Goal: Information Seeking & Learning: Learn about a topic

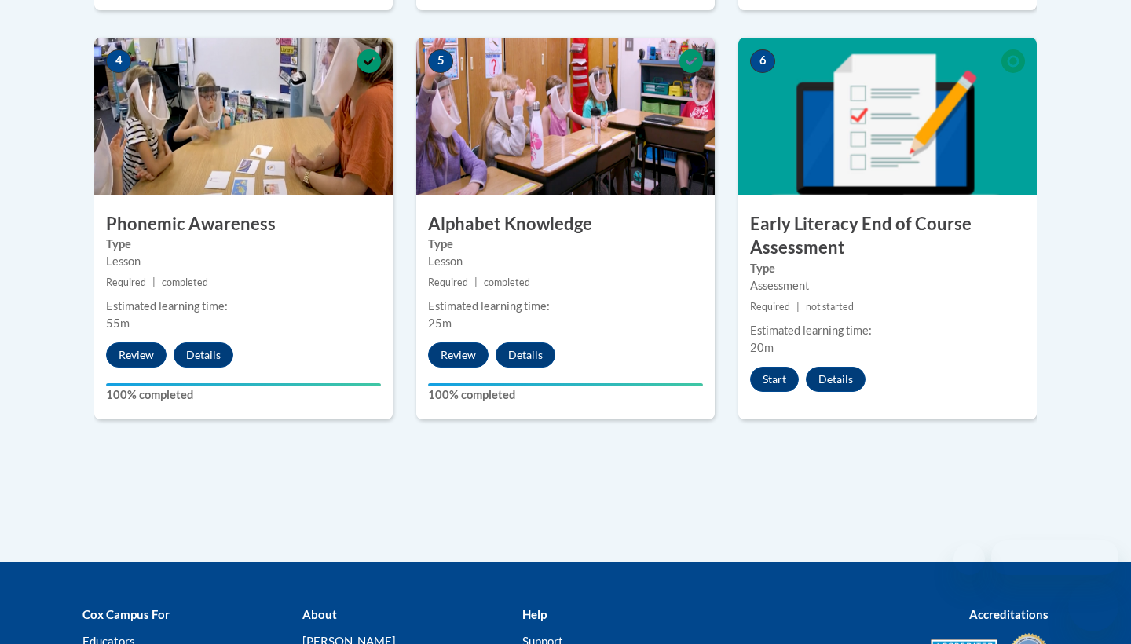
scroll to position [922, 0]
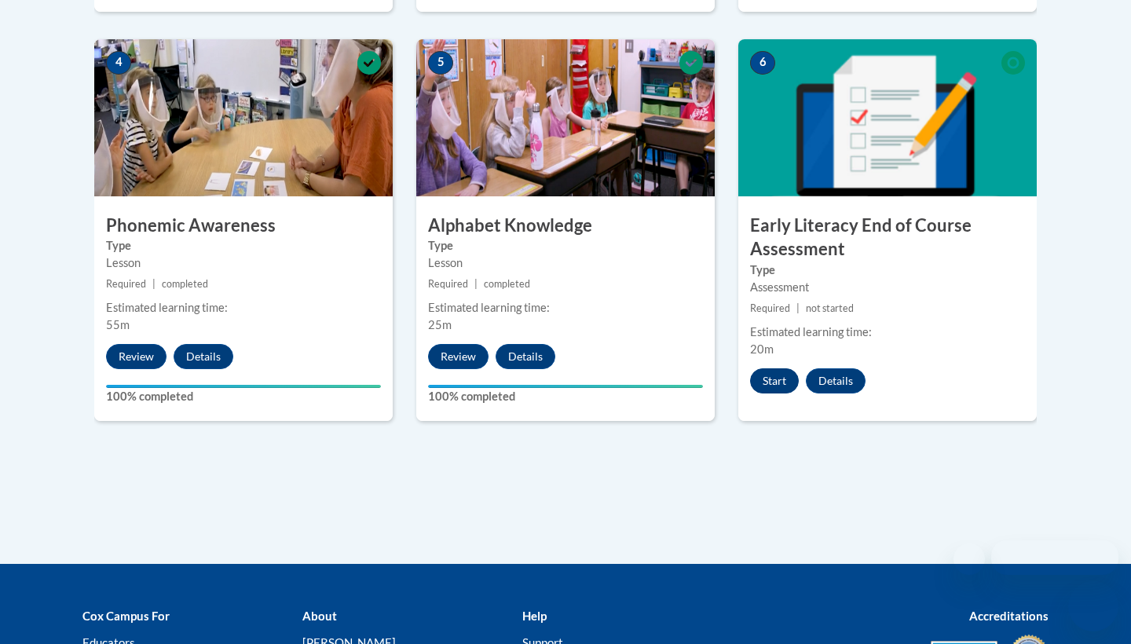
click at [775, 373] on button "Start" at bounding box center [774, 380] width 49 height 25
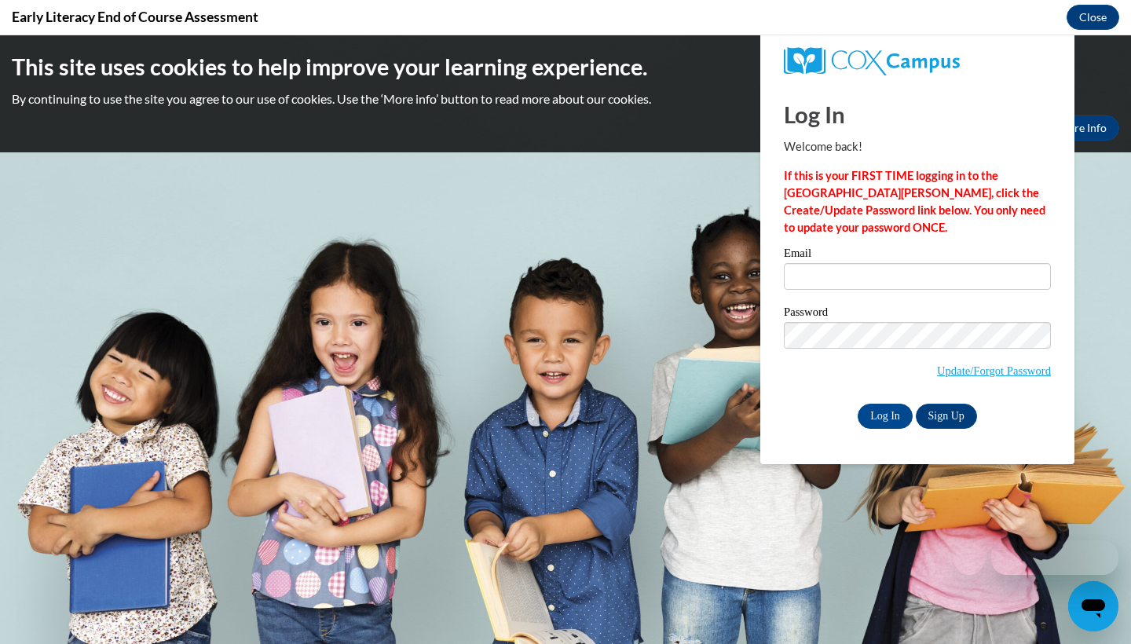
scroll to position [0, 0]
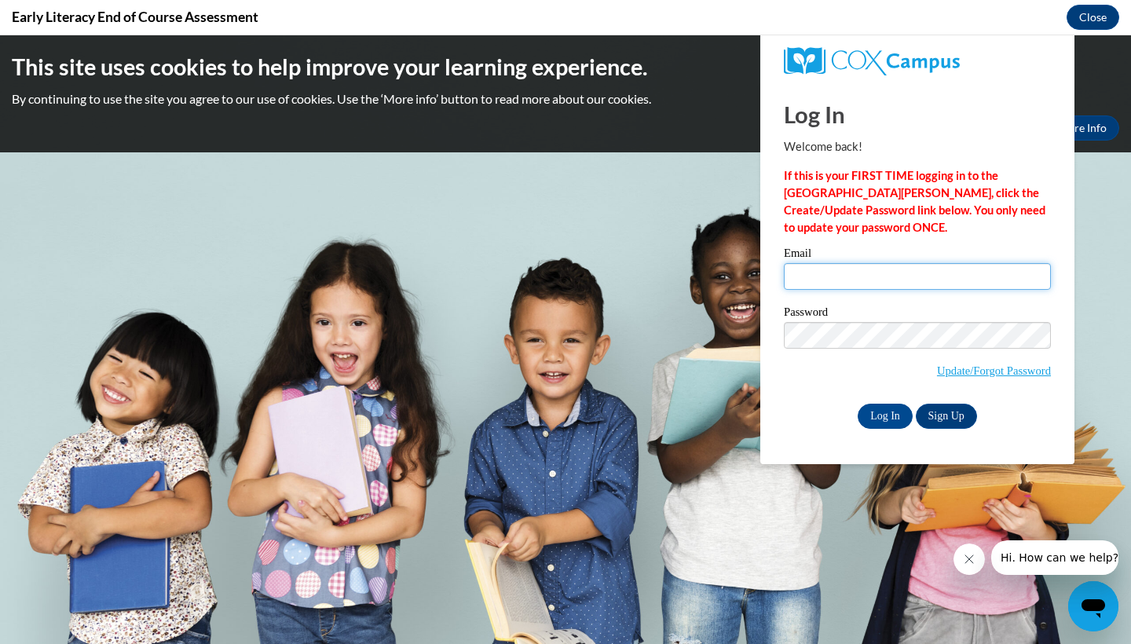
type input "[EMAIL_ADDRESS][DOMAIN_NAME]"
click at [892, 426] on input "Log In" at bounding box center [885, 416] width 55 height 25
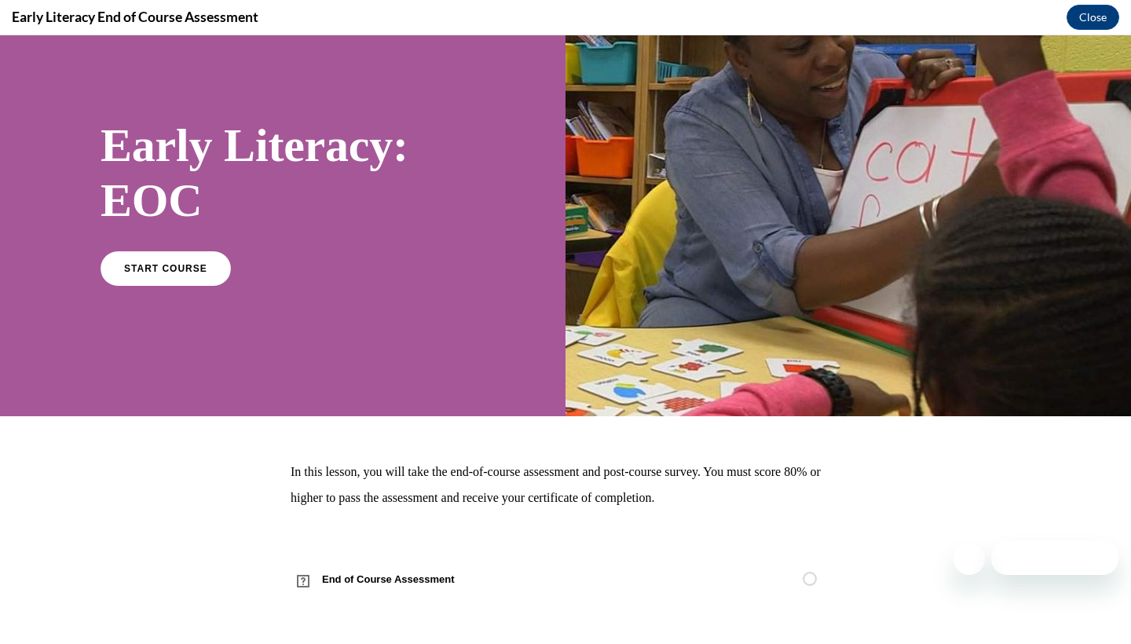
scroll to position [51, 0]
click at [183, 280] on link "START COURSE" at bounding box center [165, 268] width 137 height 36
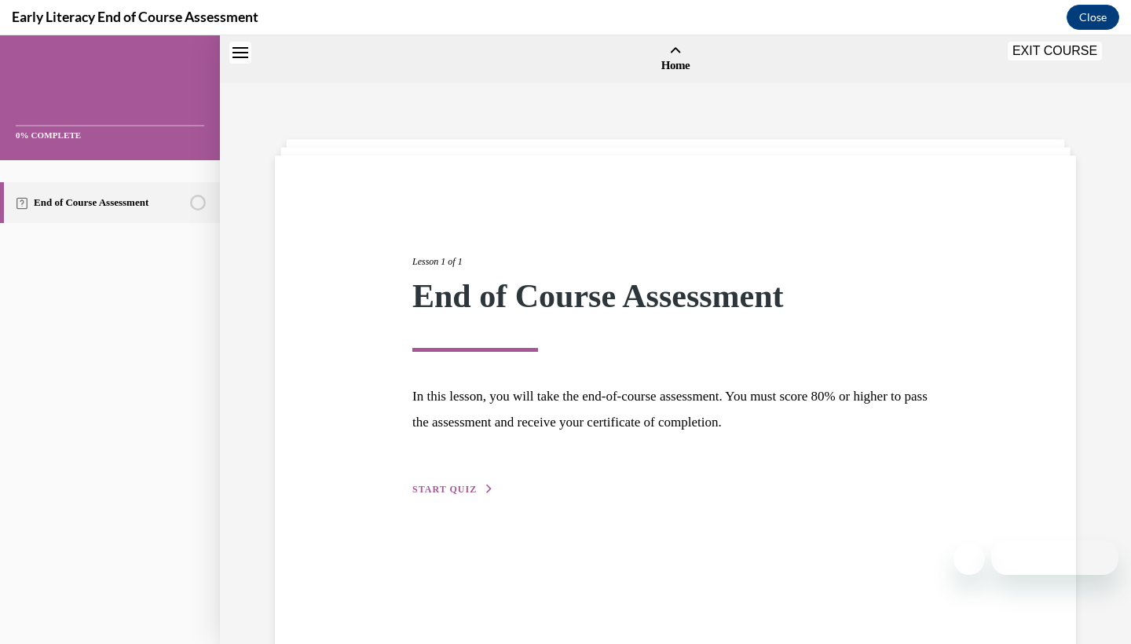
scroll to position [49, 0]
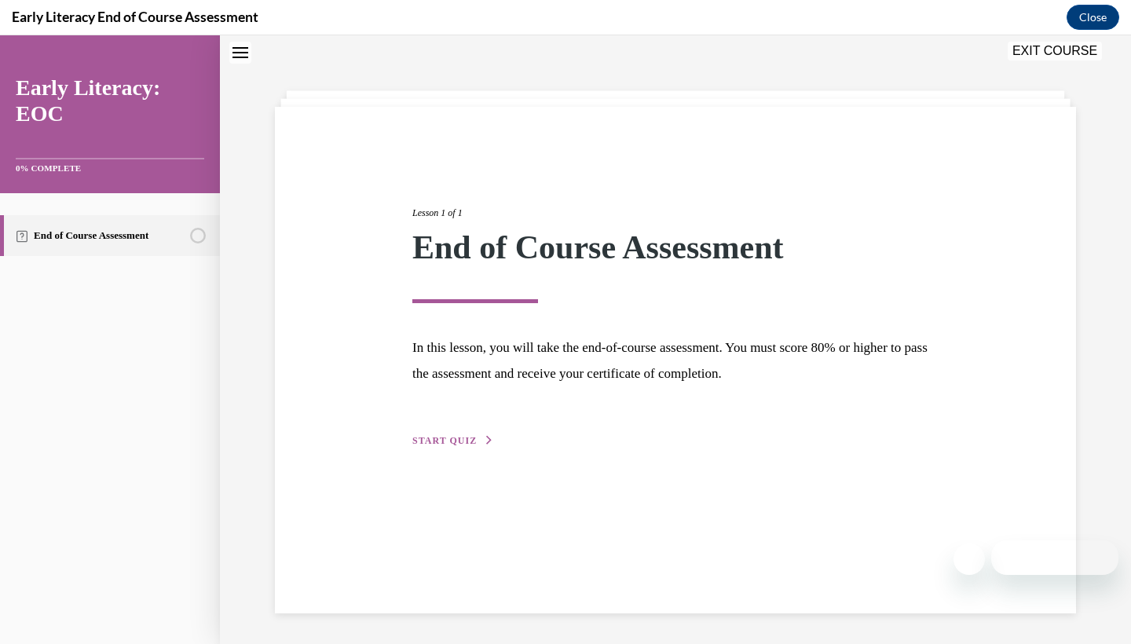
click at [433, 443] on span "START QUIZ" at bounding box center [444, 440] width 64 height 11
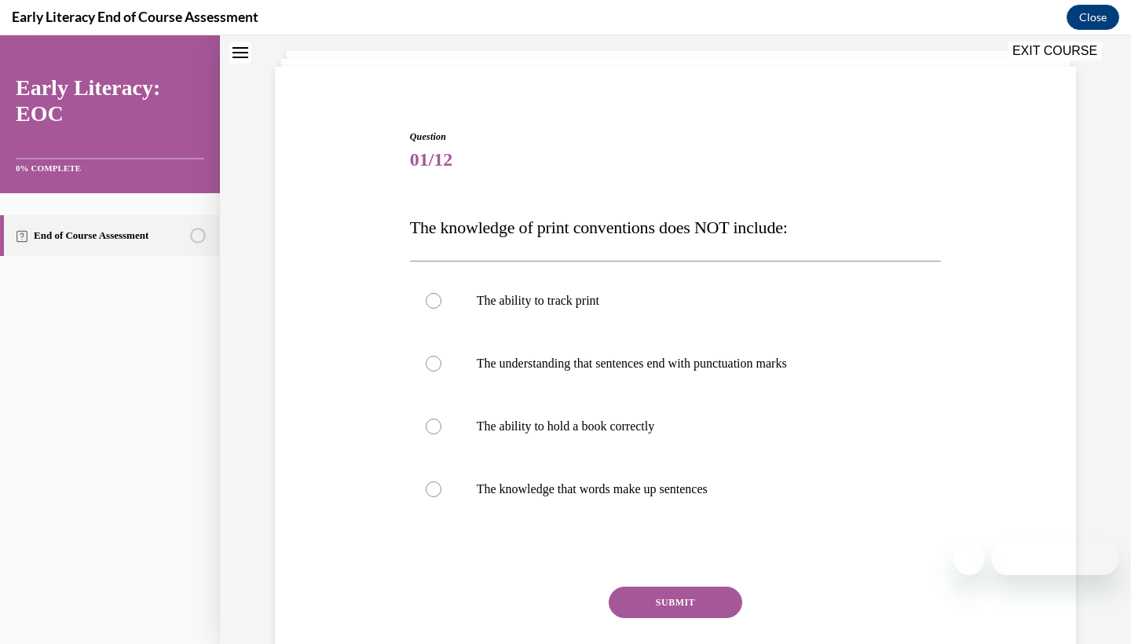
scroll to position [103, 0]
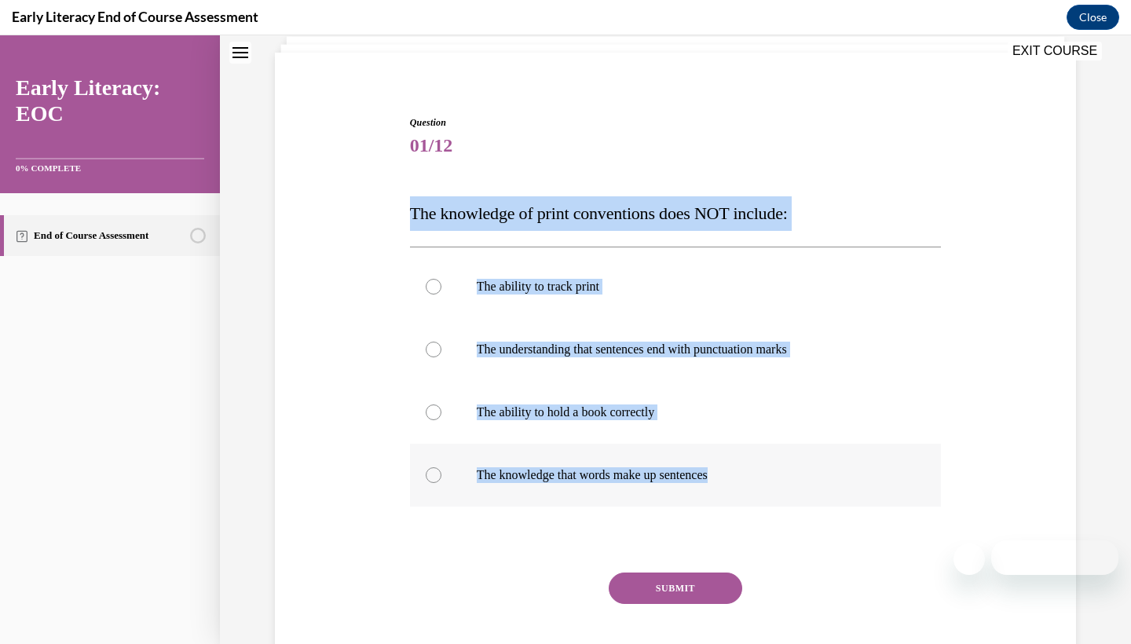
drag, startPoint x: 407, startPoint y: 218, endPoint x: 737, endPoint y: 475, distance: 418.2
click at [737, 475] on div "Question 01/12 The knowledge of print conventions does NOT include: The ability…" at bounding box center [676, 397] width 540 height 610
copy div "The knowledge of print conventions does NOT include: The ability to track print…"
click at [554, 99] on div "Question 01/12 The knowledge of print conventions does NOT include: The ability…" at bounding box center [676, 397] width 540 height 610
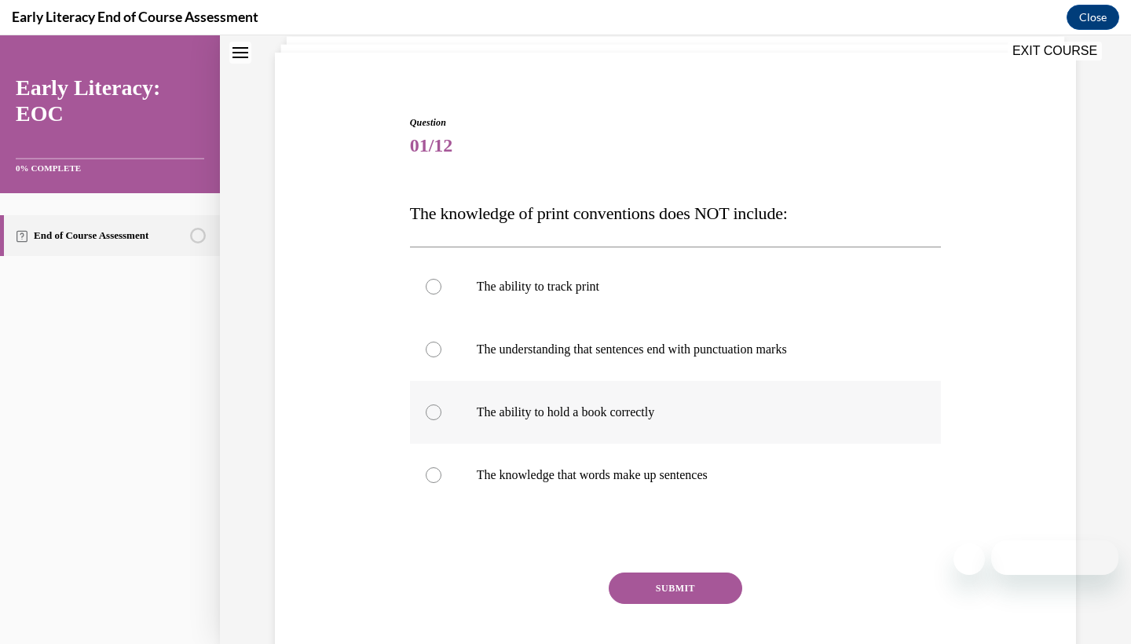
click at [462, 426] on div at bounding box center [676, 412] width 532 height 63
click at [647, 589] on button "SUBMIT" at bounding box center [676, 588] width 134 height 31
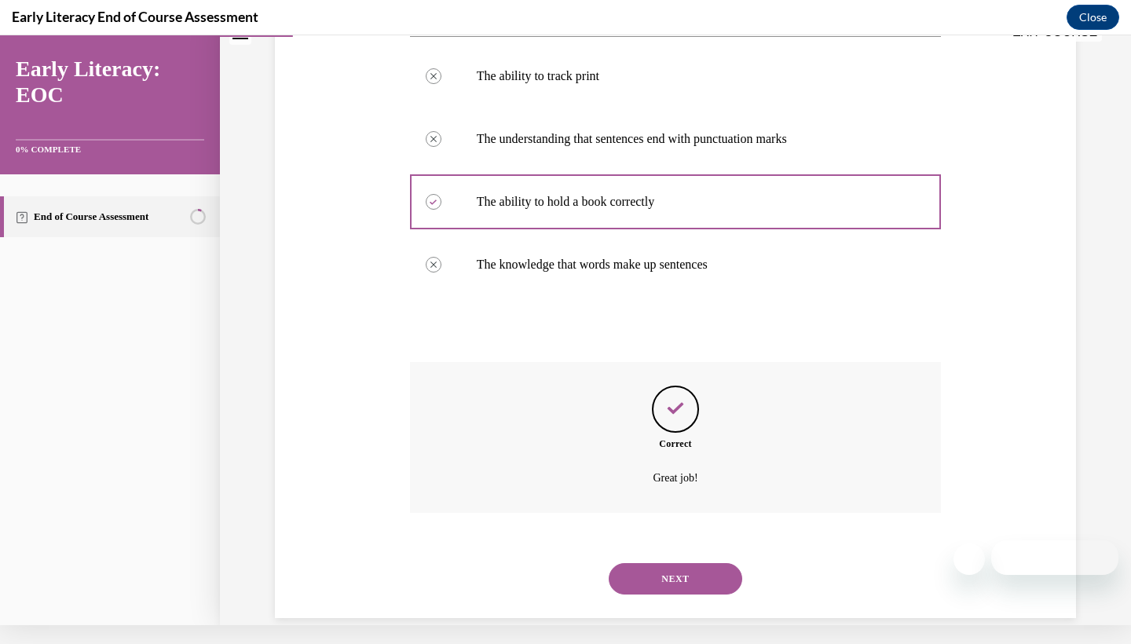
scroll to position [299, 0]
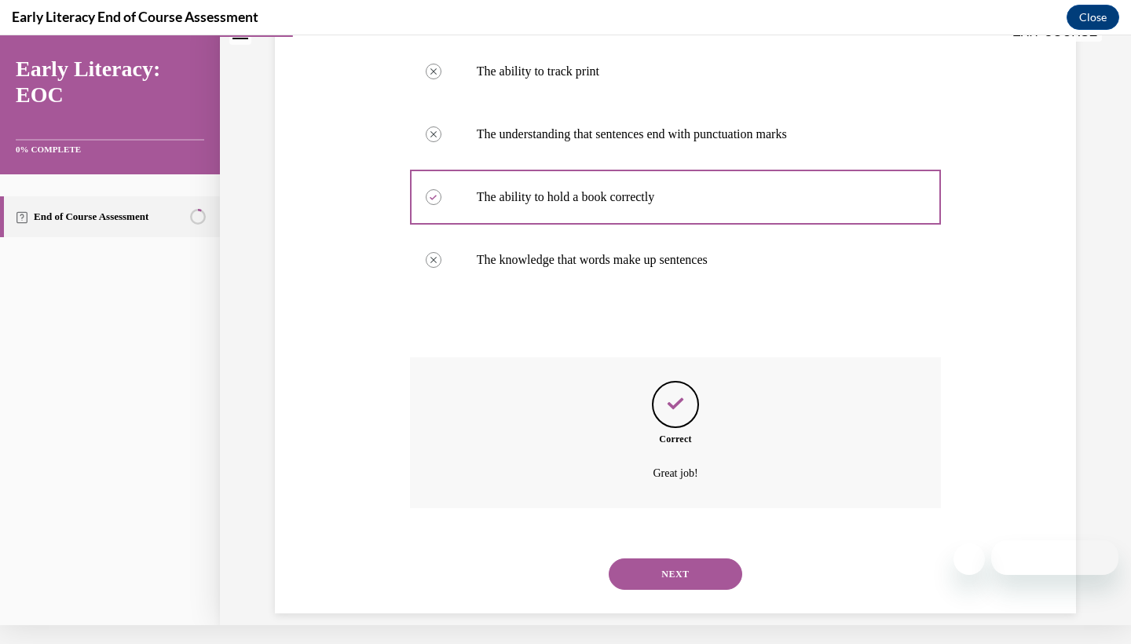
click at [662, 562] on button "NEXT" at bounding box center [676, 574] width 134 height 31
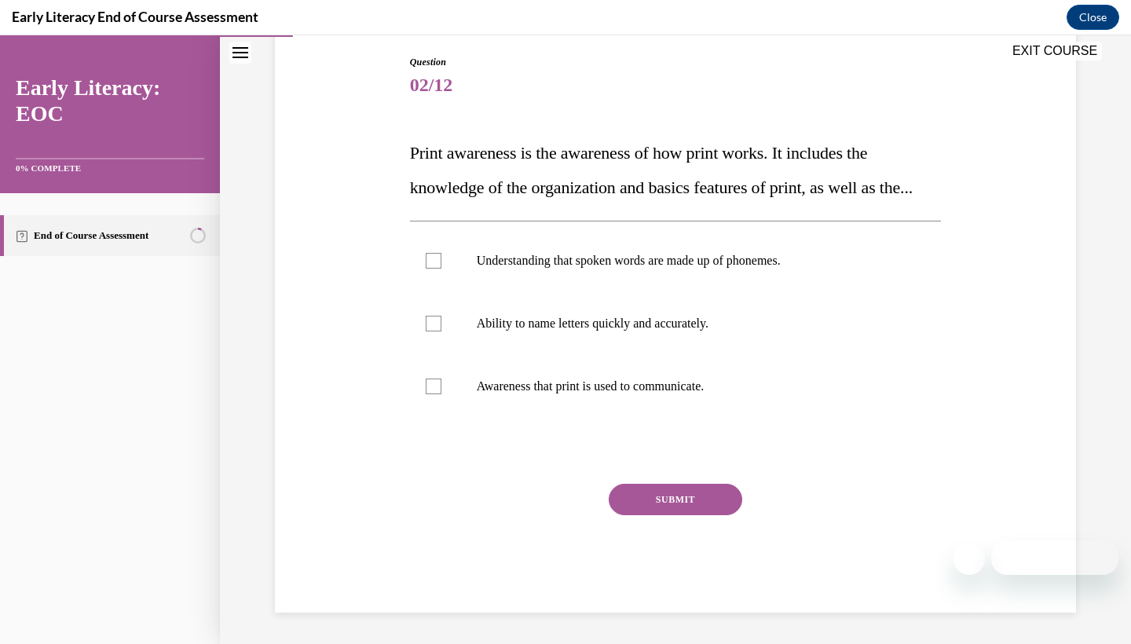
scroll to position [179, 0]
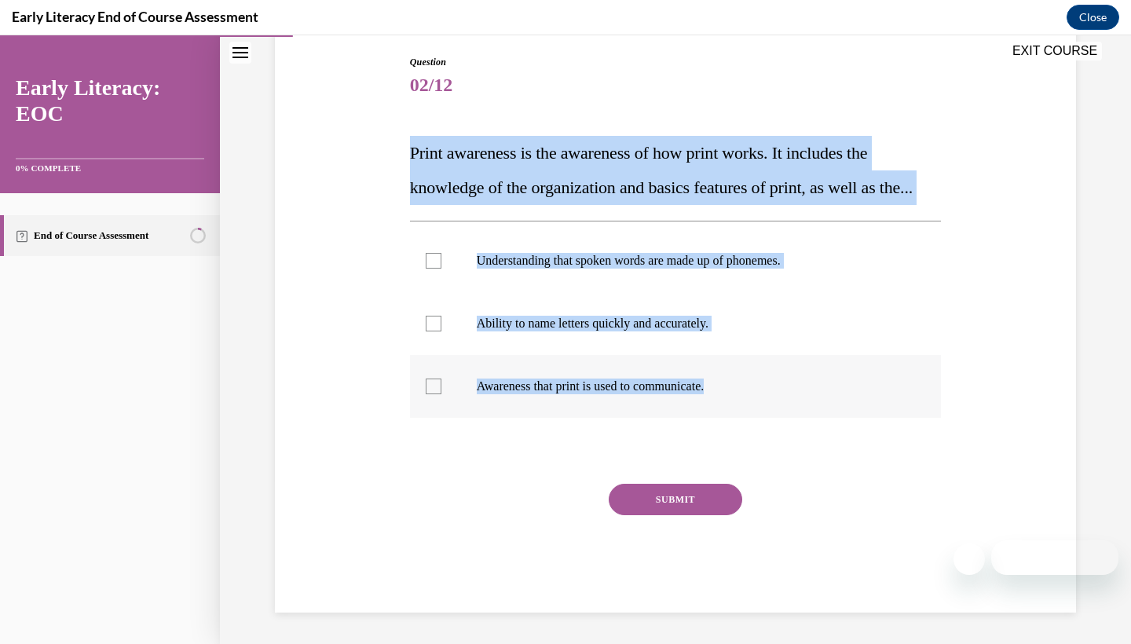
drag, startPoint x: 396, startPoint y: 138, endPoint x: 788, endPoint y: 398, distance: 470.5
click at [788, 398] on div "Question 02/12 Print awareness is the awareness of how print works. It includes…" at bounding box center [675, 310] width 809 height 605
copy div "Print awareness is the awareness of how print works. It includes the knowledge …"
click at [357, 167] on div "Question 02/12 Print awareness is the awareness of how print works. It includes…" at bounding box center [675, 310] width 809 height 605
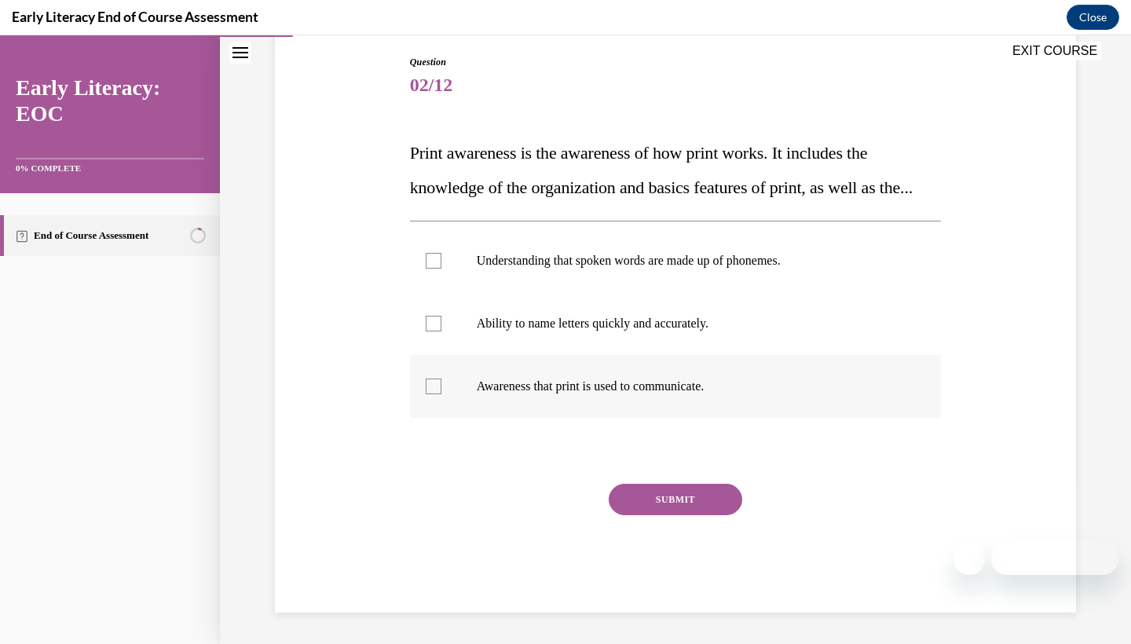
click at [431, 394] on div at bounding box center [434, 387] width 16 height 16
click at [440, 332] on div at bounding box center [434, 324] width 16 height 16
click at [437, 327] on icon at bounding box center [433, 323] width 7 height 5
click at [669, 515] on button "SUBMIT" at bounding box center [676, 499] width 134 height 31
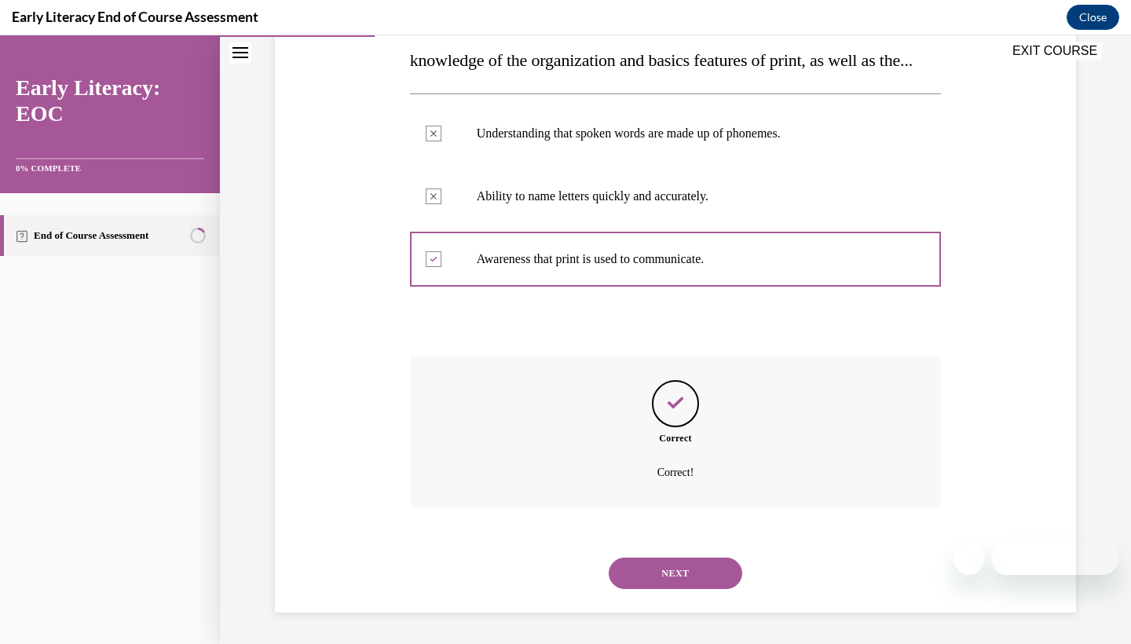
scroll to position [306, 0]
click at [665, 556] on div "NEXT" at bounding box center [676, 573] width 532 height 63
click at [660, 572] on button "NEXT" at bounding box center [676, 573] width 134 height 31
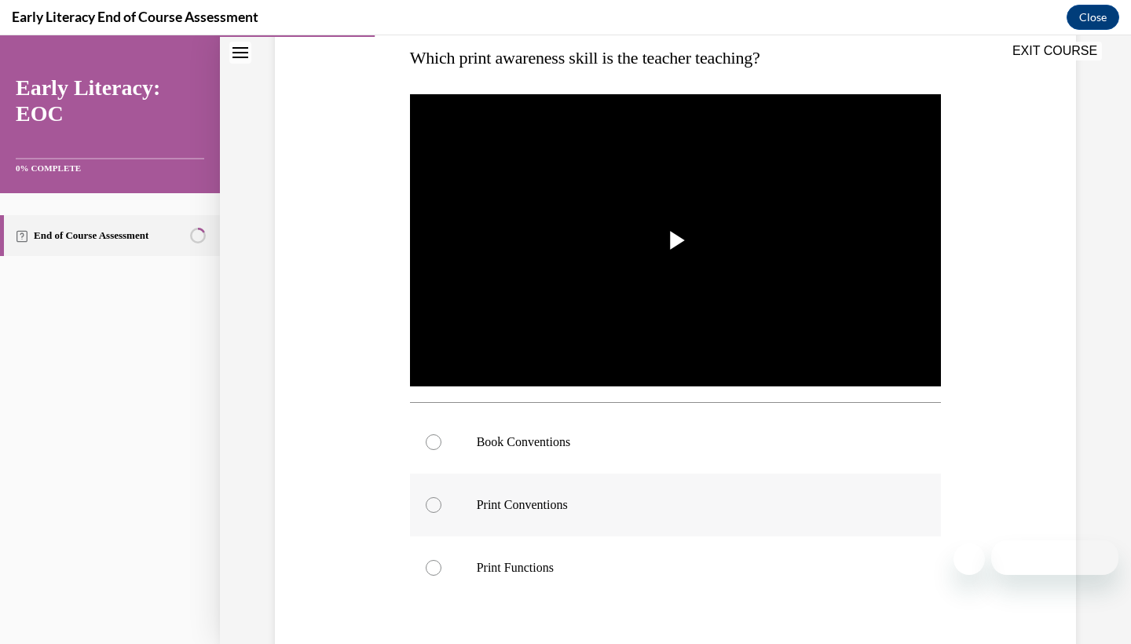
scroll to position [259, 0]
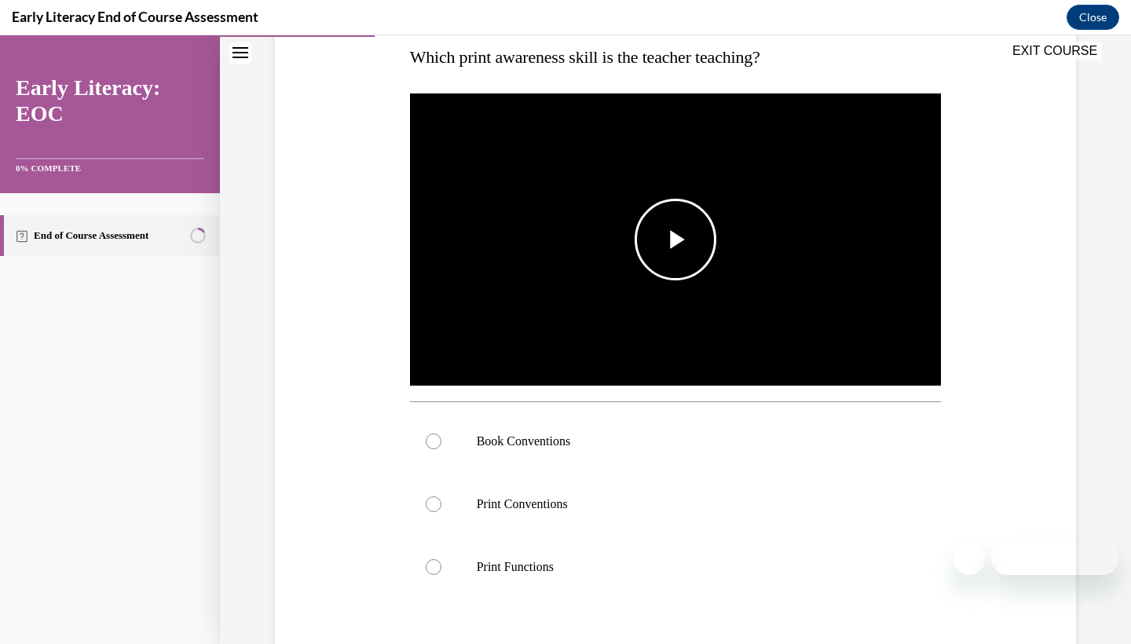
click at [688, 306] on img "Video player" at bounding box center [676, 239] width 532 height 299
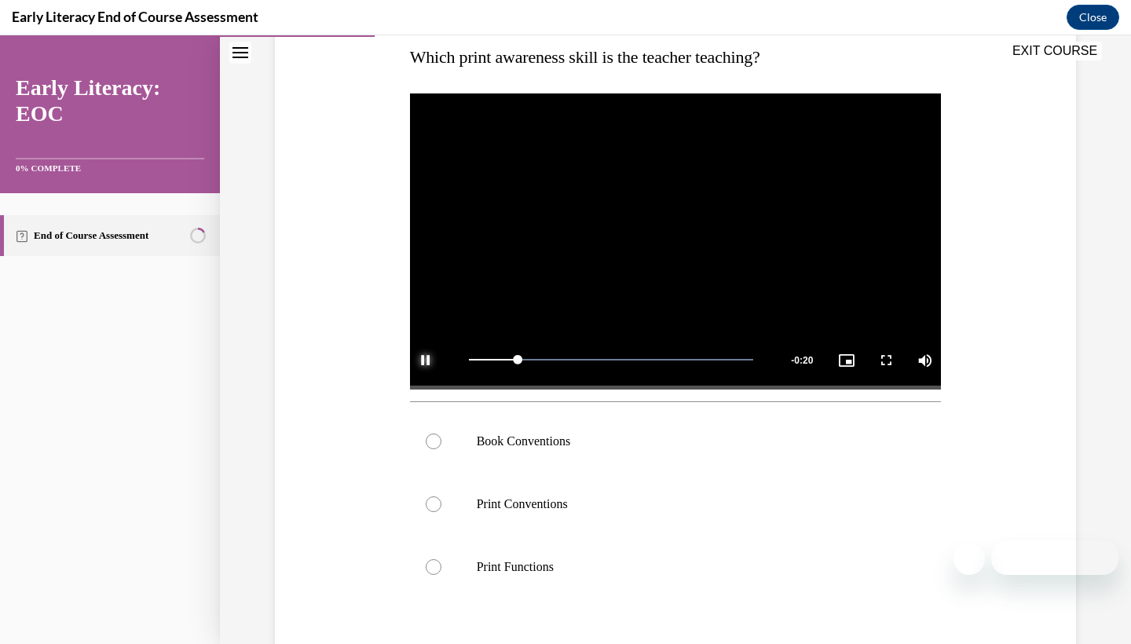
click at [428, 360] on span "Video player" at bounding box center [425, 360] width 31 height 0
click at [438, 507] on div at bounding box center [434, 505] width 16 height 16
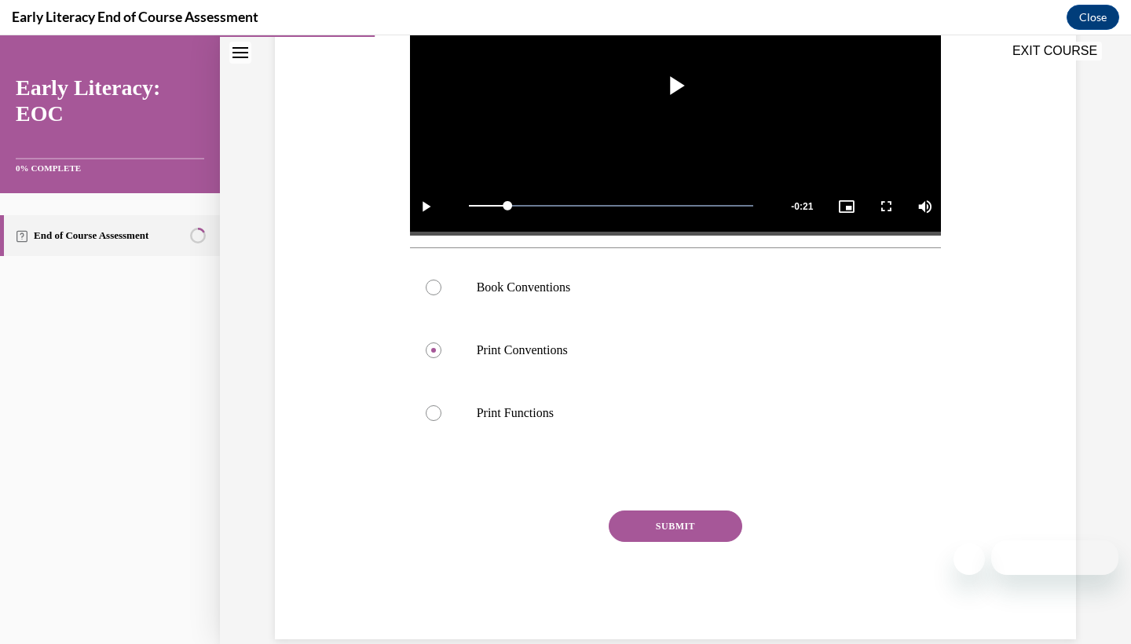
click at [651, 513] on button "SUBMIT" at bounding box center [676, 526] width 134 height 31
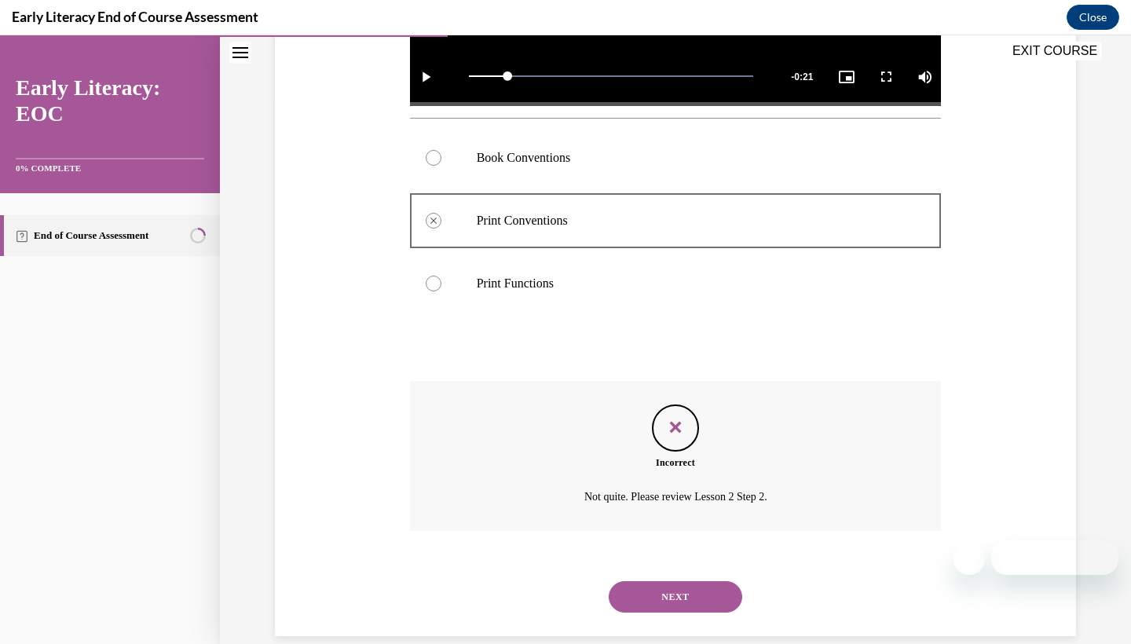
scroll to position [548, 0]
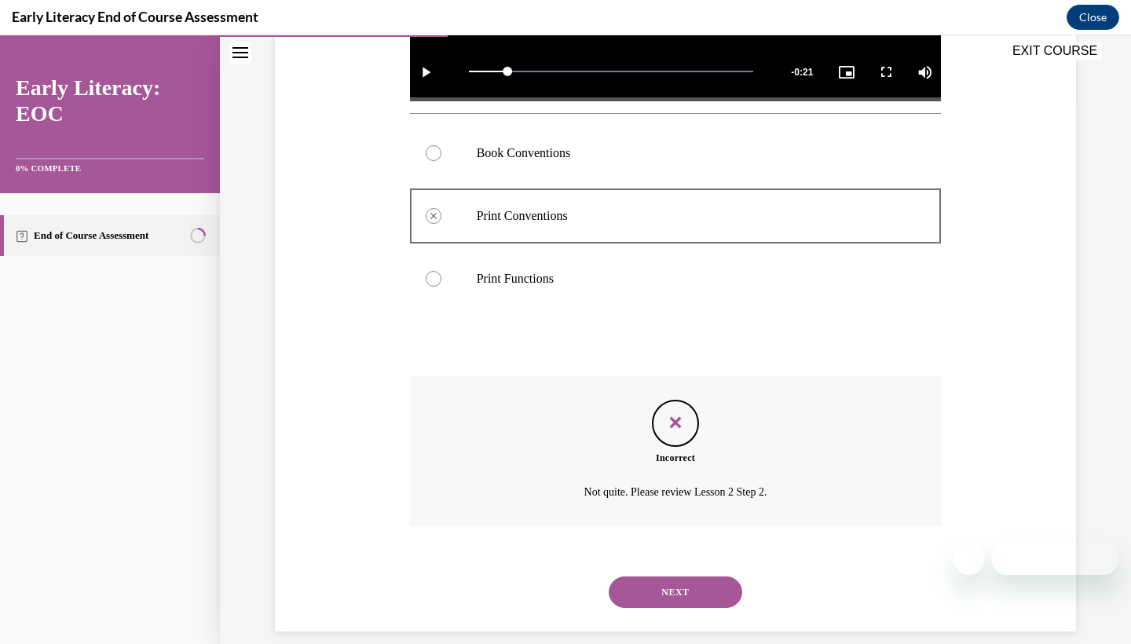
click at [644, 577] on button "NEXT" at bounding box center [676, 592] width 134 height 31
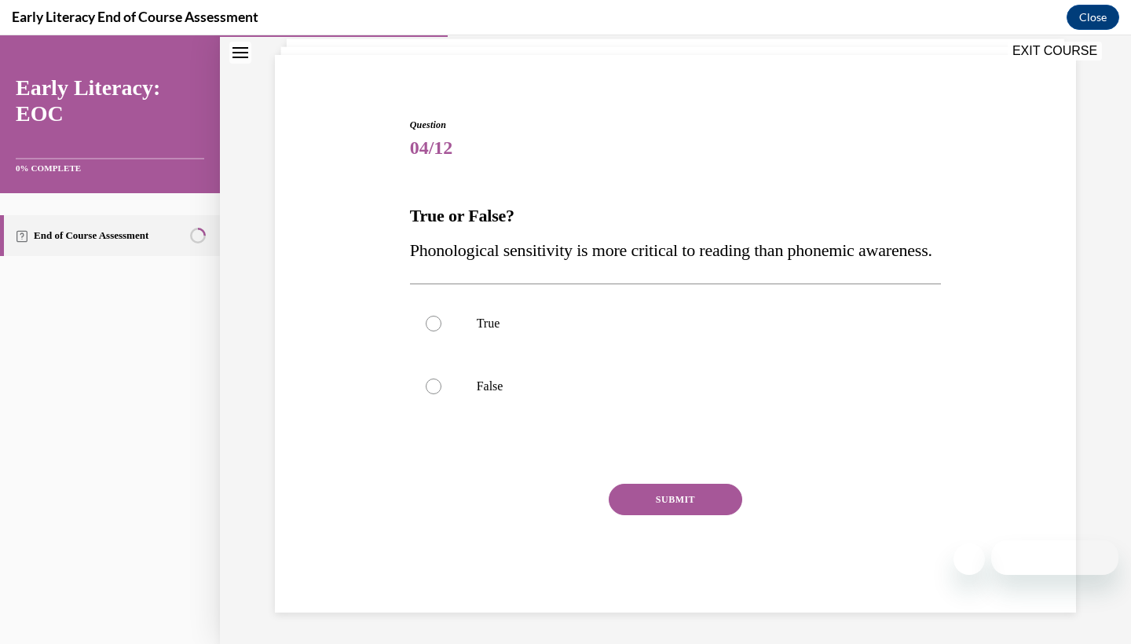
scroll to position [79, 0]
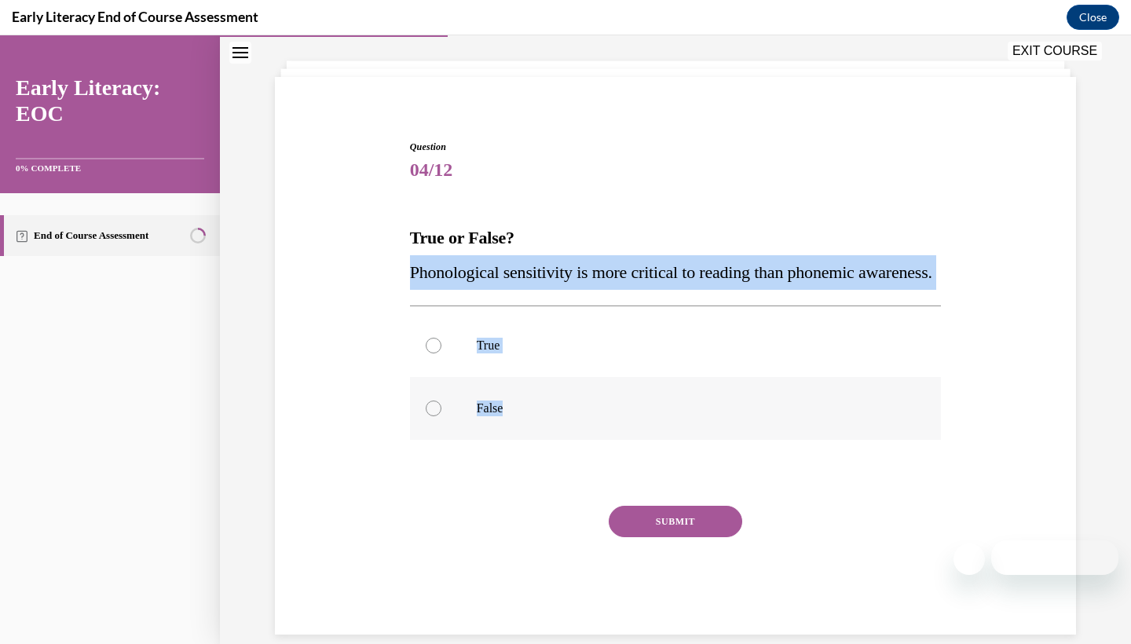
drag, startPoint x: 403, startPoint y: 266, endPoint x: 522, endPoint y: 442, distance: 212.2
click at [522, 442] on div "Question 04/12 True or False? Phonological sensitivity is more critical to read…" at bounding box center [675, 364] width 809 height 542
copy div "Phonological sensitivity is more critical to reading than phonemic awareness. T…"
click at [424, 440] on div at bounding box center [676, 408] width 532 height 63
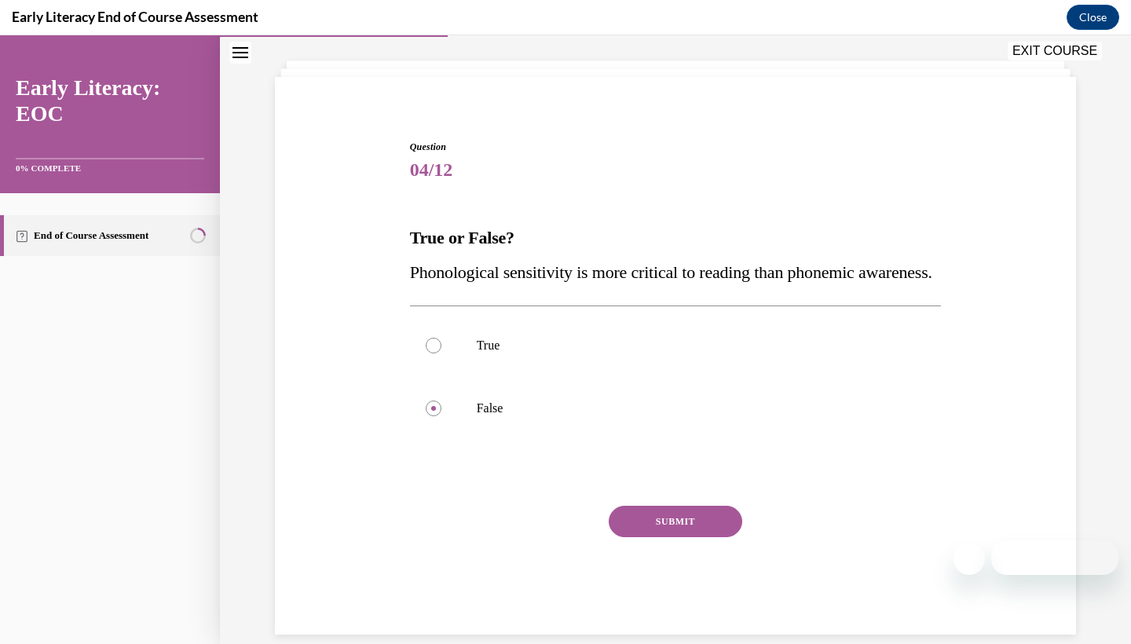
click at [365, 449] on div "Question 04/12 True or False? Phonological sensitivity is more critical to read…" at bounding box center [675, 364] width 809 height 542
click at [649, 537] on button "SUBMIT" at bounding box center [676, 521] width 134 height 31
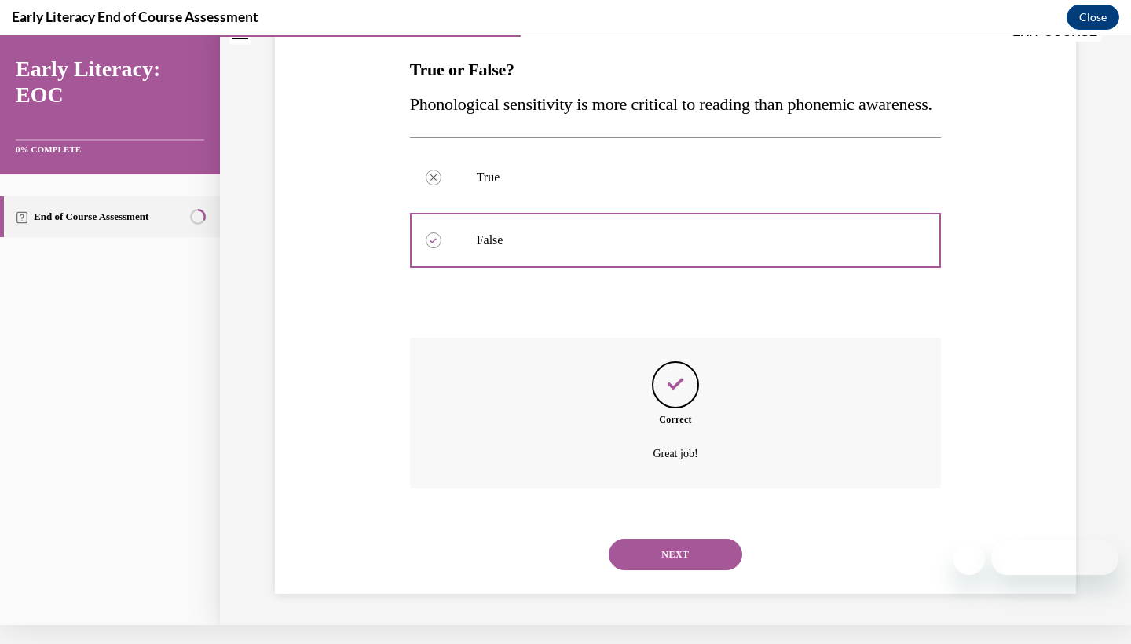
scroll to position [243, 0]
click at [649, 550] on button "NEXT" at bounding box center [676, 554] width 134 height 31
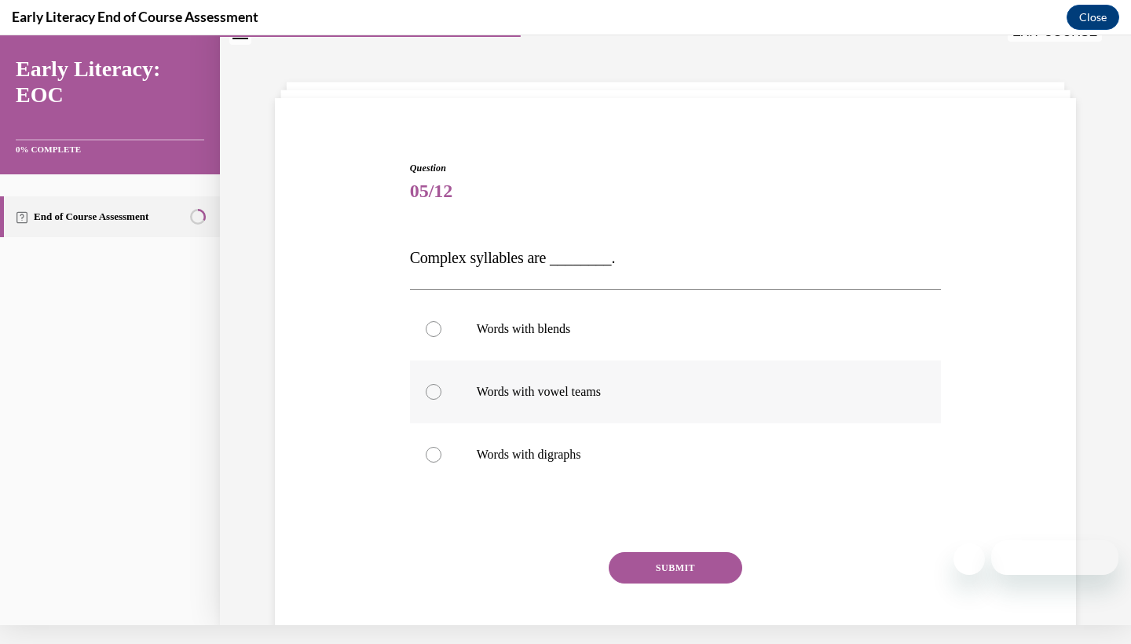
scroll to position [37, 0]
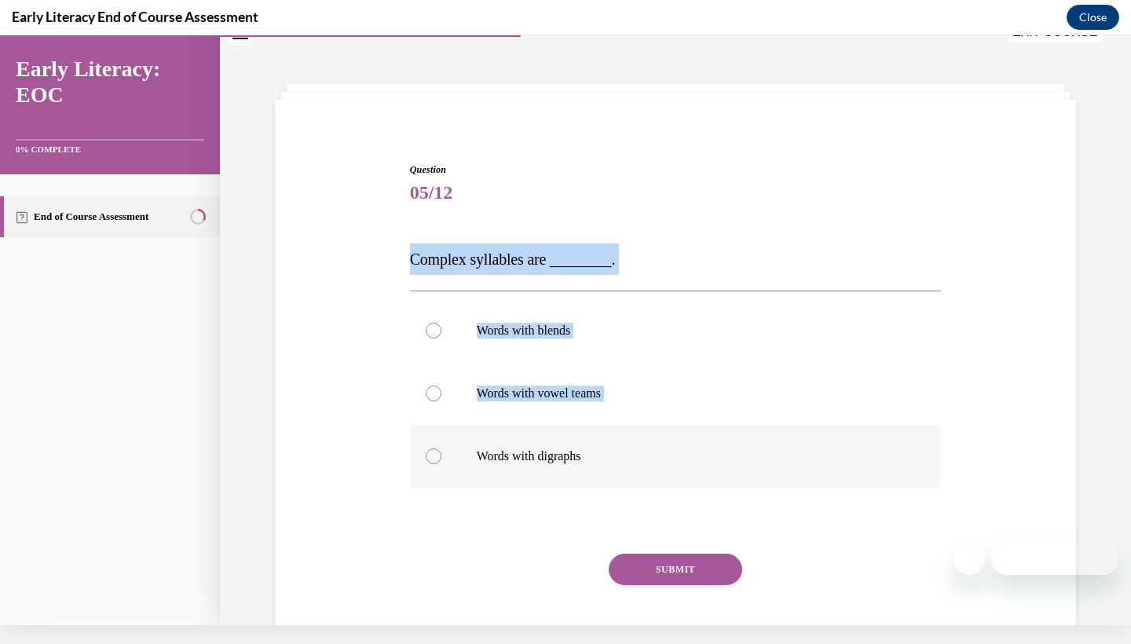
drag, startPoint x: 402, startPoint y: 260, endPoint x: 610, endPoint y: 464, distance: 291.7
click at [610, 464] on div "Question 05/12 Complex syllables are ________. Words with blends Words with vow…" at bounding box center [675, 398] width 809 height 567
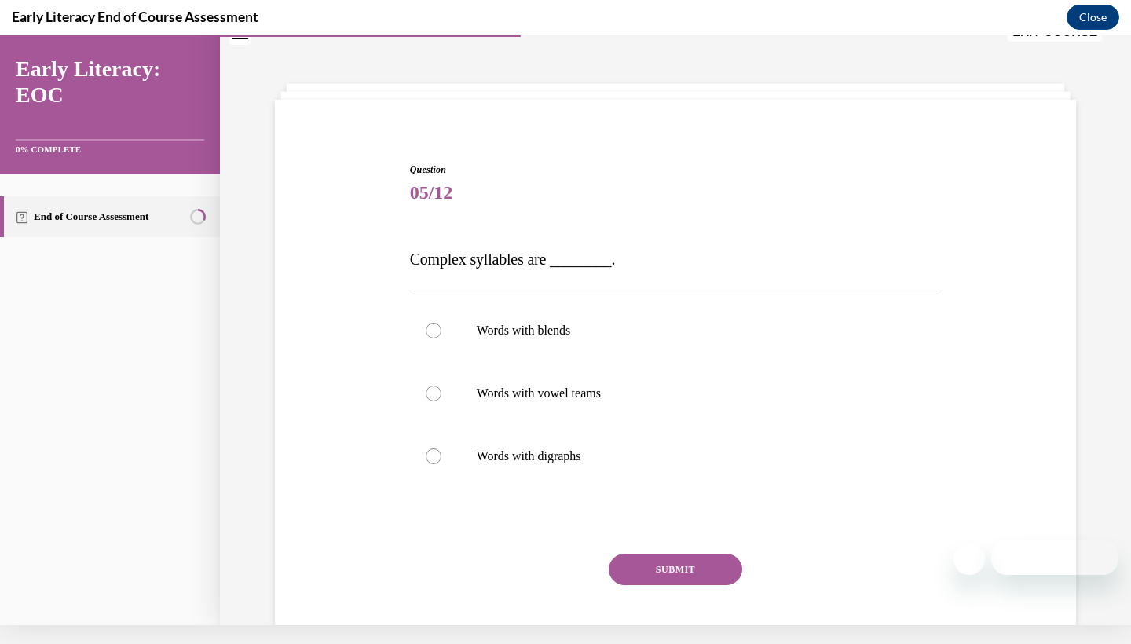
click at [388, 247] on div "Question 05/12 Complex syllables are ________. Words with blends Words with vow…" at bounding box center [675, 398] width 809 height 567
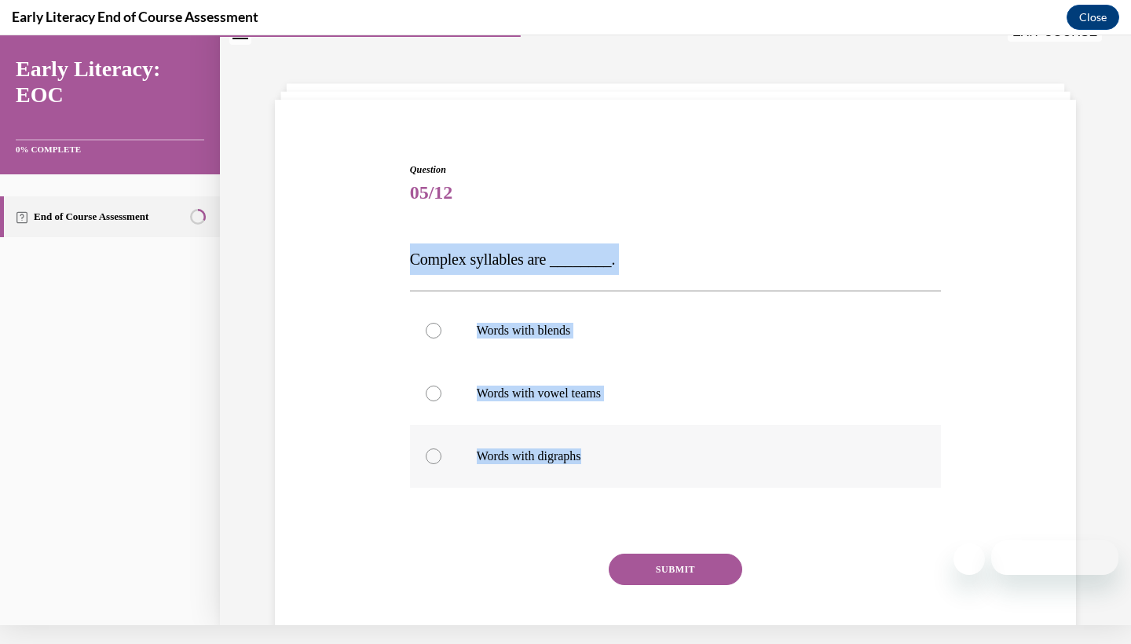
drag, startPoint x: 405, startPoint y: 257, endPoint x: 589, endPoint y: 463, distance: 276.5
click at [589, 463] on div "Question 05/12 Complex syllables are ________. Words with blends Words with vow…" at bounding box center [675, 398] width 809 height 567
copy div "Complex syllables are ________. Words with blends Words with vowel teams Words …"
click at [440, 317] on div at bounding box center [676, 330] width 532 height 63
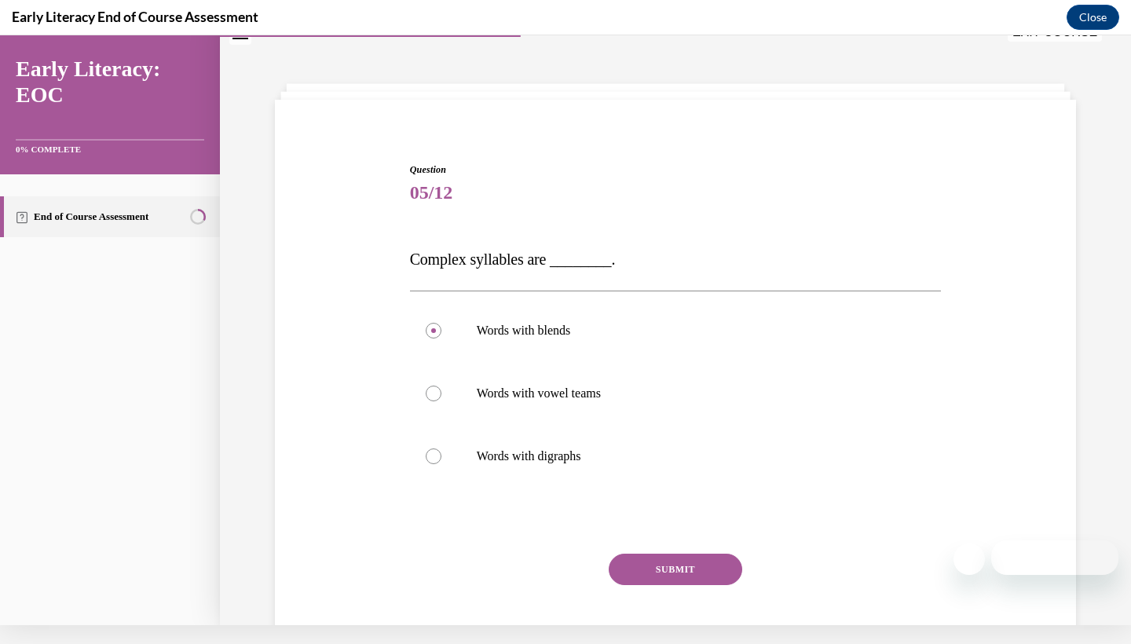
click at [643, 560] on button "SUBMIT" at bounding box center [676, 569] width 134 height 31
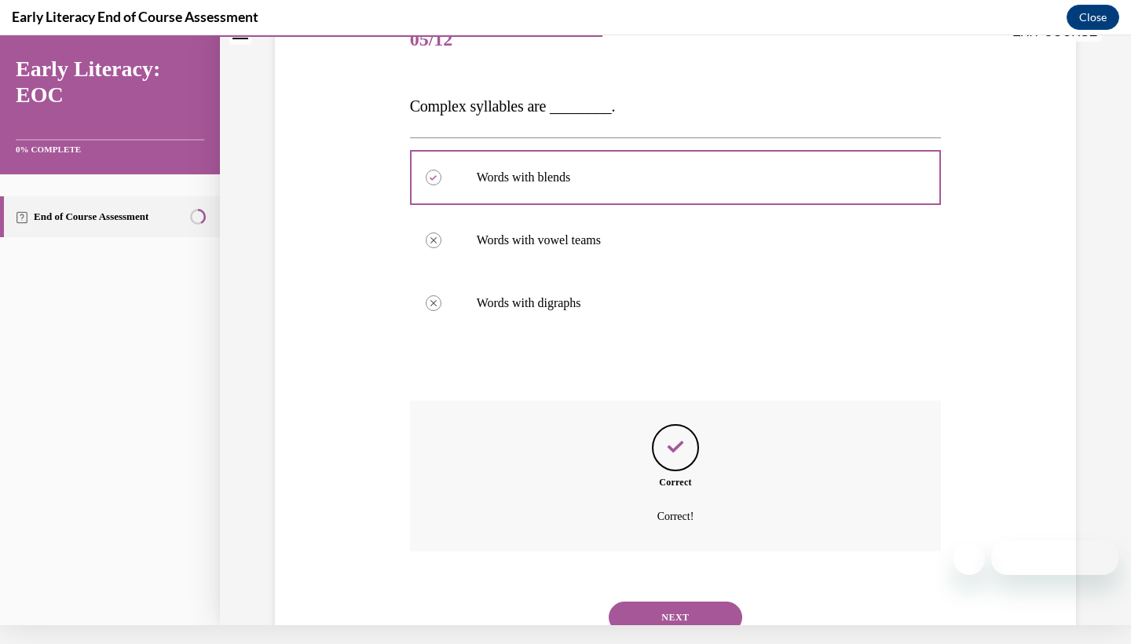
scroll to position [233, 0]
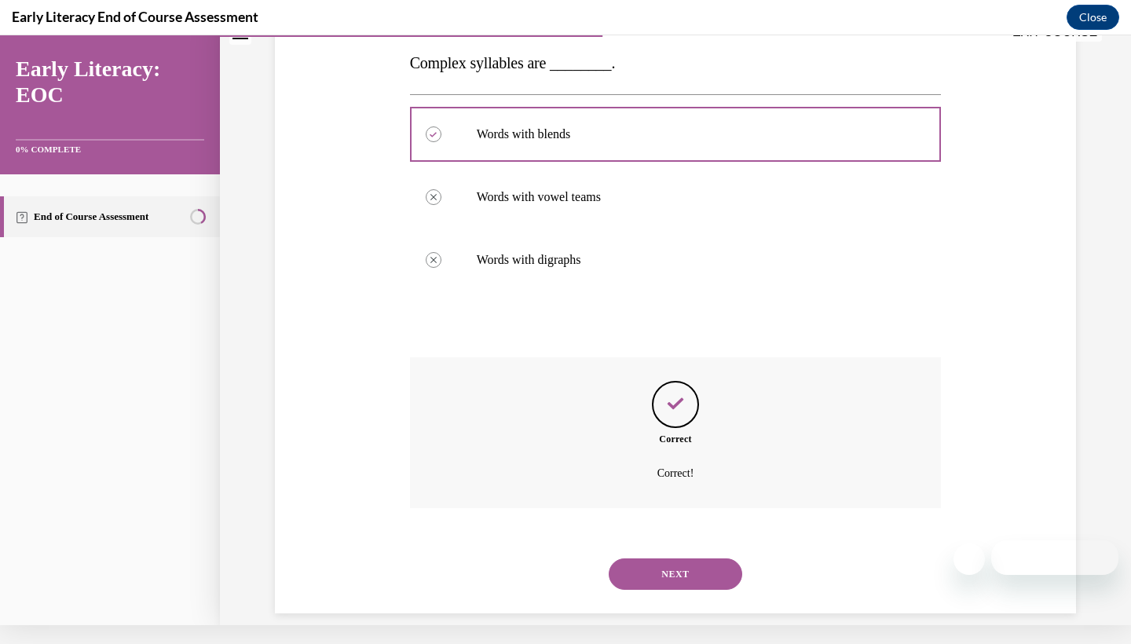
click at [643, 559] on button "NEXT" at bounding box center [676, 574] width 134 height 31
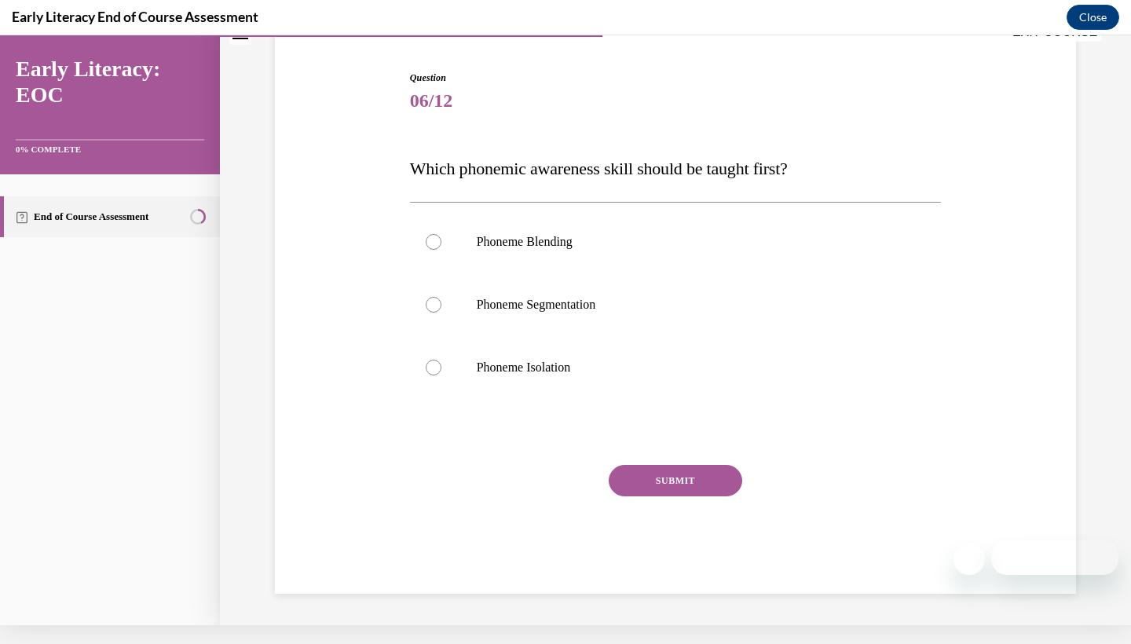
scroll to position [104, 0]
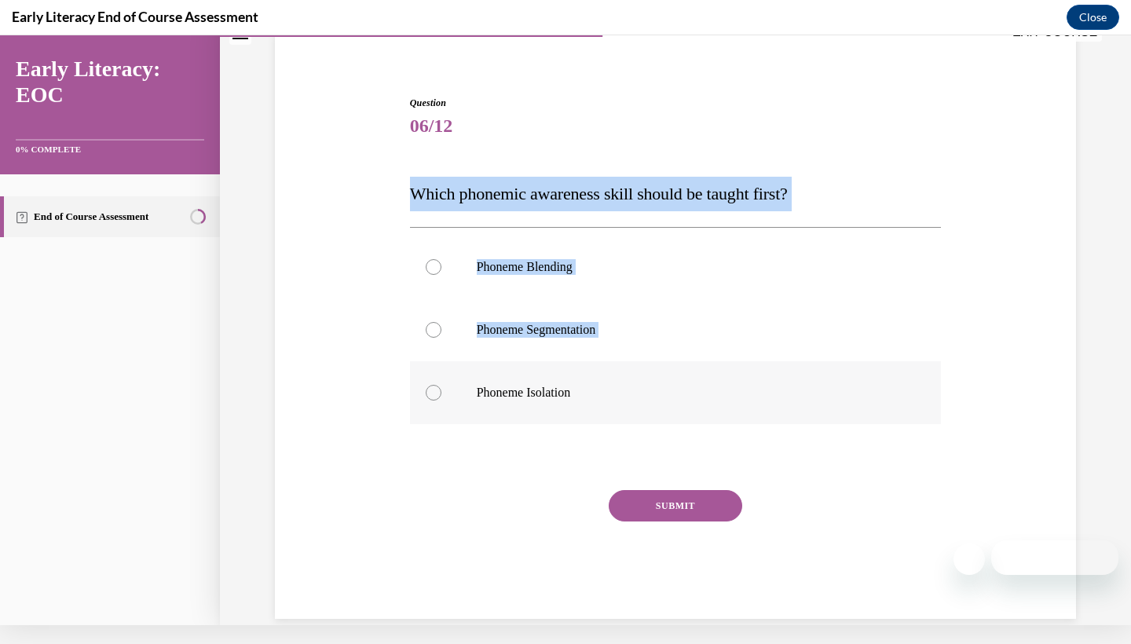
drag, startPoint x: 404, startPoint y: 191, endPoint x: 603, endPoint y: 408, distance: 294.7
click at [603, 408] on div "Question 06/12 Which phonemic awareness skill should be taught first? Phoneme B…" at bounding box center [675, 334] width 809 height 570
click at [412, 149] on div "Question 06/12 Which phonemic awareness skill should be taught first? Phoneme B…" at bounding box center [676, 357] width 532 height 523
drag, startPoint x: 405, startPoint y: 190, endPoint x: 596, endPoint y: 399, distance: 282.5
click at [596, 399] on div "Question 06/12 Which phonemic awareness skill should be taught first? Phoneme B…" at bounding box center [676, 345] width 540 height 547
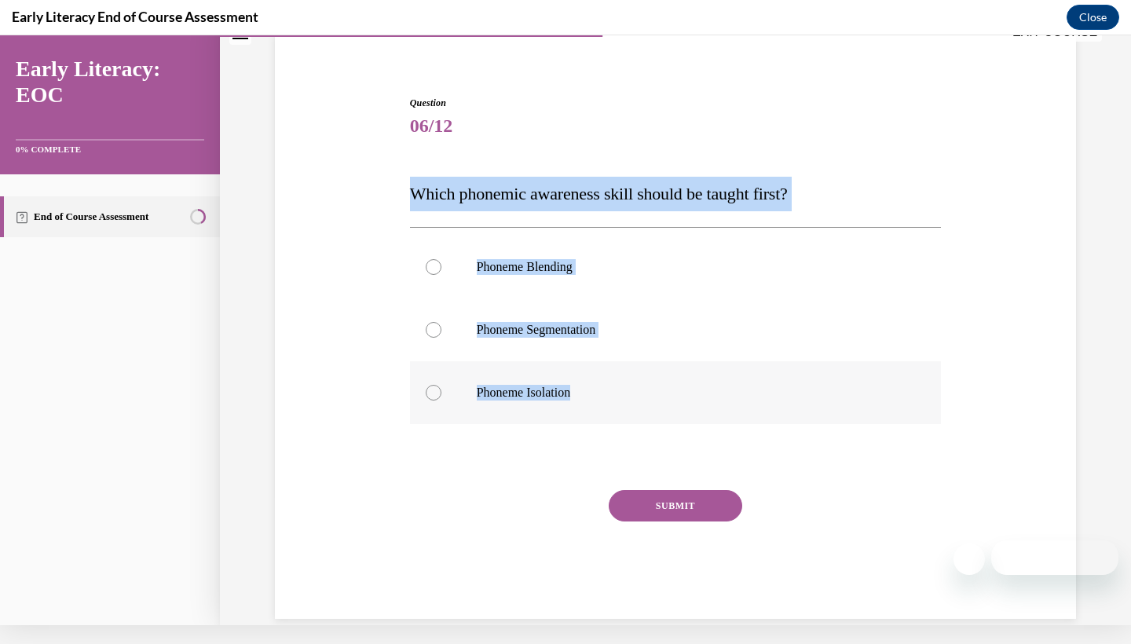
copy div "Which phonemic awareness skill should be taught first? Phoneme Blending Phoneme…"
click at [438, 396] on div at bounding box center [434, 393] width 16 height 16
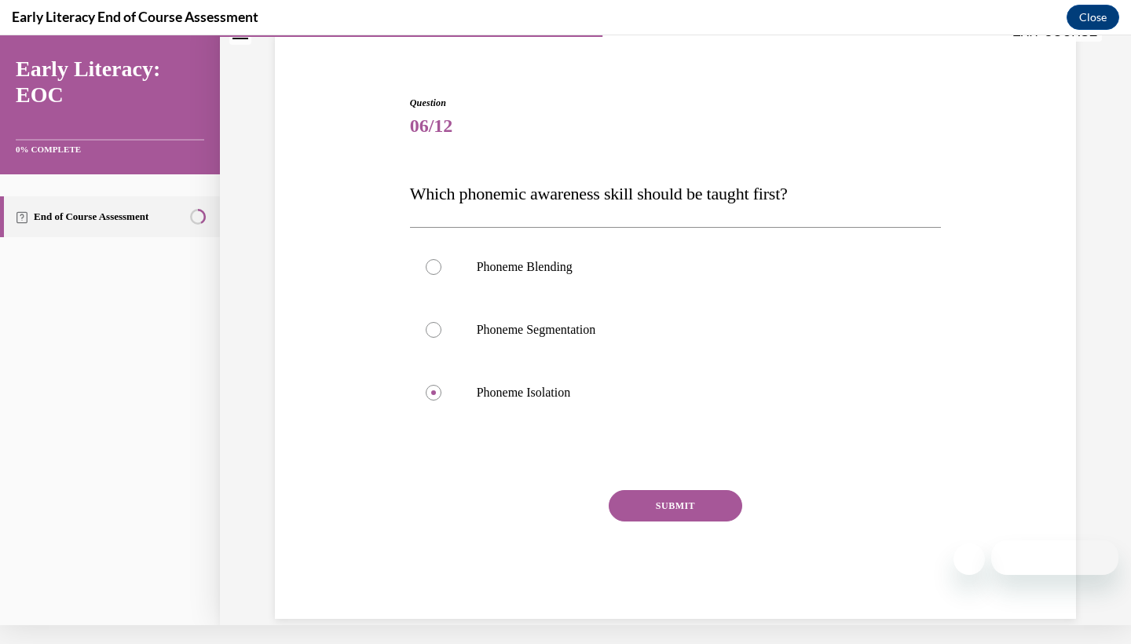
click at [408, 455] on div "Question 06/12 Which phonemic awareness skill should be taught first? Phoneme B…" at bounding box center [676, 345] width 540 height 547
click at [658, 498] on button "SUBMIT" at bounding box center [676, 505] width 134 height 31
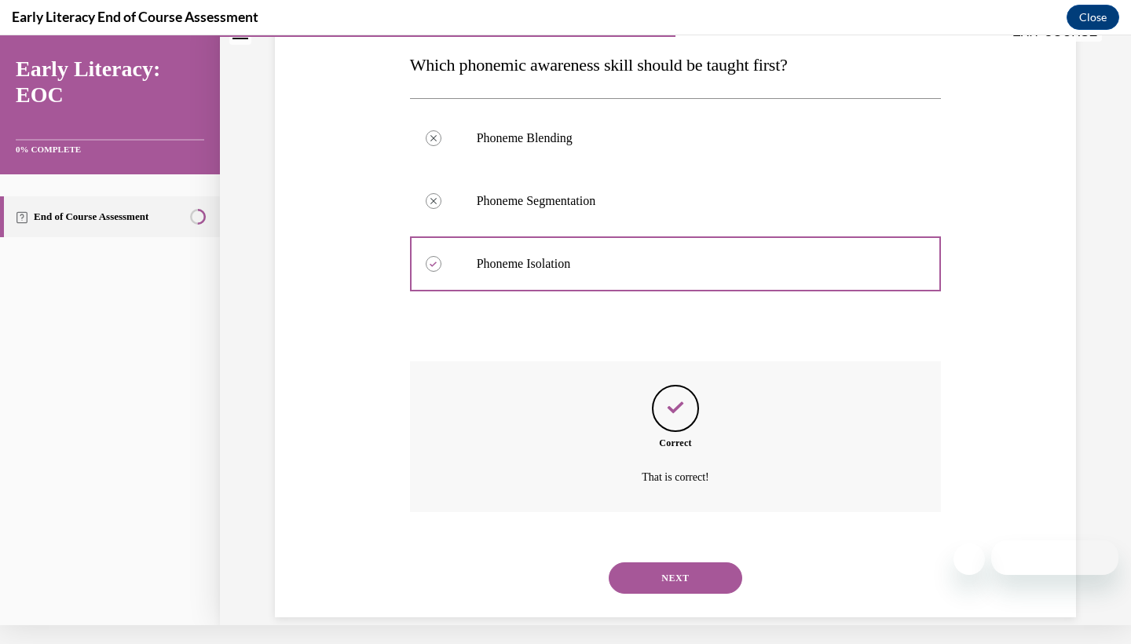
scroll to position [236, 0]
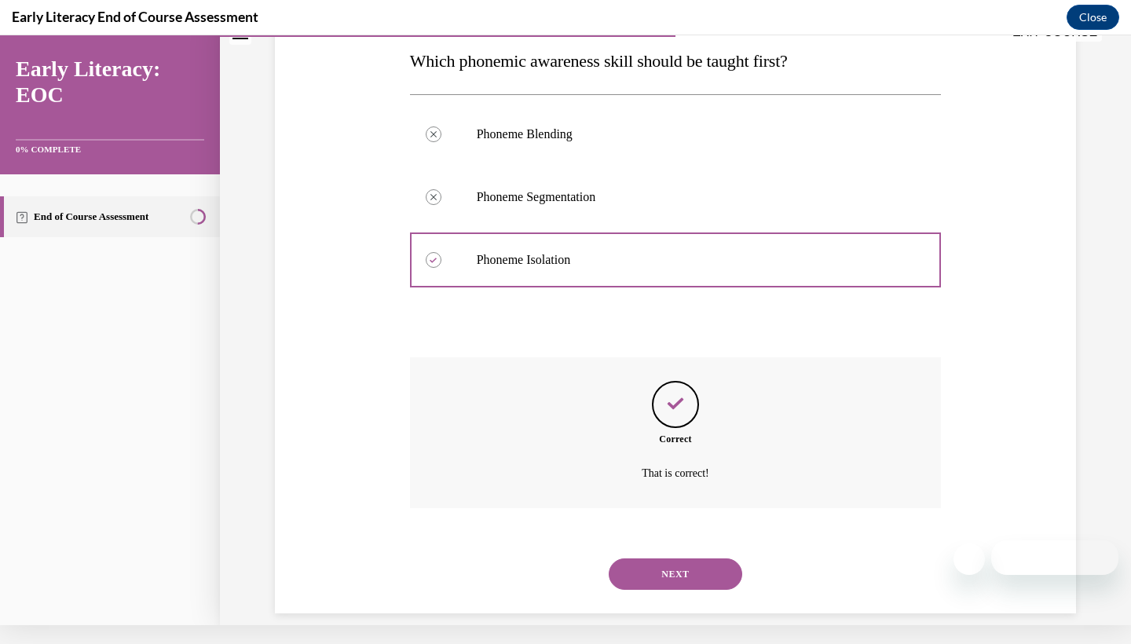
click at [665, 559] on button "NEXT" at bounding box center [676, 574] width 134 height 31
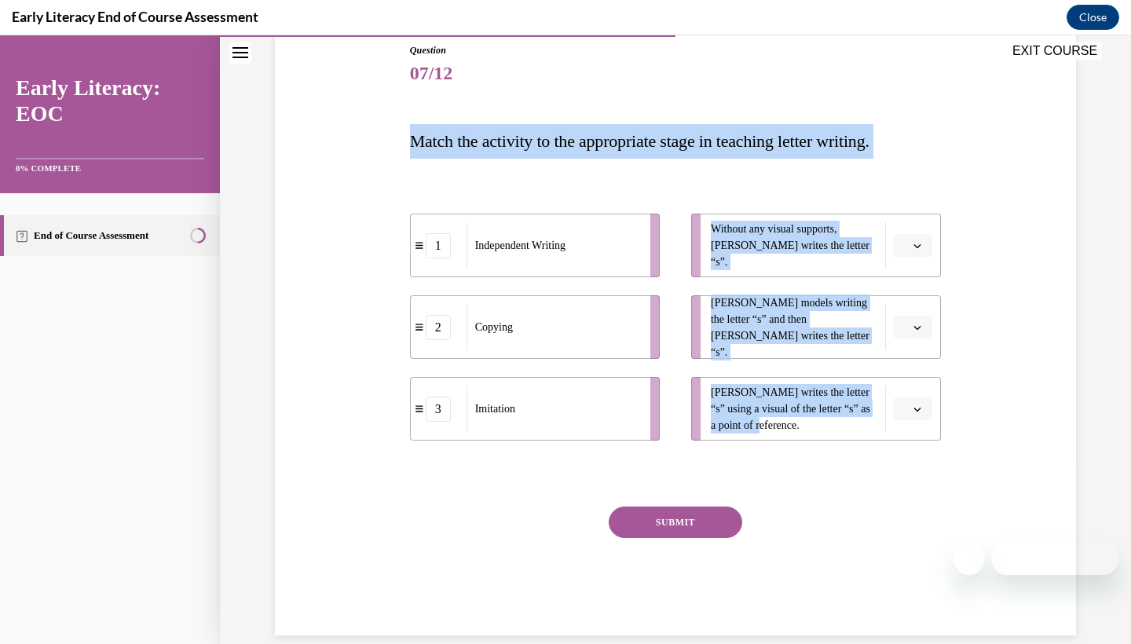
drag, startPoint x: 405, startPoint y: 140, endPoint x: 890, endPoint y: 438, distance: 569.6
click at [890, 438] on div "Question 07/12 Match the activity to the appropriate stage in teaching letter w…" at bounding box center [675, 316] width 809 height 640
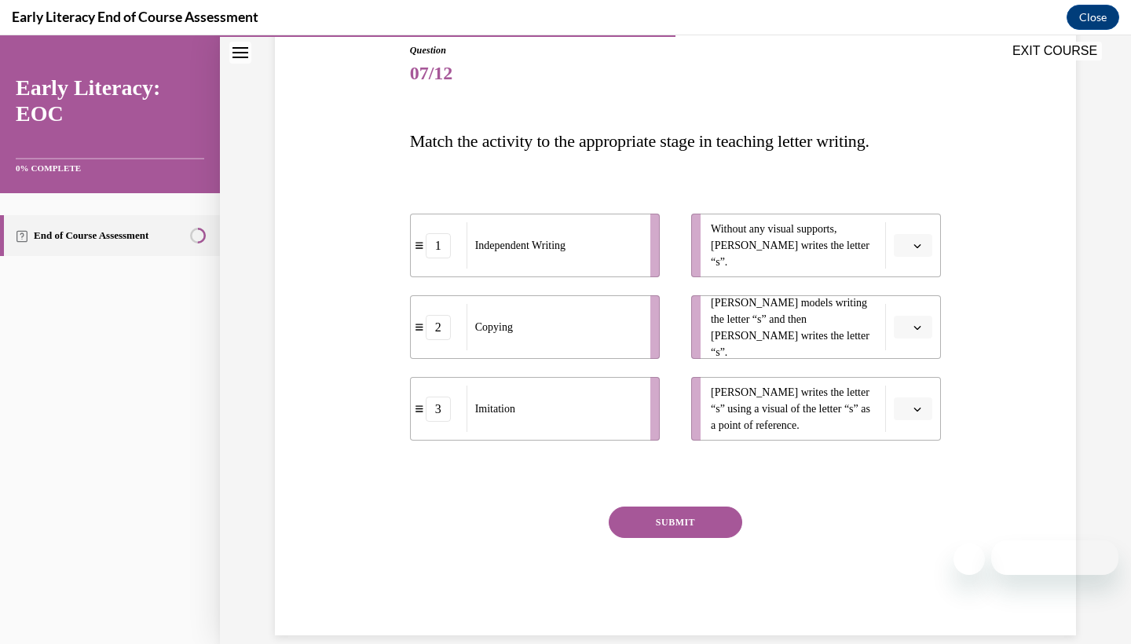
click at [453, 145] on span "Match the activity to the appropriate stage in teaching letter writing." at bounding box center [640, 141] width 460 height 20
drag, startPoint x: 389, startPoint y: 137, endPoint x: 541, endPoint y: 133, distance: 152.5
click at [541, 133] on div "Question 07/12 Match the activity to the appropriate stage in teaching letter w…" at bounding box center [675, 316] width 809 height 640
click at [394, 119] on div "Question 07/12 Match the activity to the appropriate stage in teaching letter w…" at bounding box center [675, 316] width 809 height 640
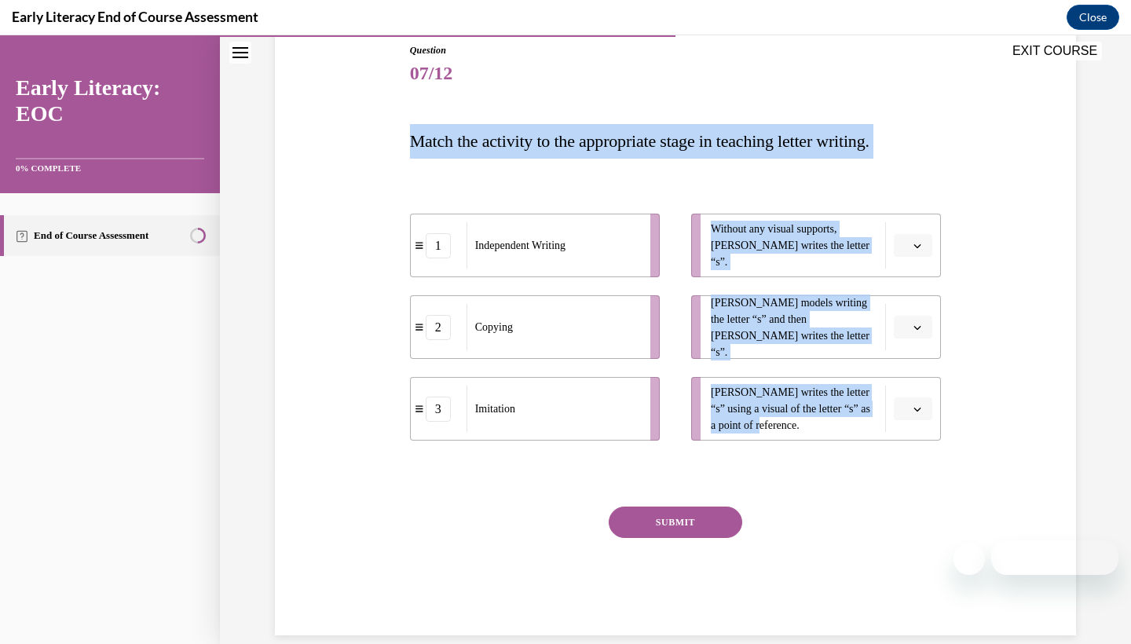
drag, startPoint x: 394, startPoint y: 130, endPoint x: 824, endPoint y: 446, distance: 533.8
click at [824, 446] on div "Question 07/12 Match the activity to the appropriate stage in teaching letter w…" at bounding box center [675, 316] width 809 height 640
copy div "Match the activity to the appropriate stage in teaching letter writing. 1 Indep…"
click at [735, 60] on div "EXIT COURSE" at bounding box center [668, 52] width 896 height 35
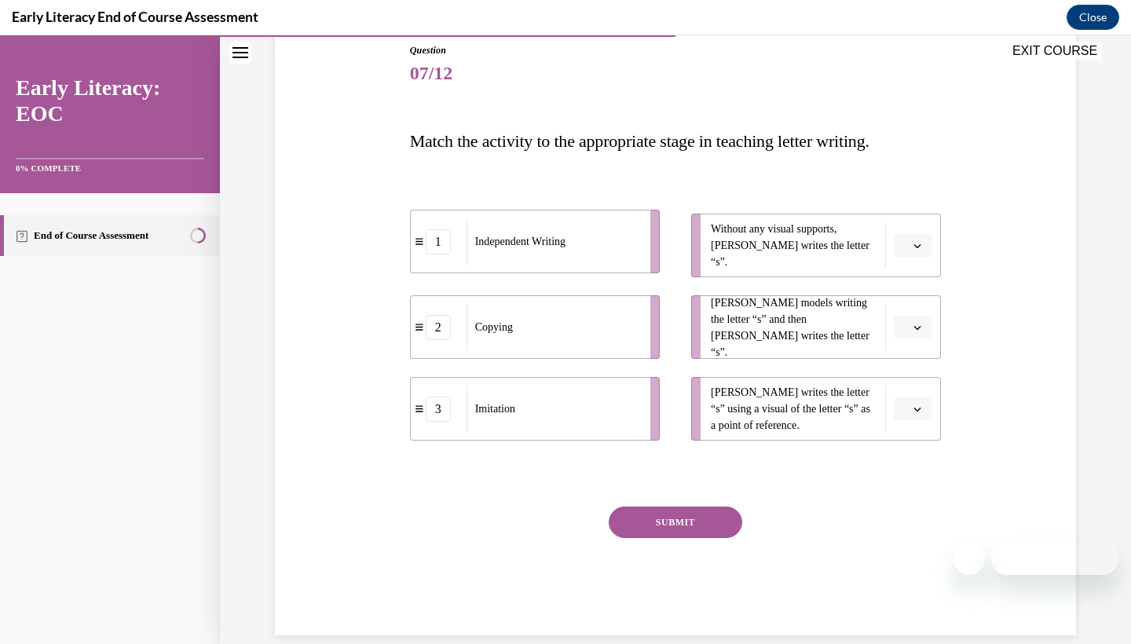
click at [446, 221] on li "1 Independent Writing" at bounding box center [535, 242] width 250 height 64
drag, startPoint x: 467, startPoint y: 196, endPoint x: 501, endPoint y: 434, distance: 239.8
click at [501, 434] on div "1 Independent Writing 2 Copying 3 Imitation Without any visual supports, Tina w…" at bounding box center [676, 311] width 532 height 258
drag, startPoint x: 391, startPoint y: 236, endPoint x: 533, endPoint y: 400, distance: 216.7
click at [533, 400] on div "Question 07/12 Match the activity to the appropriate stage in teaching letter w…" at bounding box center [675, 316] width 809 height 640
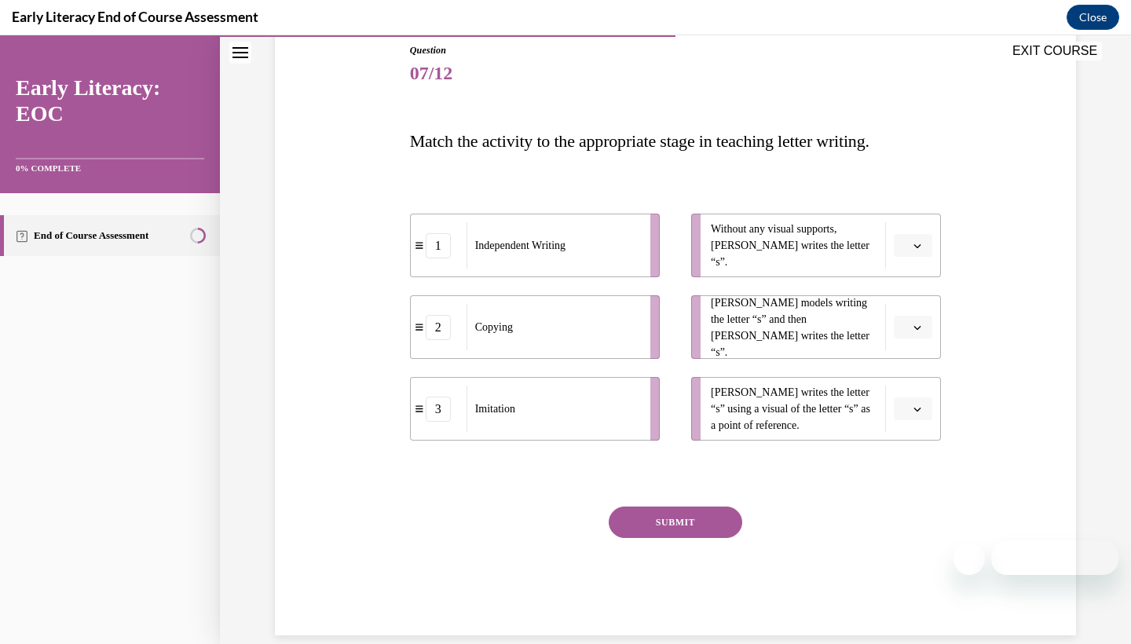
click at [640, 141] on span "Match the activity to the appropriate stage in teaching letter writing." at bounding box center [640, 141] width 460 height 20
click at [636, 169] on div "Question 07/12 Match the activity to the appropriate stage in teaching letter w…" at bounding box center [676, 339] width 532 height 592
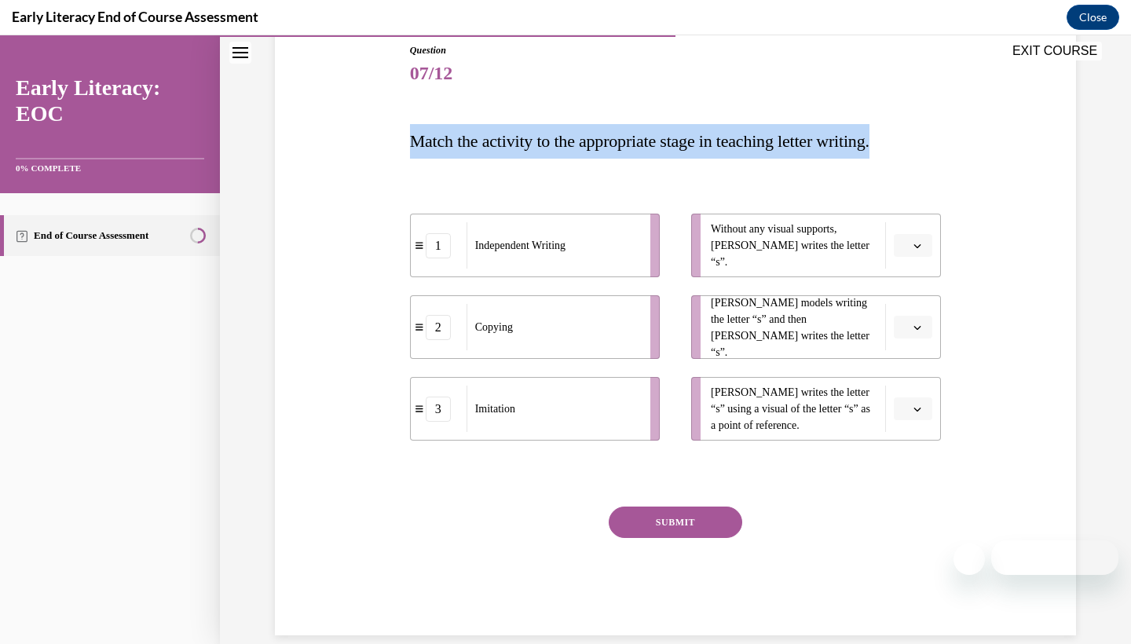
drag, startPoint x: 390, startPoint y: 125, endPoint x: 925, endPoint y: 152, distance: 534.9
click at [925, 152] on div "Question 07/12 Match the activity to the appropriate stage in teaching letter w…" at bounding box center [675, 316] width 809 height 640
copy span "Match the activity to the appropriate stage in teaching letter writing."
click at [772, 236] on span "Without any visual supports, Tina writes the letter “s”." at bounding box center [794, 245] width 167 height 49
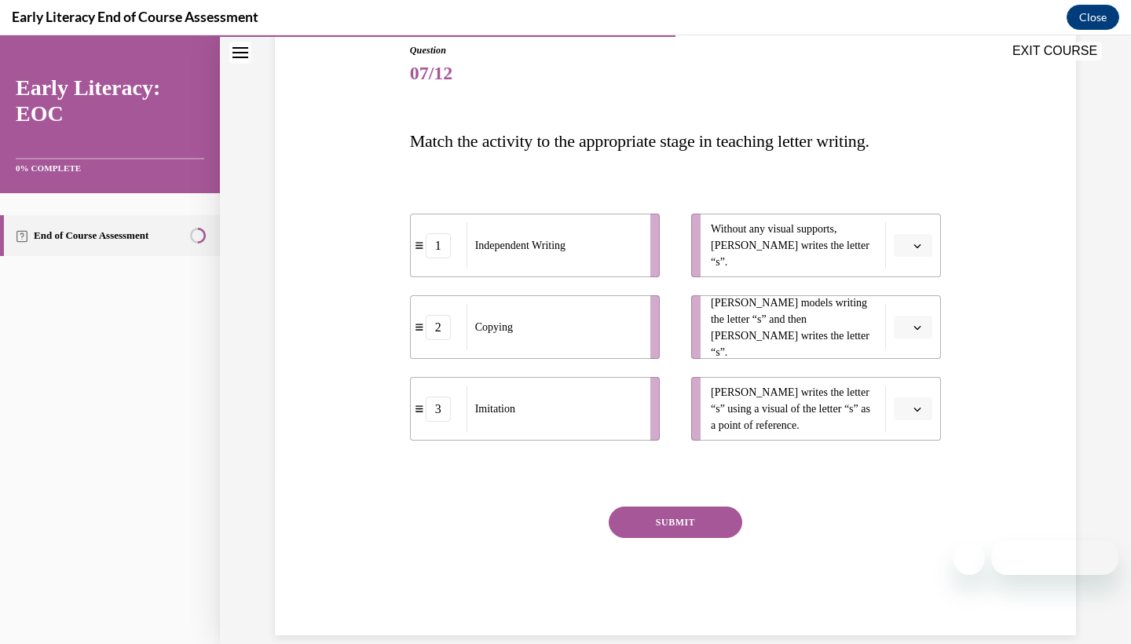
click at [913, 229] on li "Without any visual supports, Tina writes the letter “s”." at bounding box center [816, 246] width 250 height 64
click at [915, 242] on icon "button" at bounding box center [918, 246] width 8 height 8
click at [906, 306] on span "1" at bounding box center [906, 312] width 5 height 13
click at [914, 336] on button "button" at bounding box center [913, 328] width 38 height 24
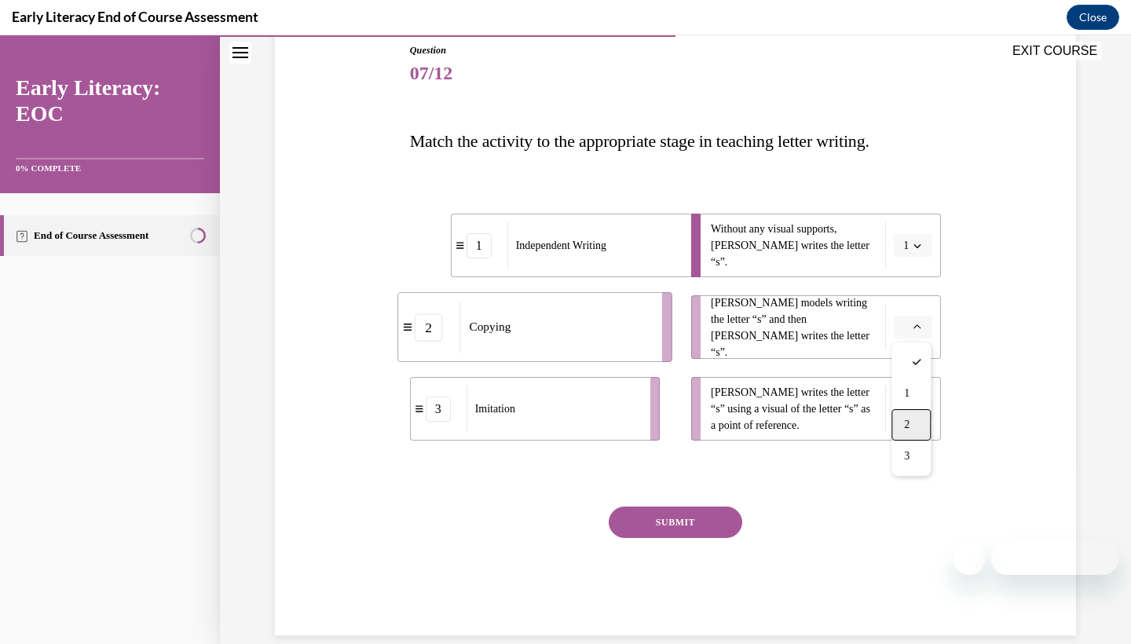
click at [902, 416] on div "2" at bounding box center [911, 424] width 39 height 31
click at [907, 406] on span "Please select an option" at bounding box center [906, 409] width 5 height 16
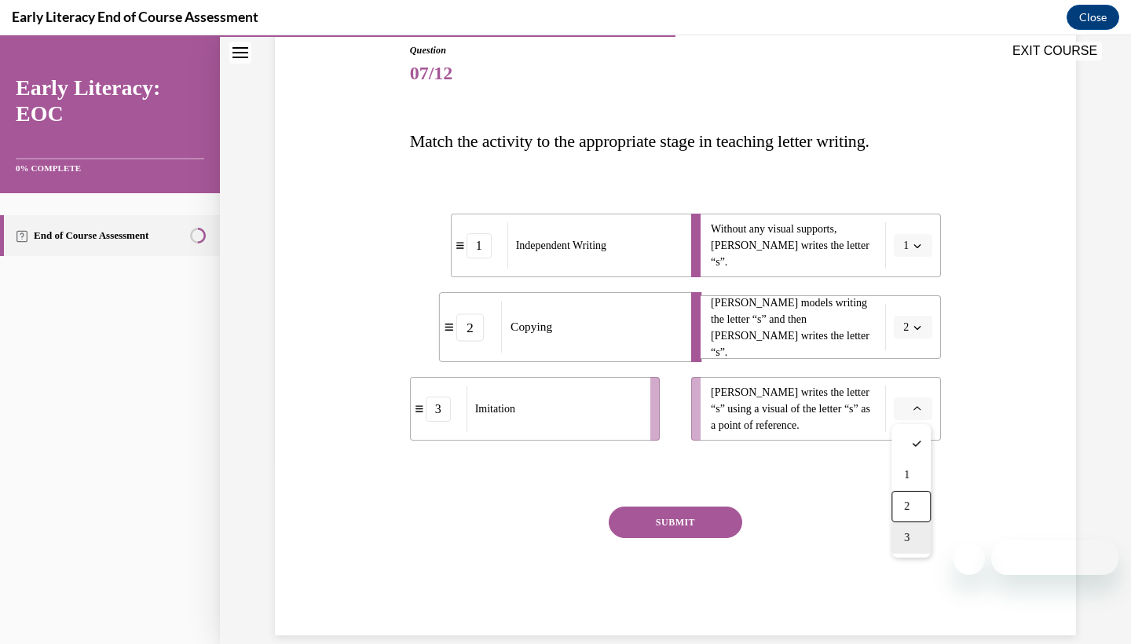
click at [913, 537] on div "3" at bounding box center [911, 537] width 39 height 31
click at [665, 528] on button "SUBMIT" at bounding box center [676, 522] width 134 height 31
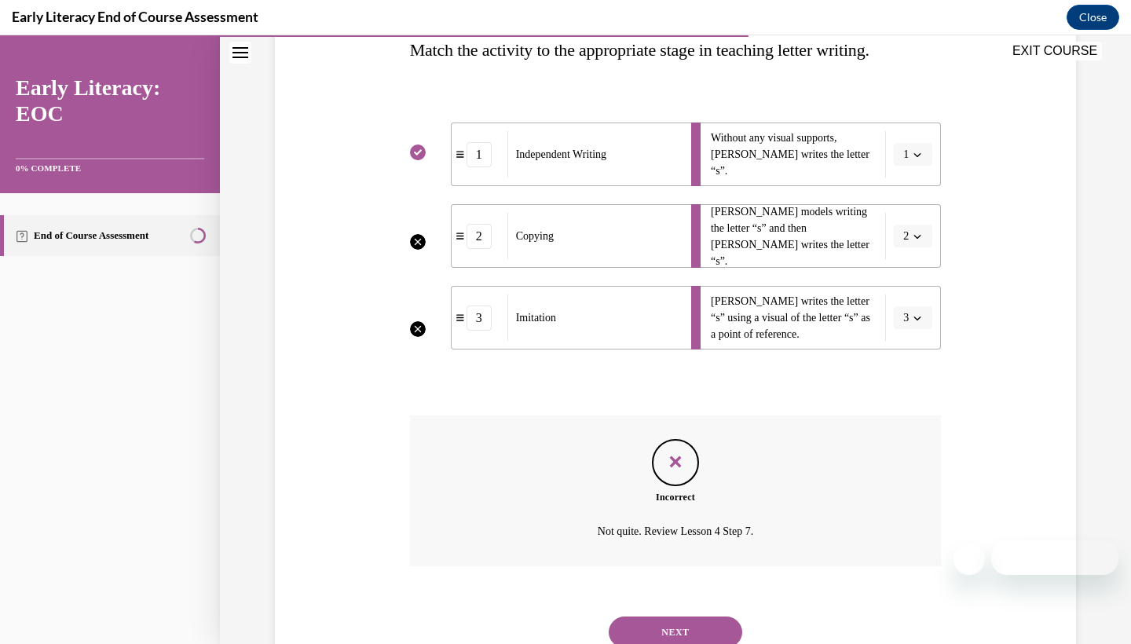
scroll to position [306, 0]
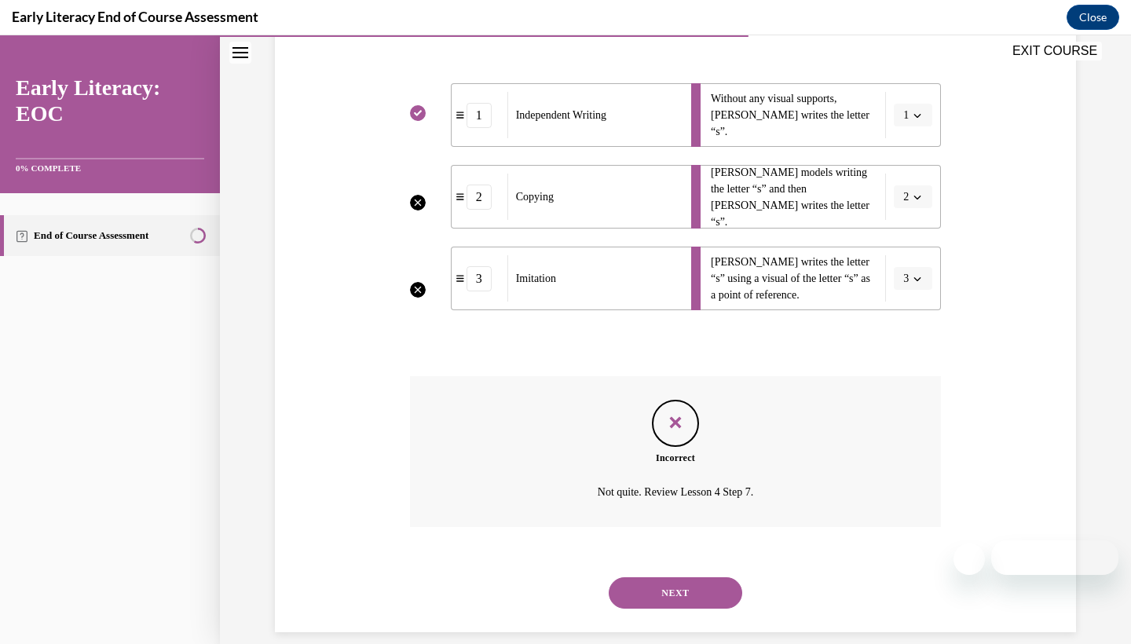
click at [687, 577] on button "NEXT" at bounding box center [676, 592] width 134 height 31
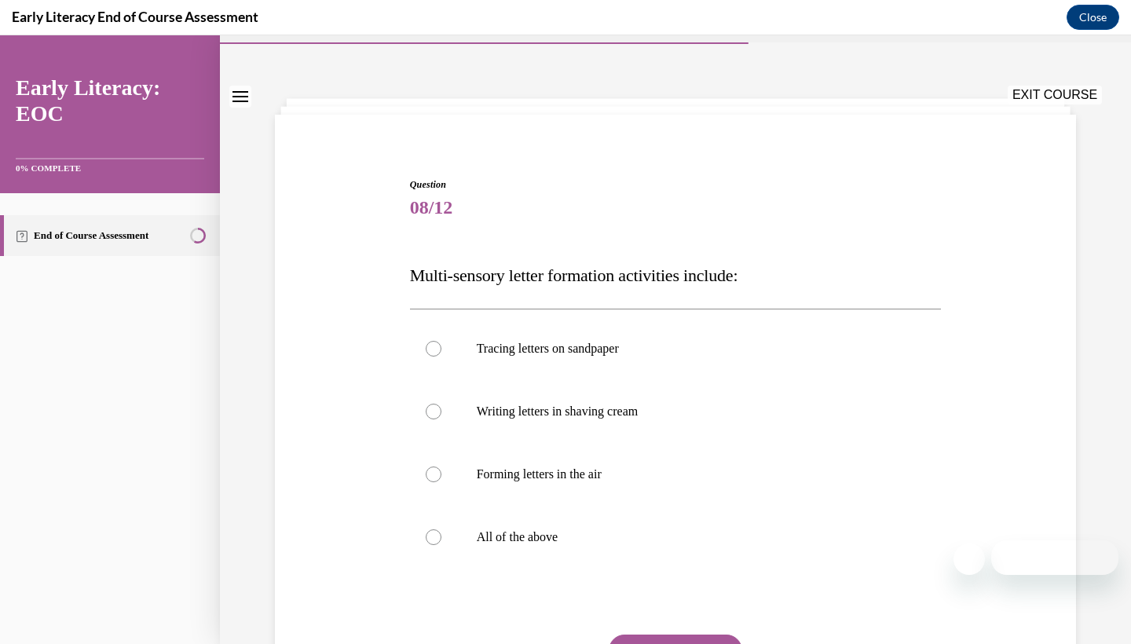
scroll to position [60, 0]
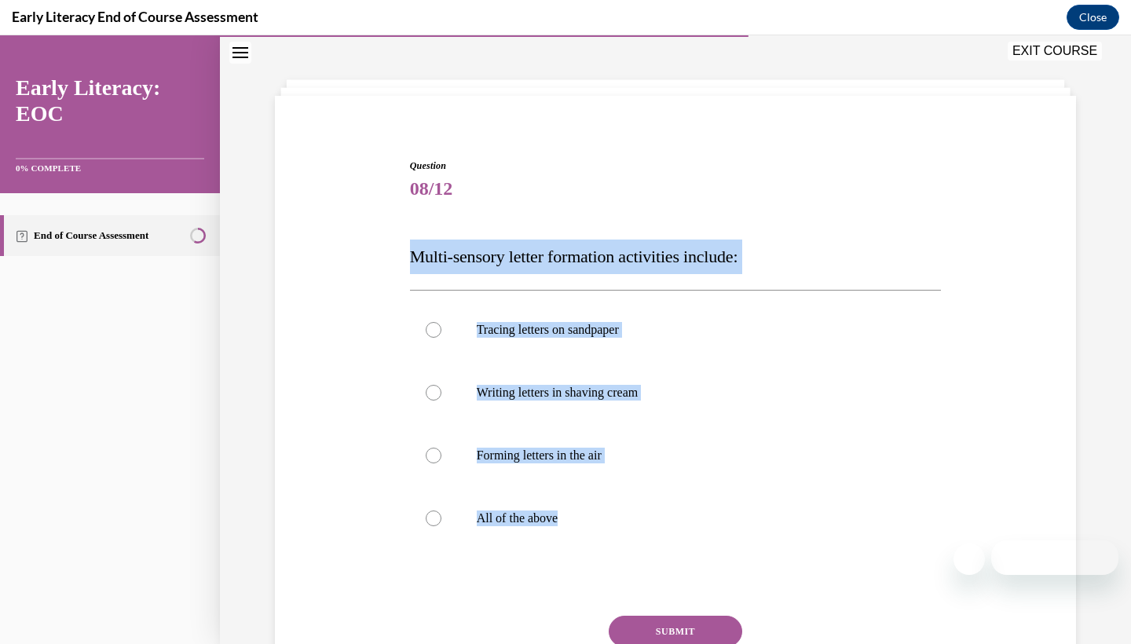
drag, startPoint x: 401, startPoint y: 258, endPoint x: 579, endPoint y: 556, distance: 346.7
click at [579, 556] on div "Question 08/12 Multi-sensory letter formation activities include: Tracing lette…" at bounding box center [675, 428] width 809 height 633
copy div "Multi-sensory letter formation activities include: Tracing letters on sandpaper…"
click at [428, 522] on div at bounding box center [434, 519] width 16 height 16
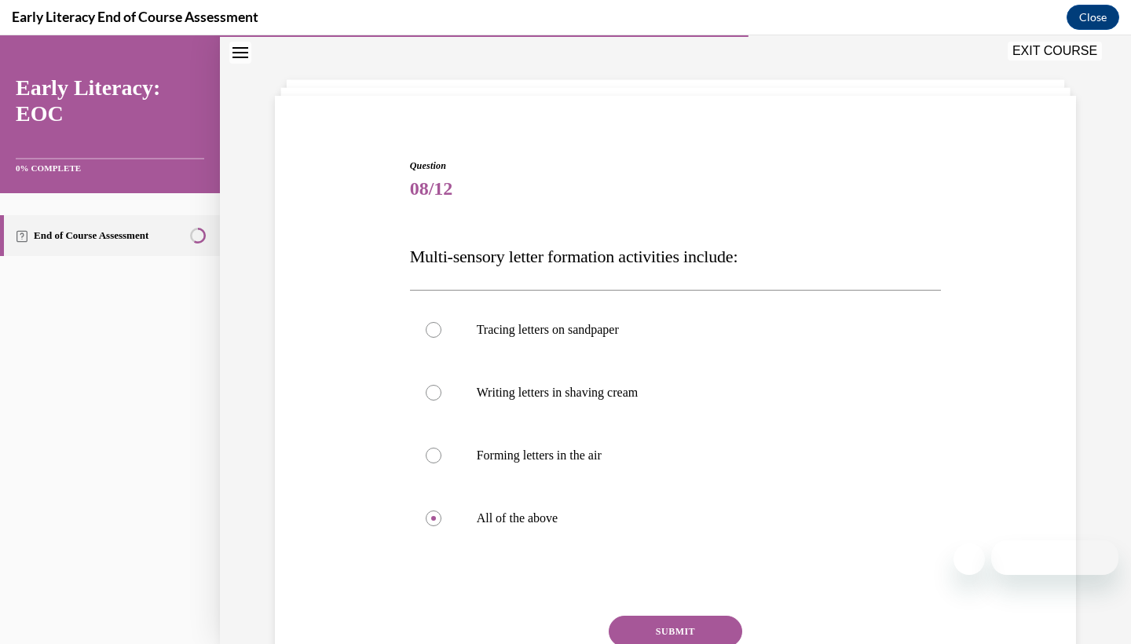
click at [406, 573] on div "Question 08/12 Multi-sensory letter formation activities include: Tracing lette…" at bounding box center [676, 440] width 540 height 610
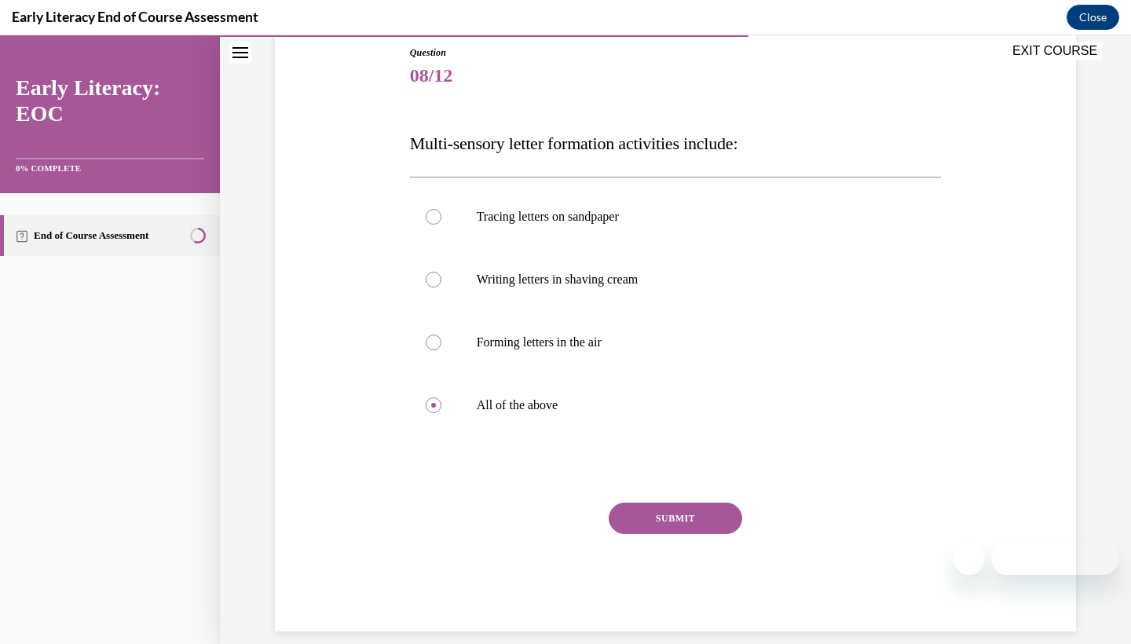
click at [670, 514] on button "SUBMIT" at bounding box center [676, 518] width 134 height 31
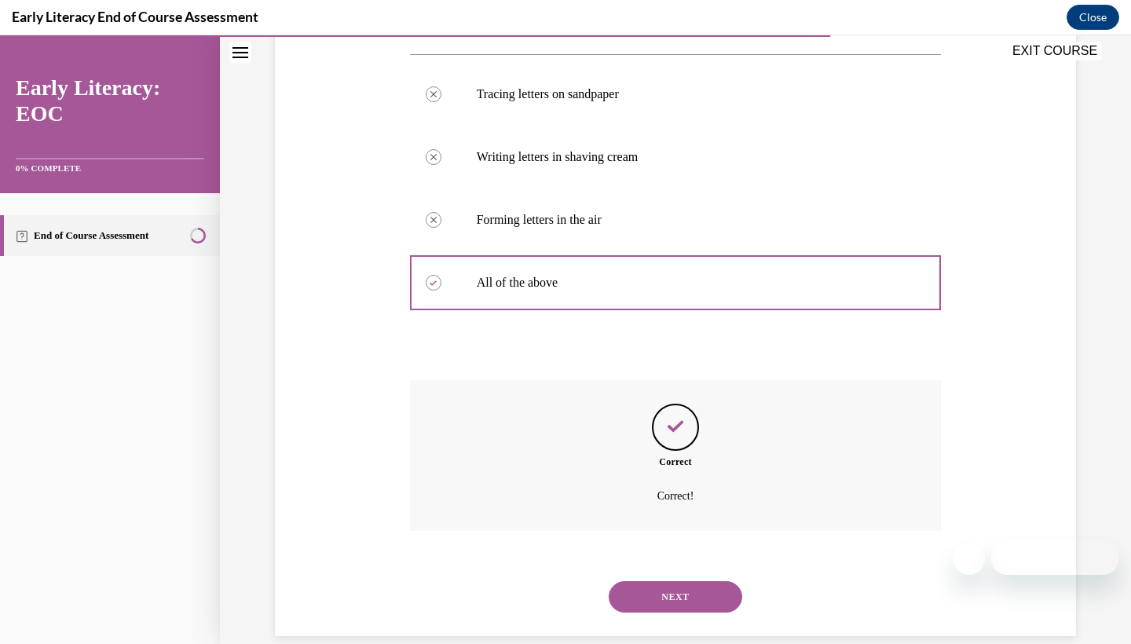
scroll to position [299, 0]
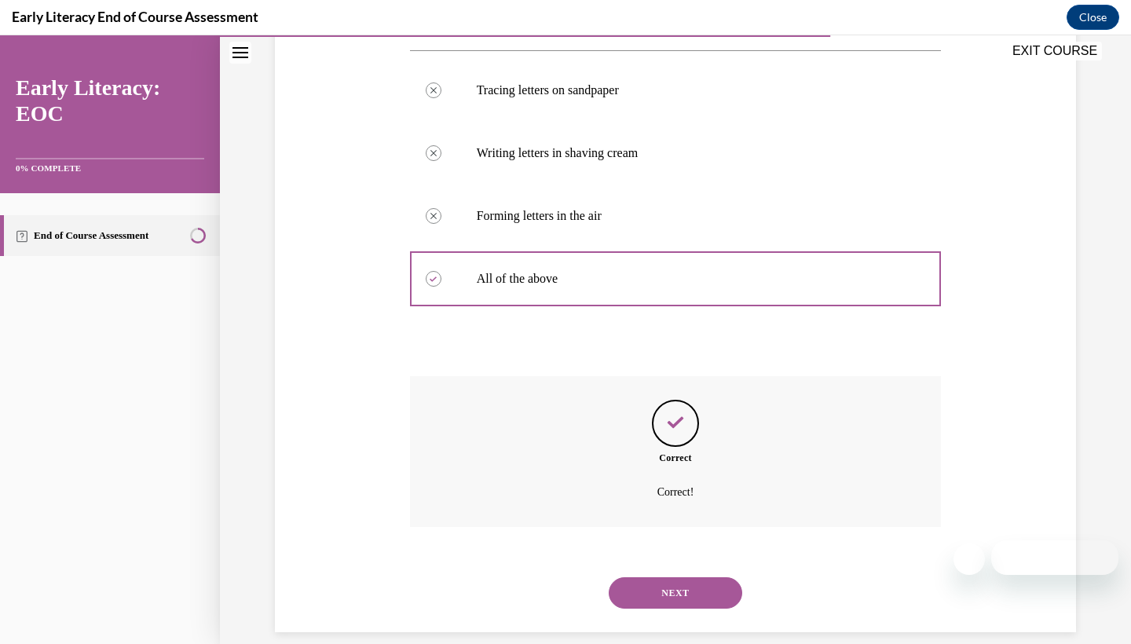
click at [680, 582] on button "NEXT" at bounding box center [676, 592] width 134 height 31
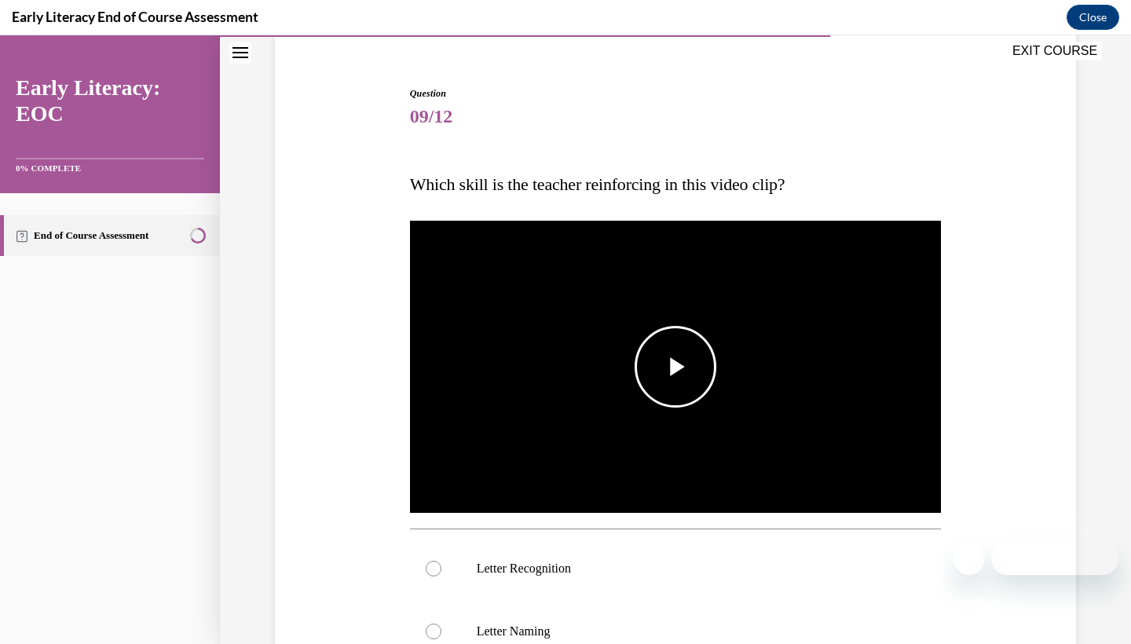
scroll to position [134, 0]
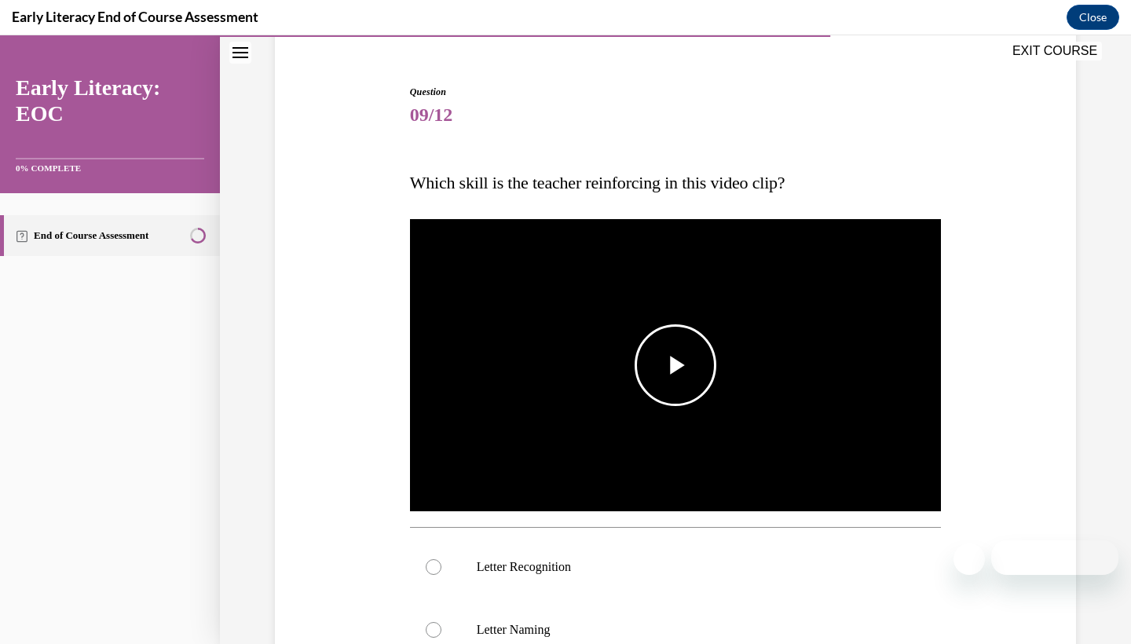
click at [627, 345] on img "Video player" at bounding box center [676, 365] width 532 height 299
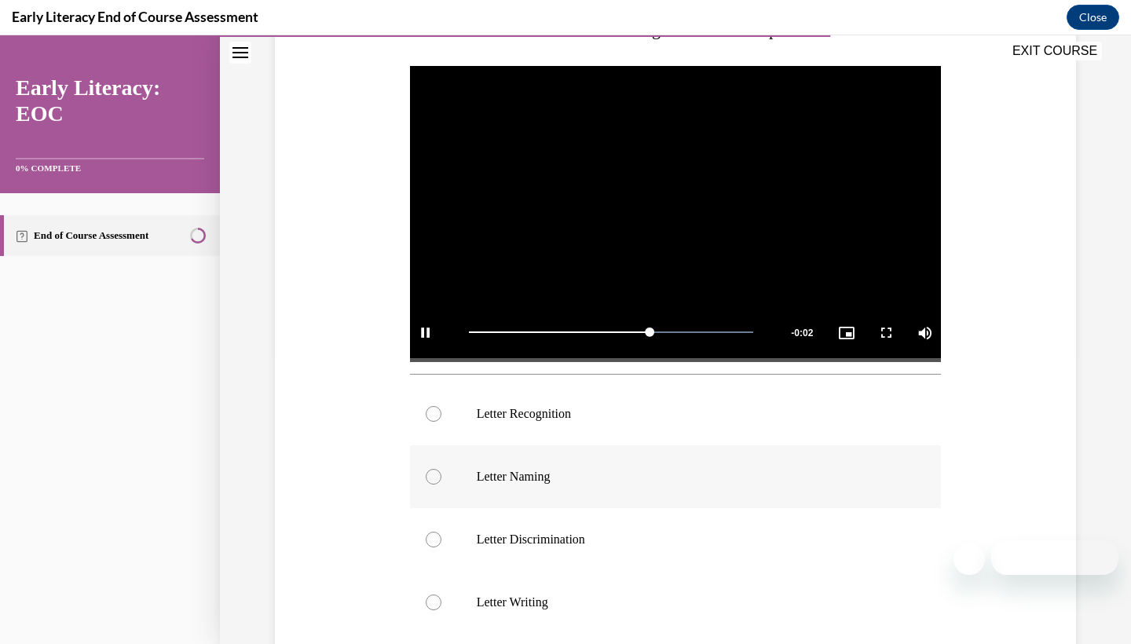
scroll to position [289, 0]
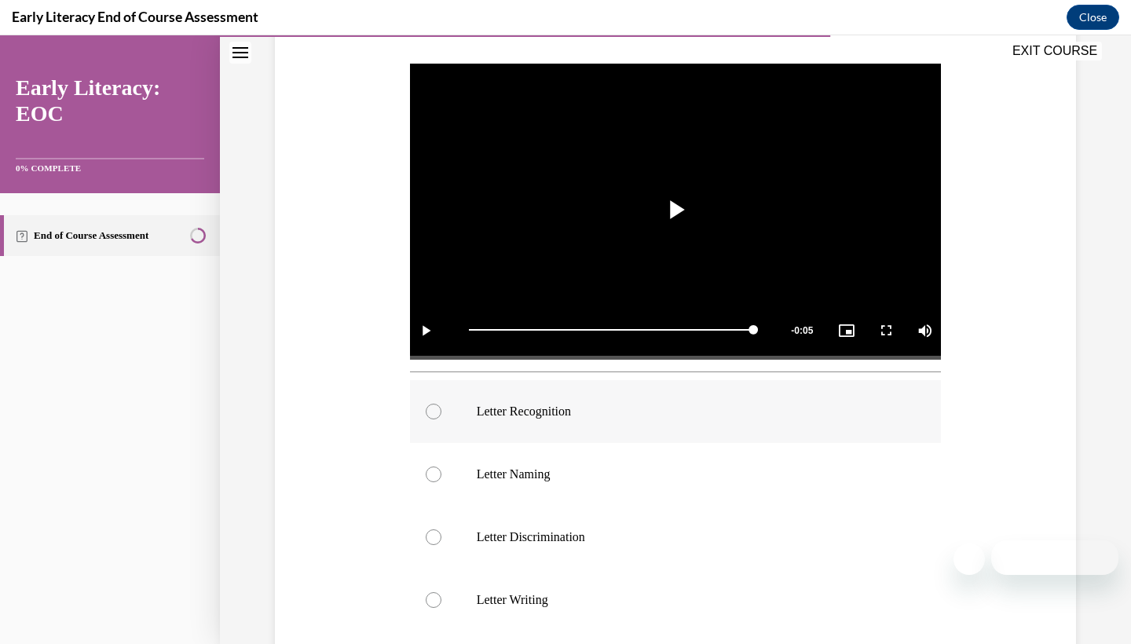
click at [452, 424] on div at bounding box center [676, 411] width 532 height 63
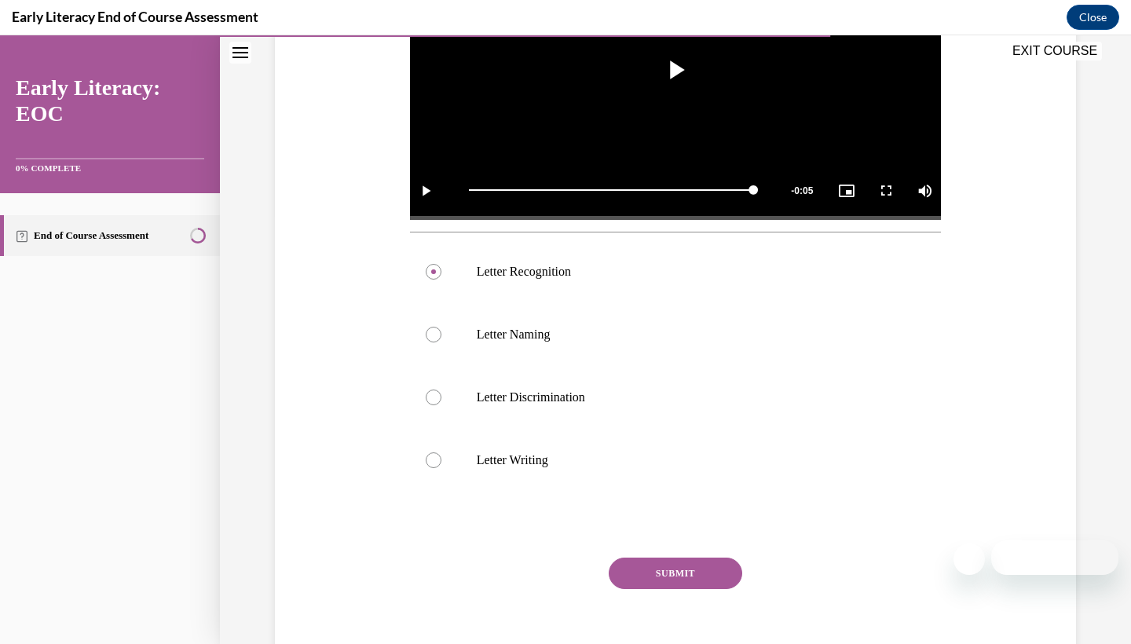
click at [675, 571] on button "SUBMIT" at bounding box center [676, 573] width 134 height 31
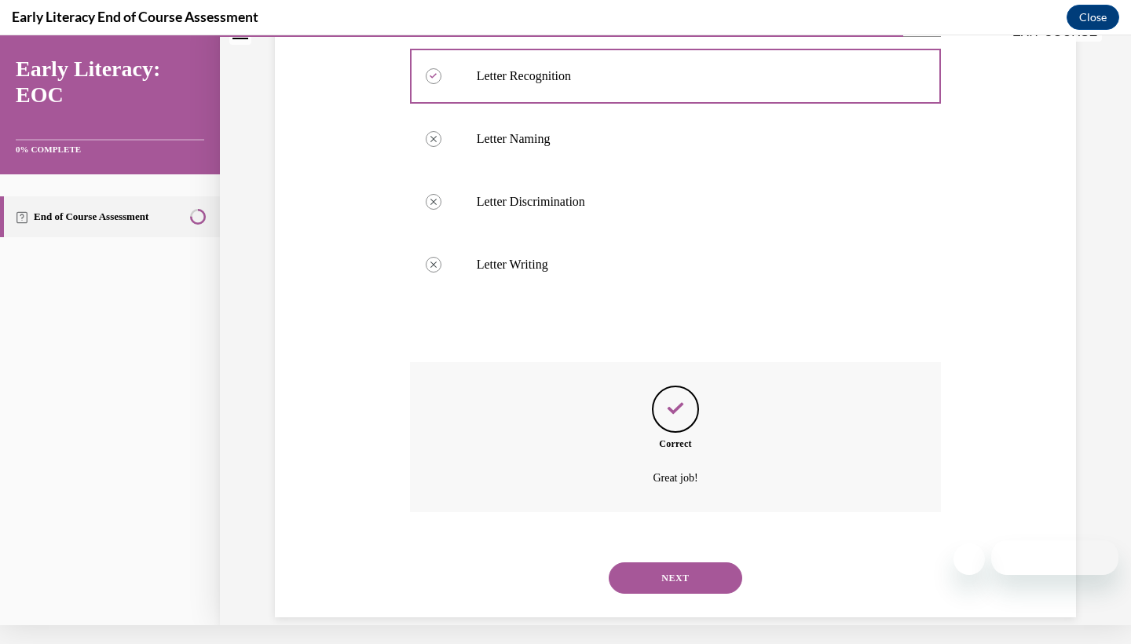
scroll to position [610, 0]
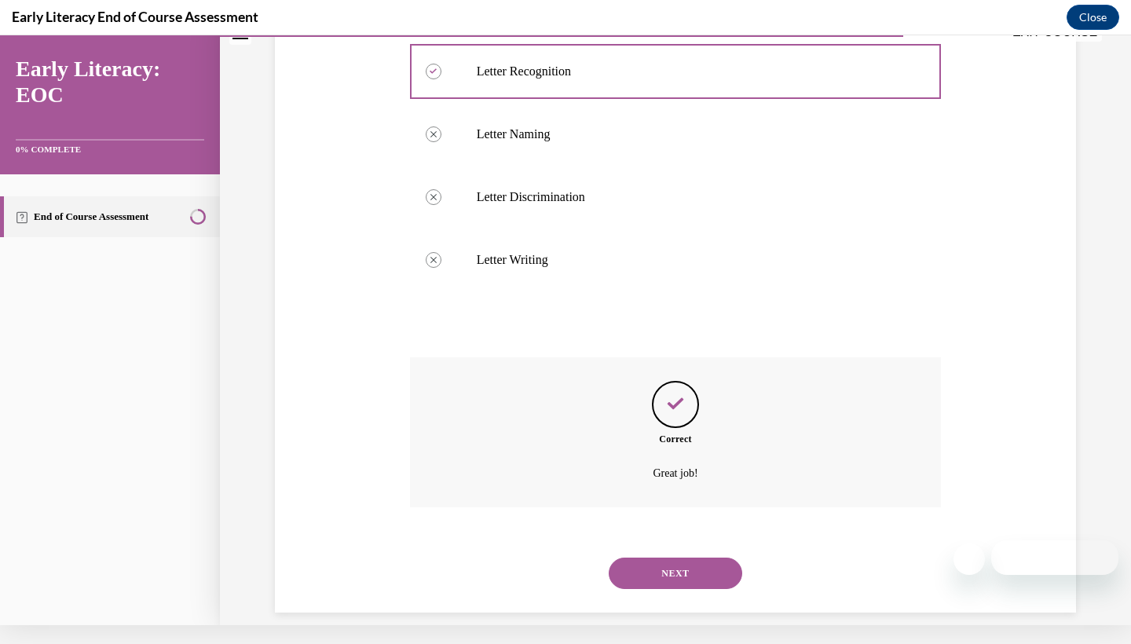
click at [674, 568] on button "NEXT" at bounding box center [676, 573] width 134 height 31
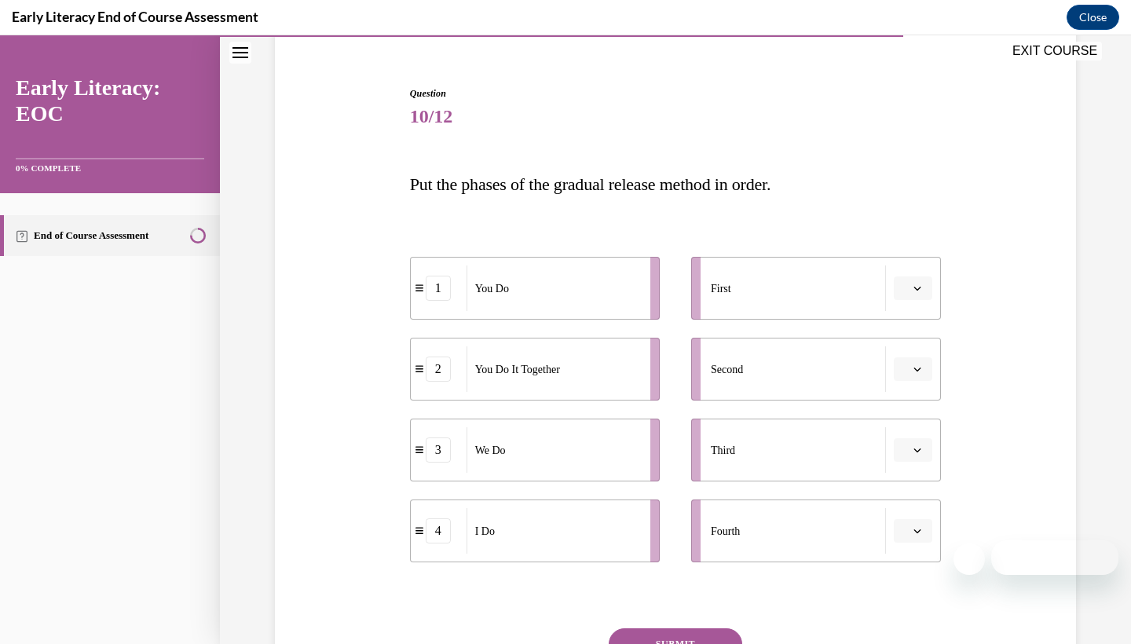
scroll to position [134, 0]
click at [924, 288] on button "button" at bounding box center [913, 287] width 38 height 24
click at [910, 435] on div "4" at bounding box center [911, 447] width 39 height 31
click at [912, 372] on span "button" at bounding box center [917, 367] width 11 height 11
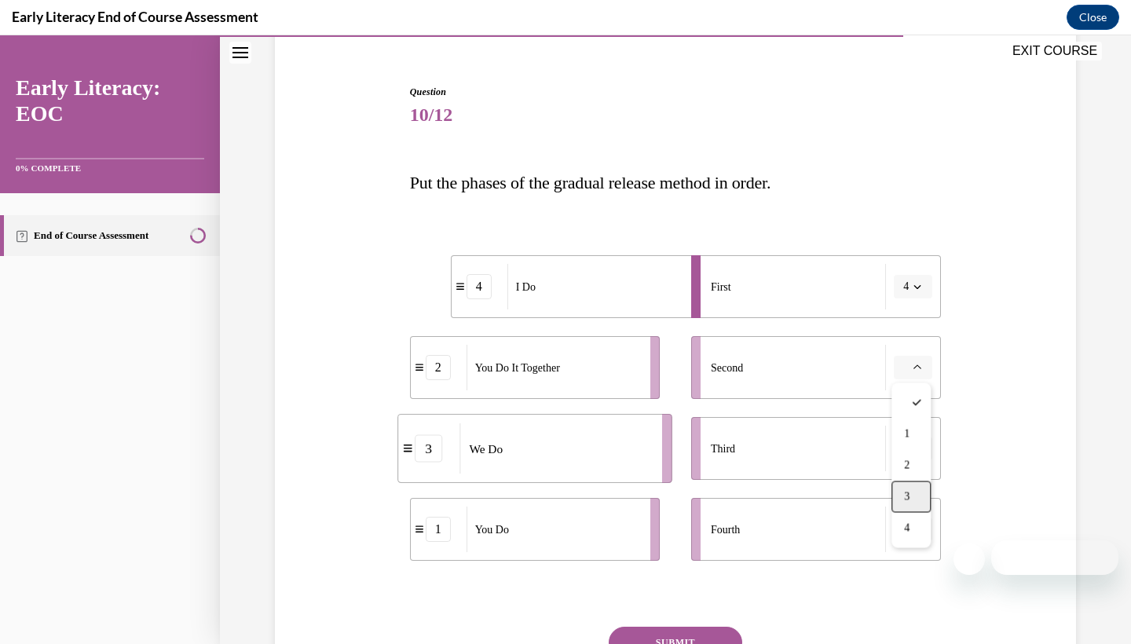
click at [916, 482] on div "3" at bounding box center [911, 497] width 39 height 31
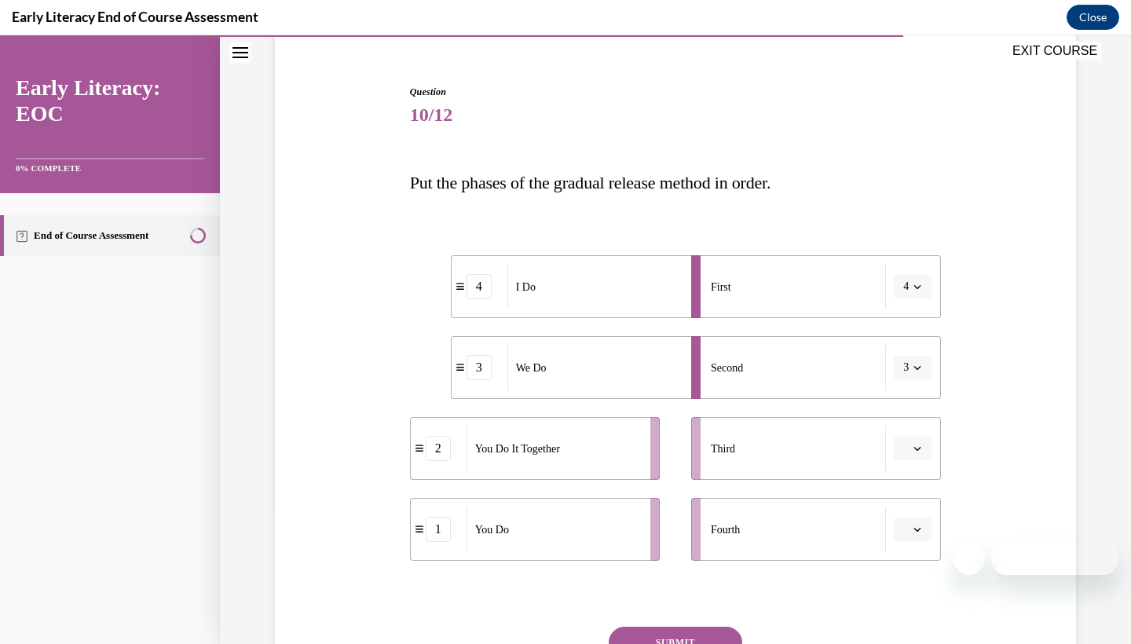
click at [907, 449] on span "Please select an option" at bounding box center [906, 449] width 5 height 16
click at [920, 522] on div "1" at bounding box center [911, 515] width 39 height 31
click at [921, 540] on button "button" at bounding box center [913, 530] width 38 height 24
click at [908, 403] on span "1" at bounding box center [906, 400] width 5 height 13
click at [560, 446] on span "You Do It Together" at bounding box center [517, 449] width 85 height 16
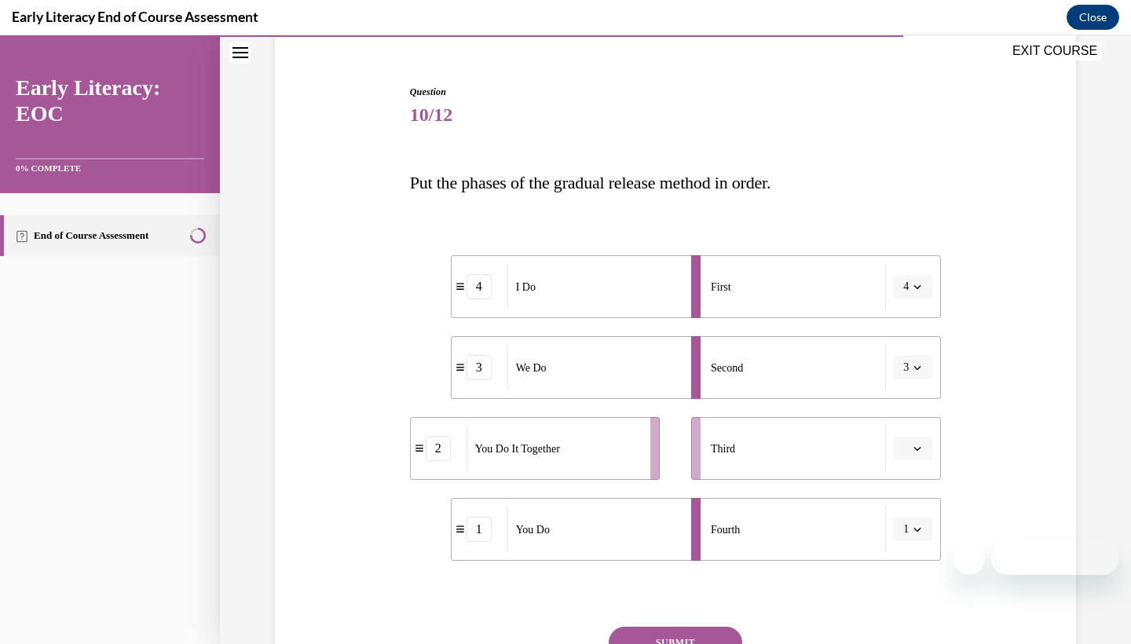
click at [901, 449] on button "button" at bounding box center [913, 449] width 38 height 24
click at [908, 547] on span "2" at bounding box center [906, 547] width 5 height 13
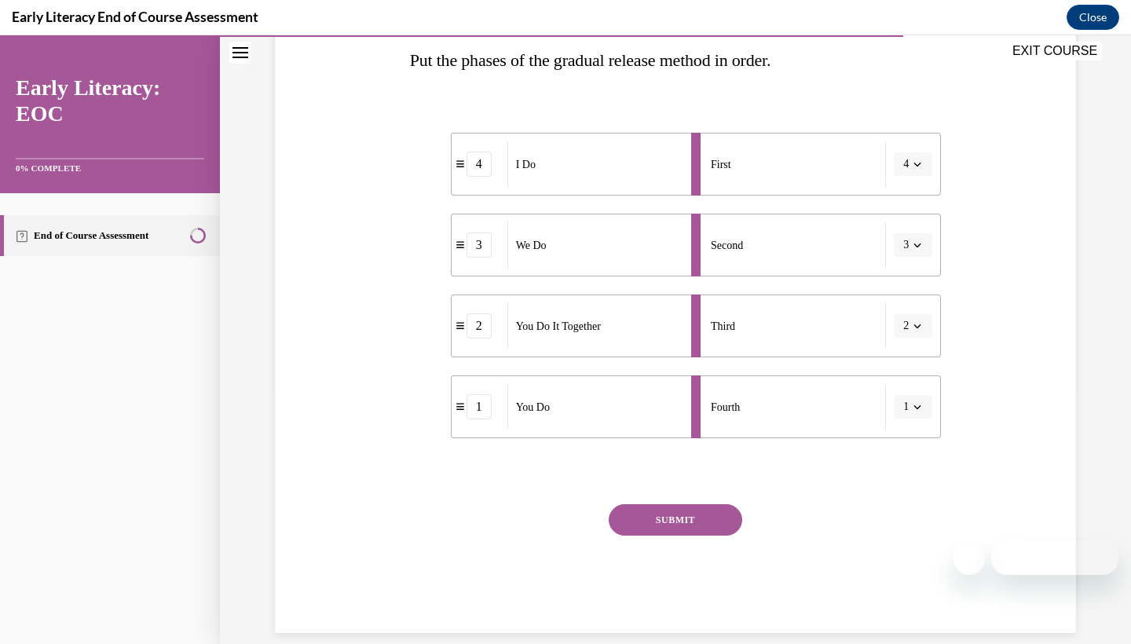
click at [705, 523] on button "SUBMIT" at bounding box center [676, 519] width 134 height 31
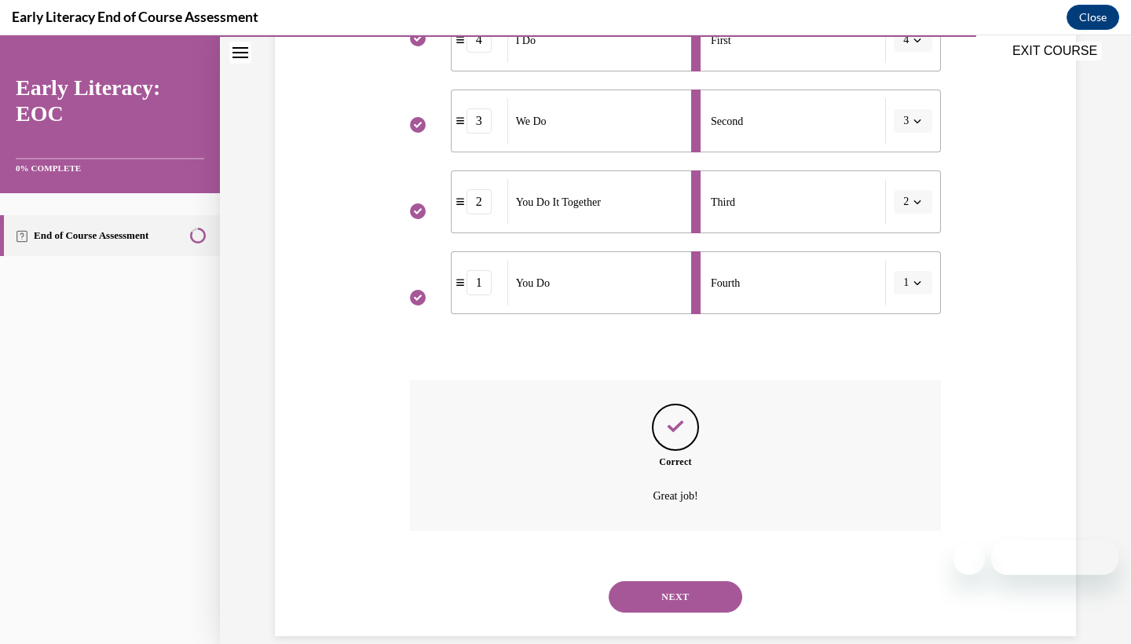
scroll to position [384, 0]
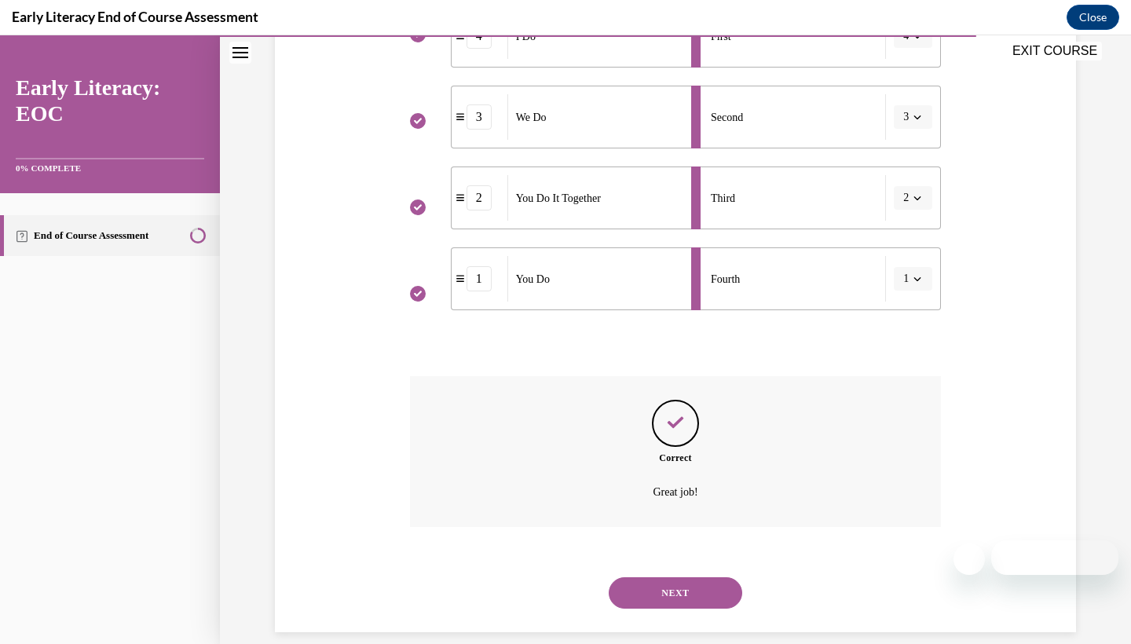
click at [684, 577] on button "NEXT" at bounding box center [676, 592] width 134 height 31
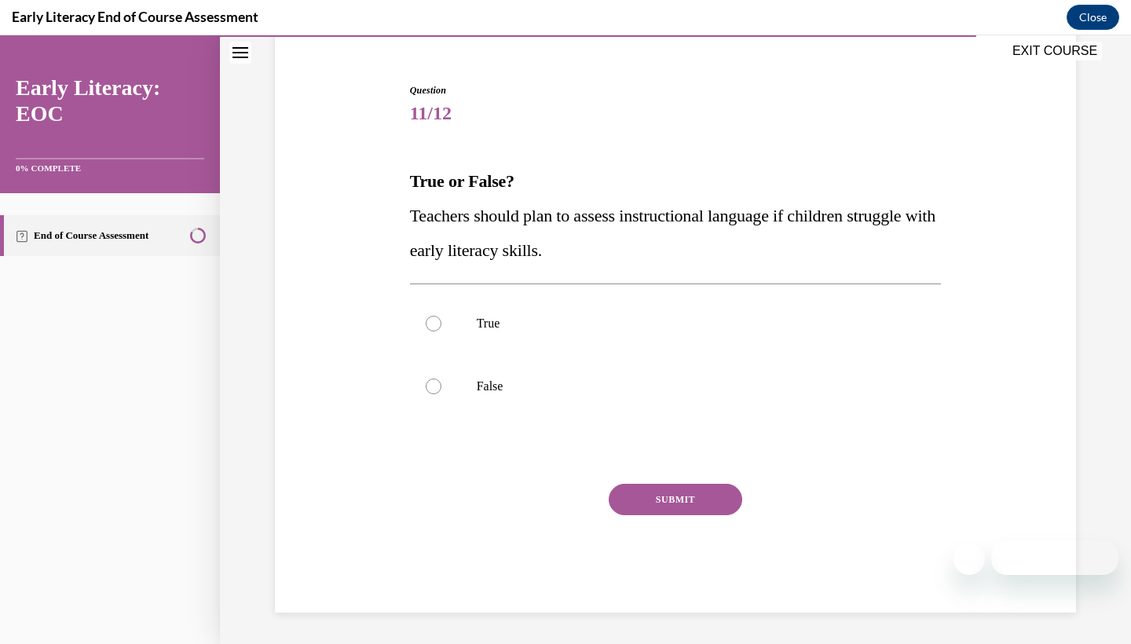
scroll to position [116, 0]
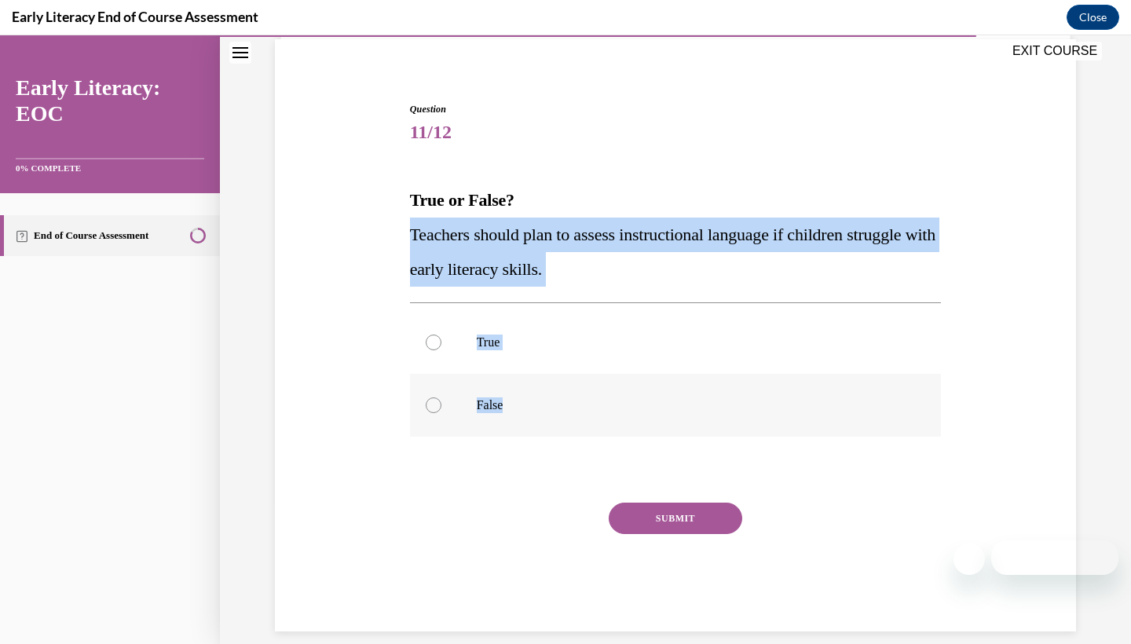
drag, startPoint x: 389, startPoint y: 225, endPoint x: 577, endPoint y: 410, distance: 263.9
click at [577, 410] on div "Question 11/12 True or False? Teachers should plan to assess instructional lang…" at bounding box center [675, 343] width 809 height 577
copy div "Teachers should plan to assess instructional language if children struggle with…"
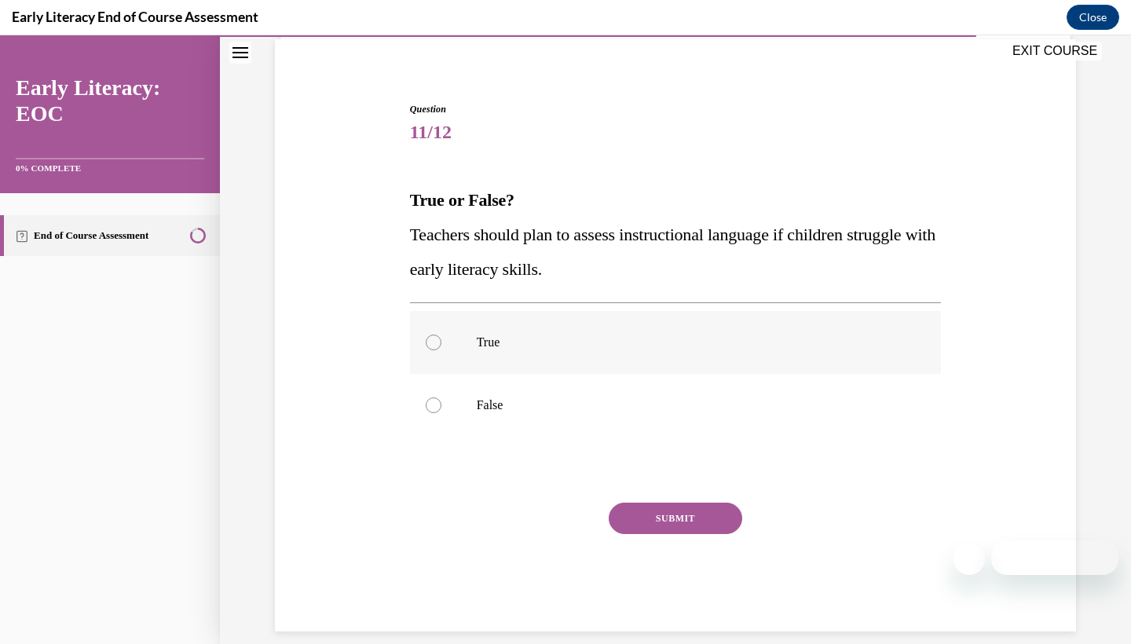
click at [438, 351] on div at bounding box center [676, 342] width 532 height 63
click at [687, 507] on button "SUBMIT" at bounding box center [676, 518] width 134 height 31
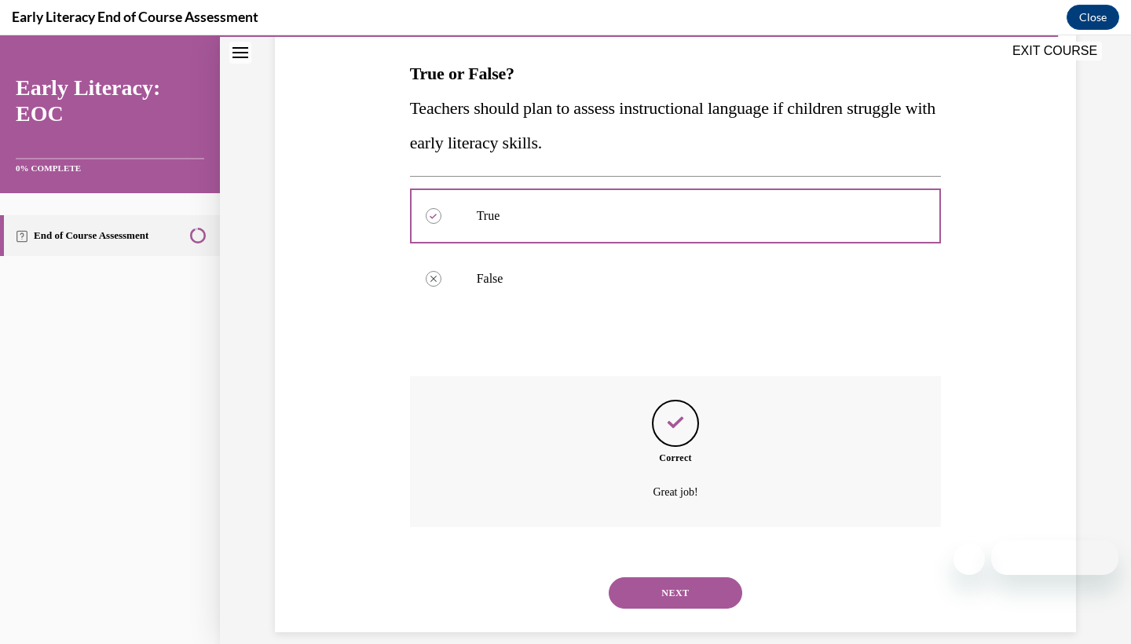
click at [676, 577] on button "NEXT" at bounding box center [676, 592] width 134 height 31
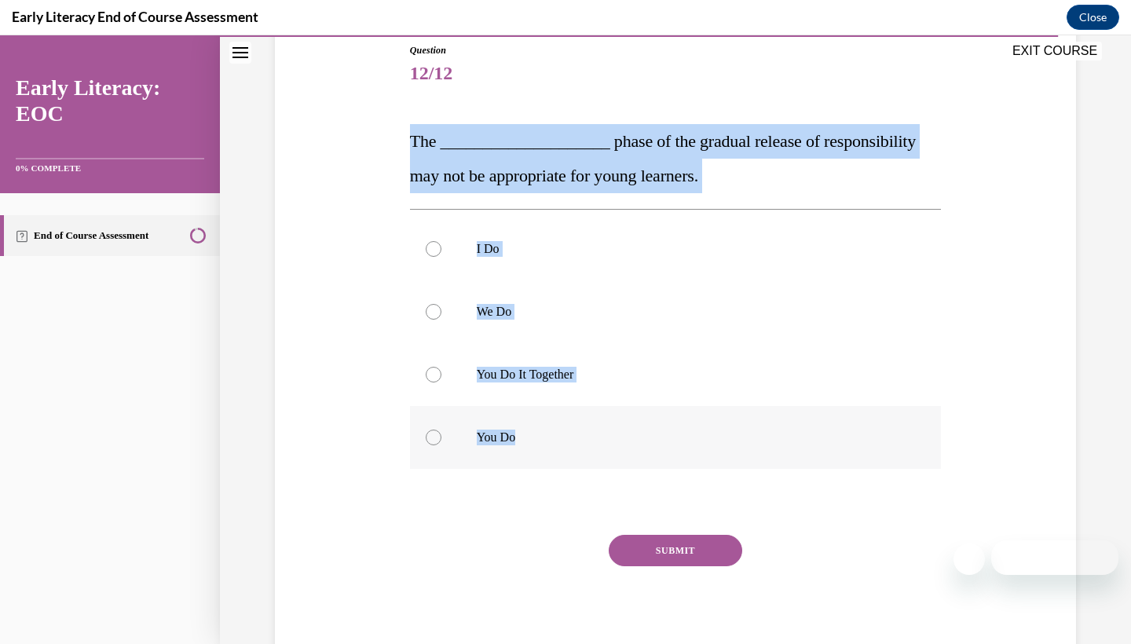
drag, startPoint x: 405, startPoint y: 140, endPoint x: 522, endPoint y: 438, distance: 320.7
click at [522, 438] on div "Question 12/12 The ____________________ phase of the gradual release of respons…" at bounding box center [676, 342] width 540 height 644
copy div "The ____________________ phase of the gradual release of responsibility may not…"
click at [441, 438] on div at bounding box center [434, 438] width 16 height 16
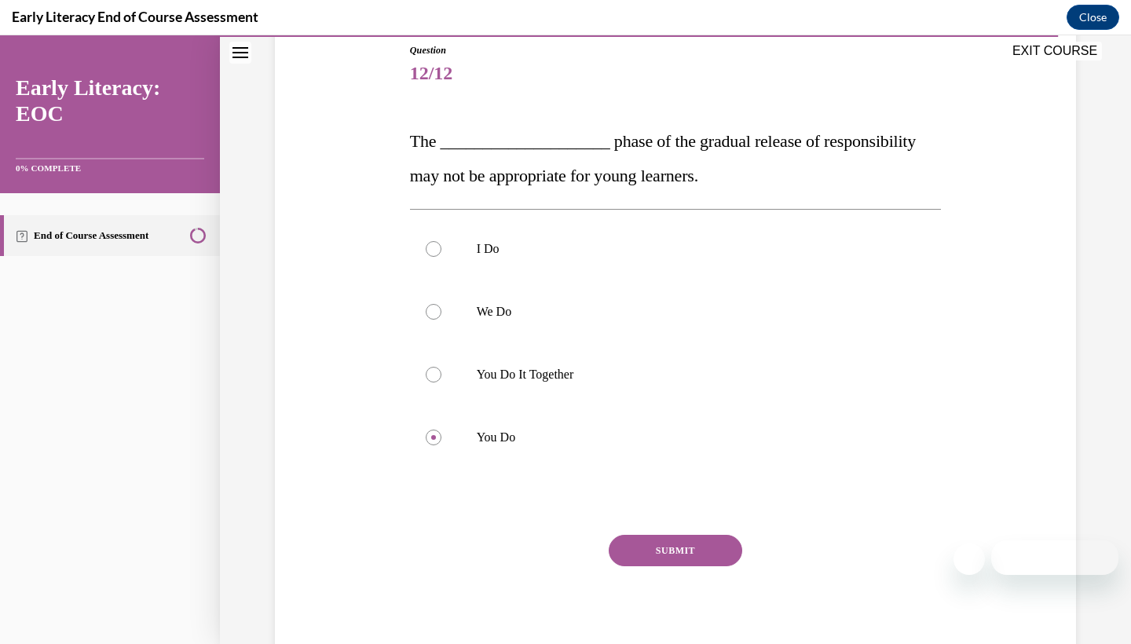
click at [638, 550] on button "SUBMIT" at bounding box center [676, 550] width 134 height 31
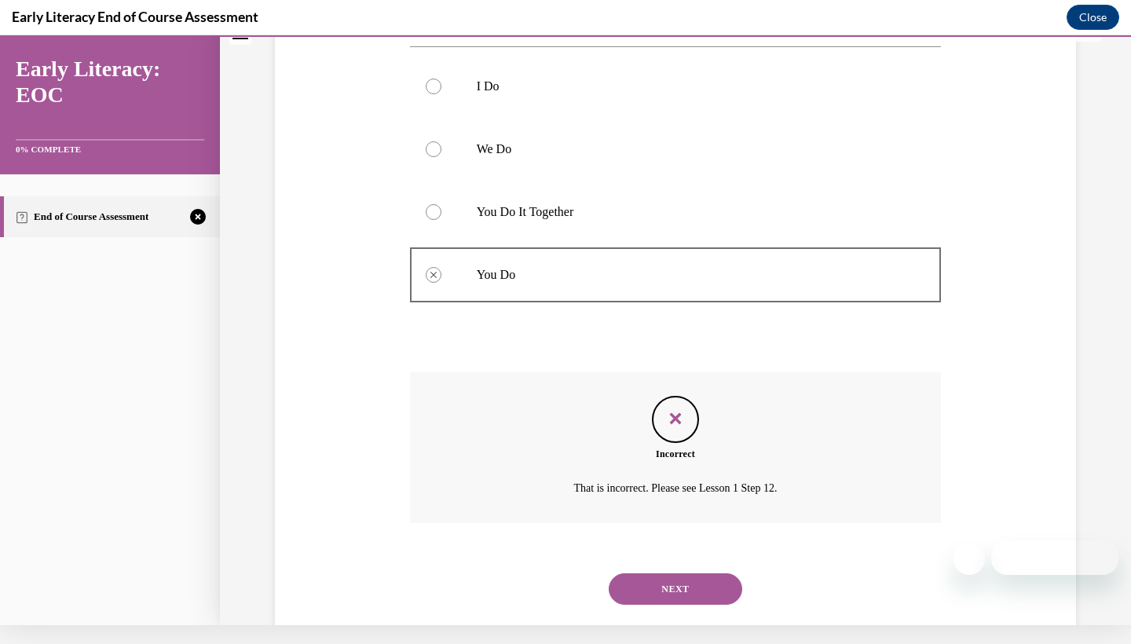
scroll to position [334, 0]
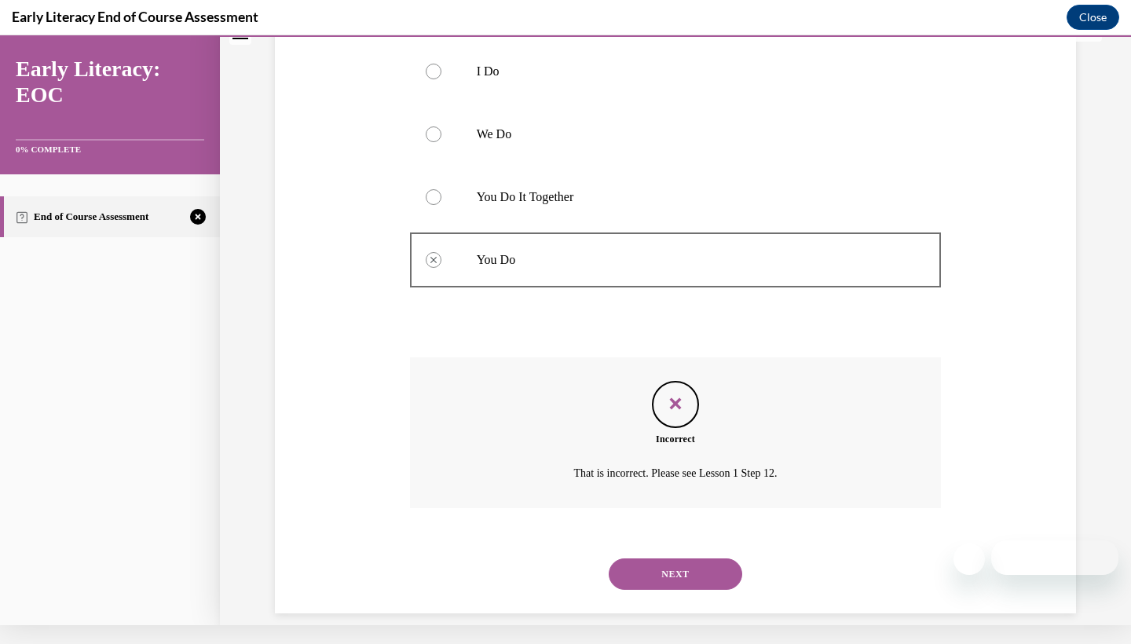
click at [722, 559] on button "NEXT" at bounding box center [676, 574] width 134 height 31
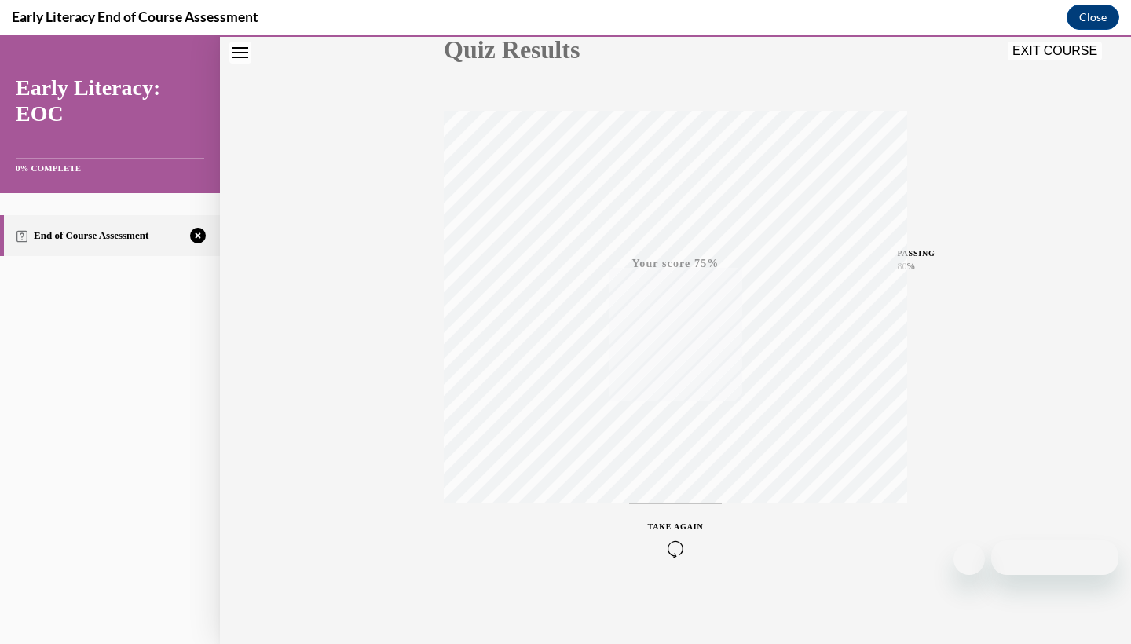
scroll to position [196, 0]
click at [684, 545] on icon "button" at bounding box center [676, 548] width 56 height 17
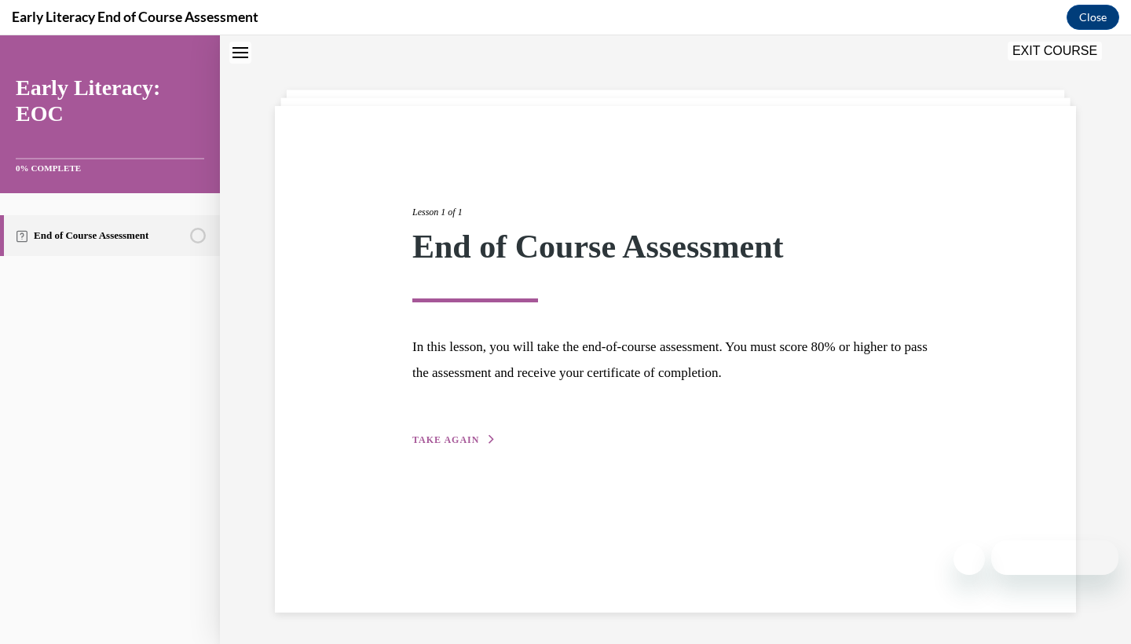
scroll to position [49, 0]
click at [460, 445] on button "TAKE AGAIN" at bounding box center [454, 440] width 84 height 14
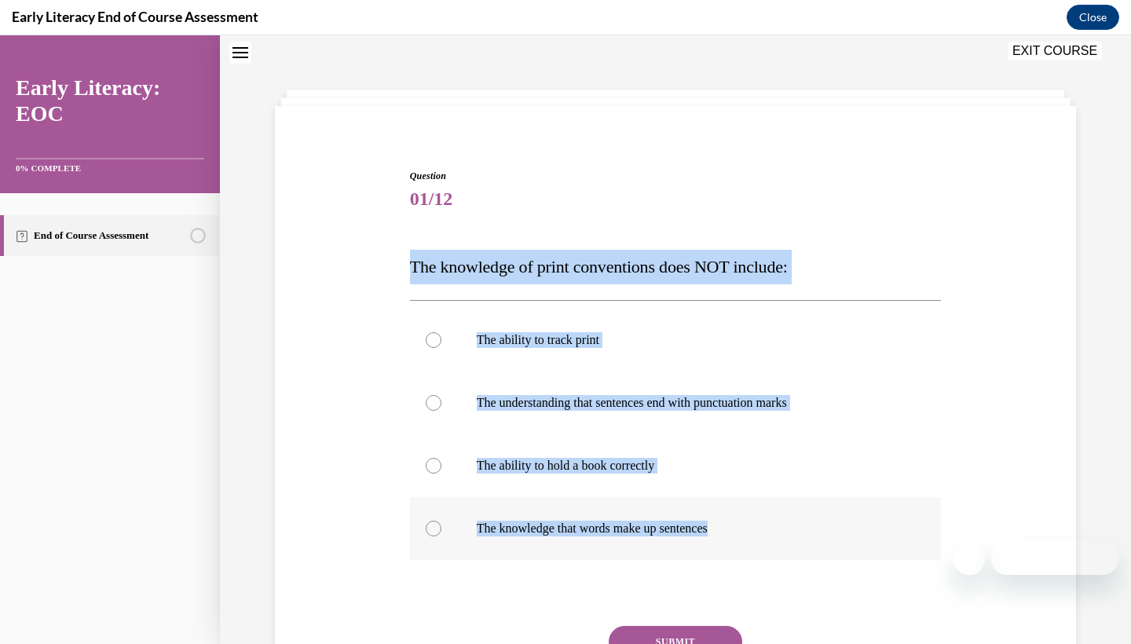
drag, startPoint x: 397, startPoint y: 257, endPoint x: 793, endPoint y: 528, distance: 479.9
click at [793, 528] on div "Question 01/12 The knowledge of print conventions does NOT include: The ability…" at bounding box center [675, 438] width 809 height 633
click at [580, 460] on p "The ability to hold a book correctly" at bounding box center [690, 466] width 426 height 16
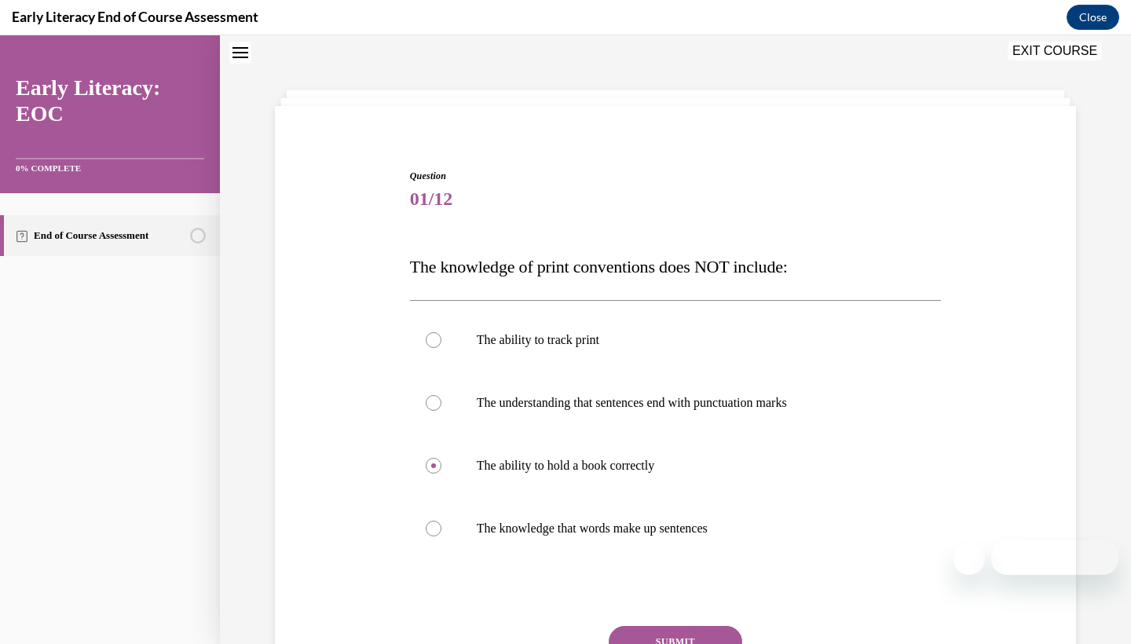
click at [647, 621] on div "Question 01/12 The knowledge of print conventions does NOT include: The ability…" at bounding box center [676, 462] width 532 height 586
click at [648, 628] on button "SUBMIT" at bounding box center [676, 641] width 134 height 31
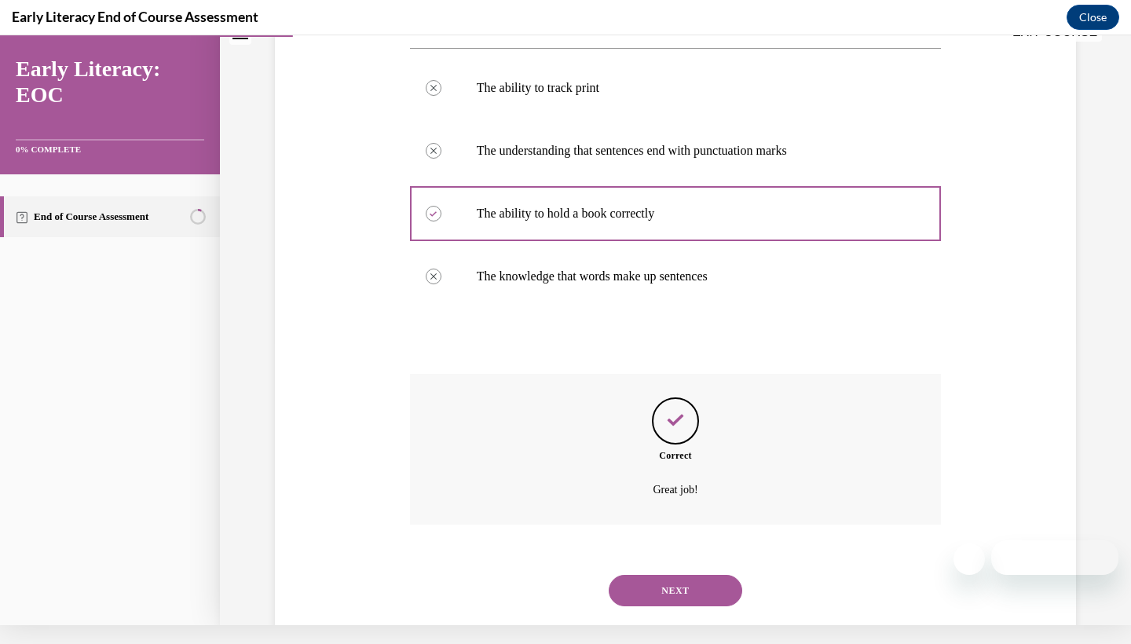
scroll to position [299, 0]
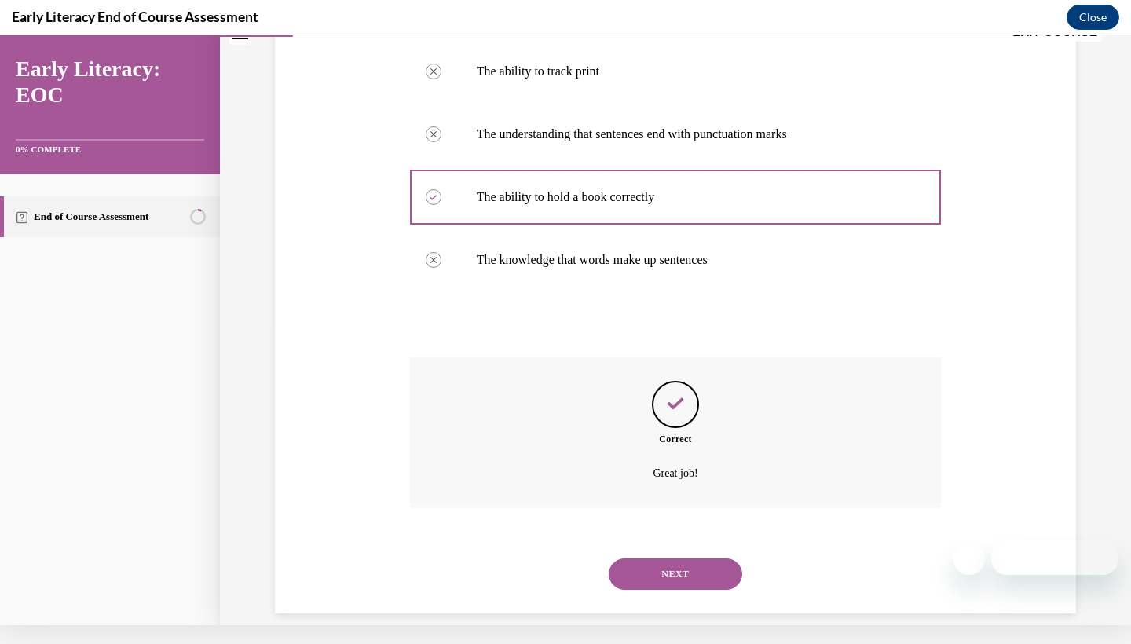
click at [660, 561] on button "NEXT" at bounding box center [676, 574] width 134 height 31
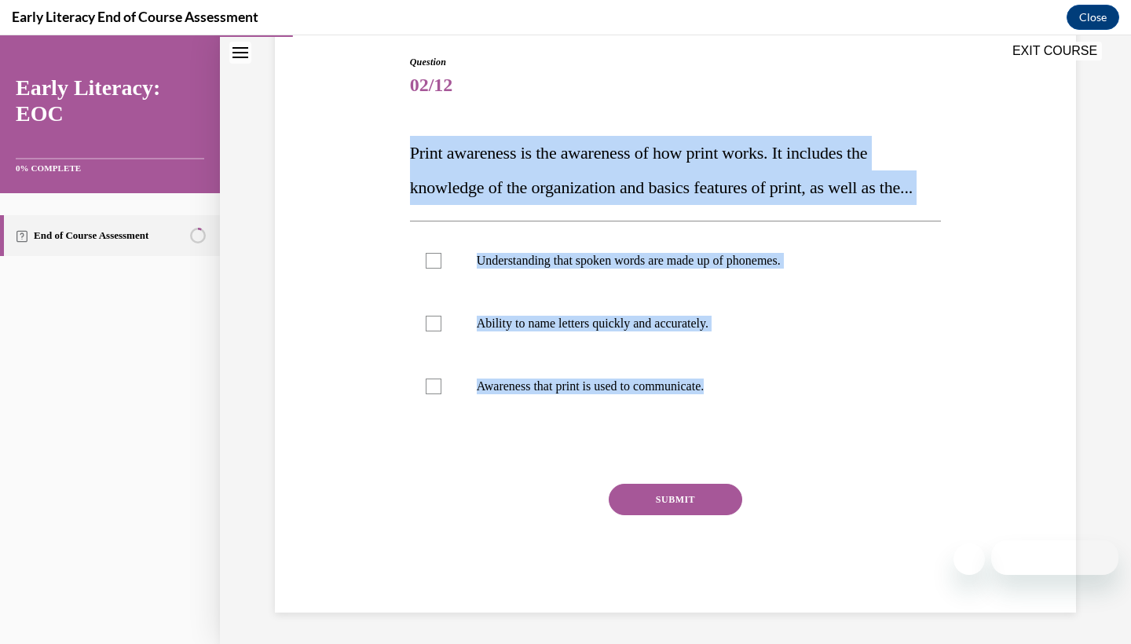
drag, startPoint x: 408, startPoint y: 129, endPoint x: 829, endPoint y: 457, distance: 534.0
click at [829, 457] on div "Question 02/12 Print awareness is the awareness of how print works. It includes…" at bounding box center [676, 321] width 540 height 581
click at [653, 394] on p "Awareness that print is used to communicate." at bounding box center [690, 387] width 426 height 16
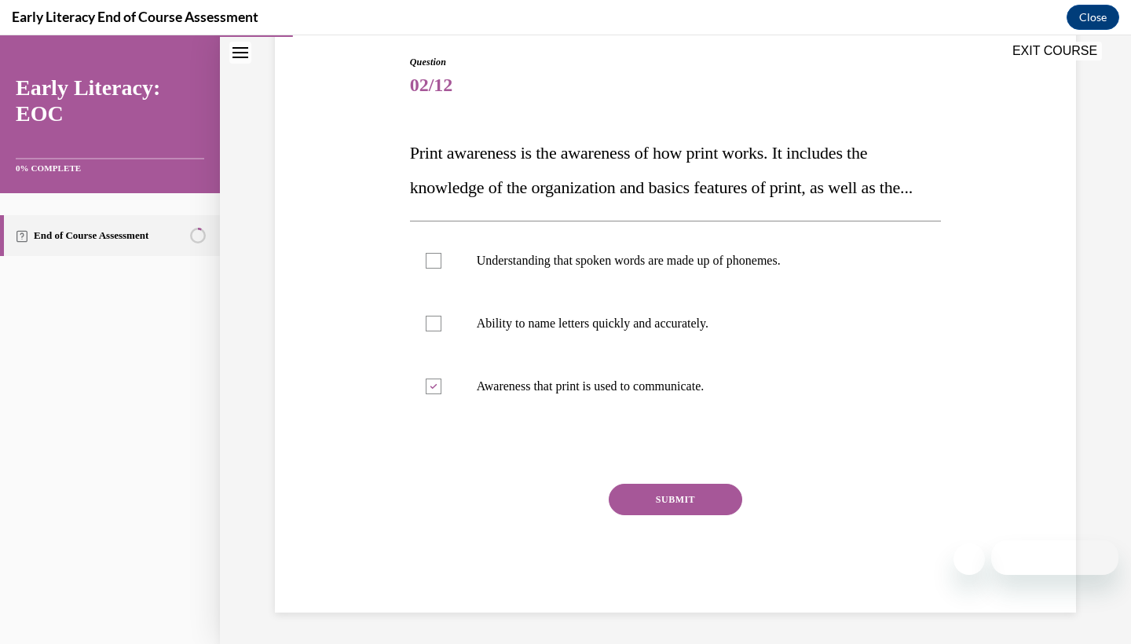
click at [651, 515] on button "SUBMIT" at bounding box center [676, 499] width 134 height 31
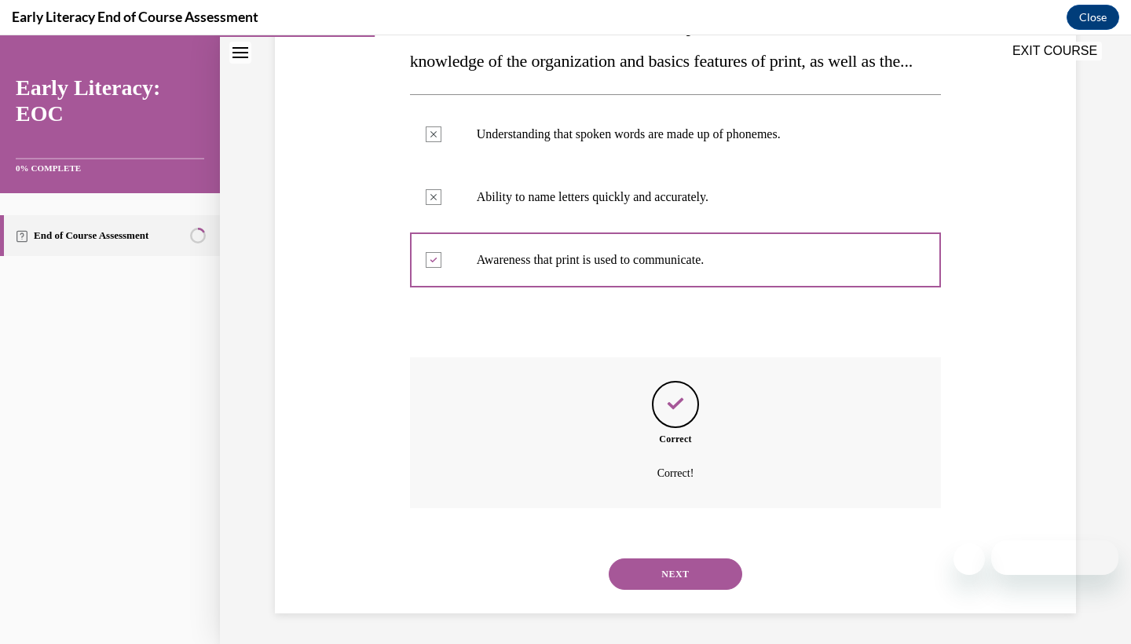
scroll to position [306, 0]
click at [665, 584] on button "NEXT" at bounding box center [676, 573] width 134 height 31
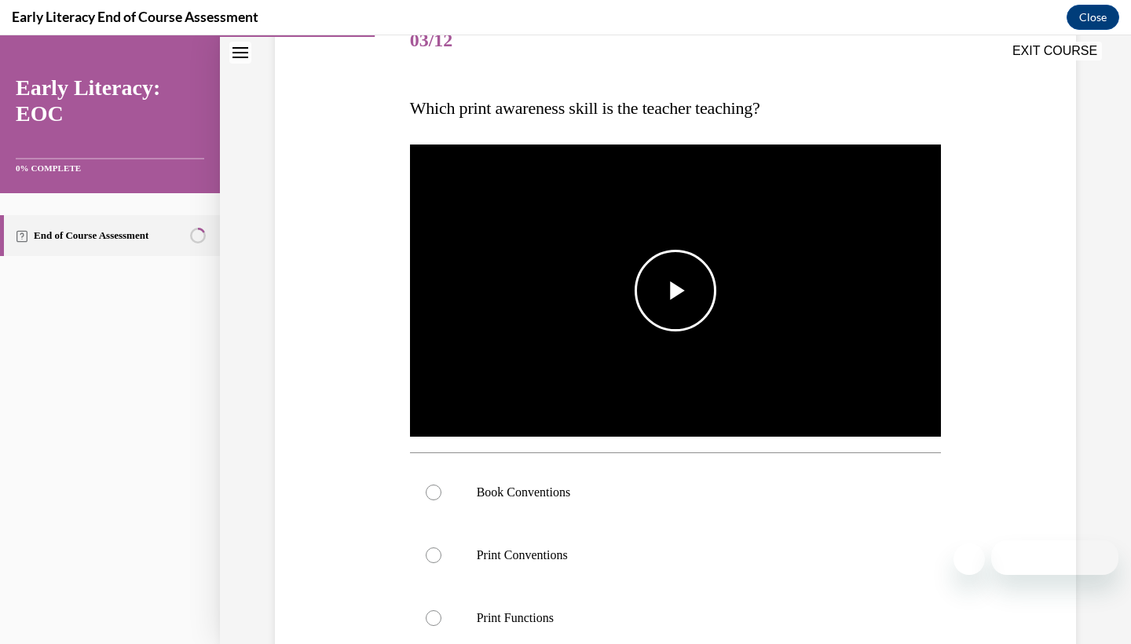
scroll to position [210, 0]
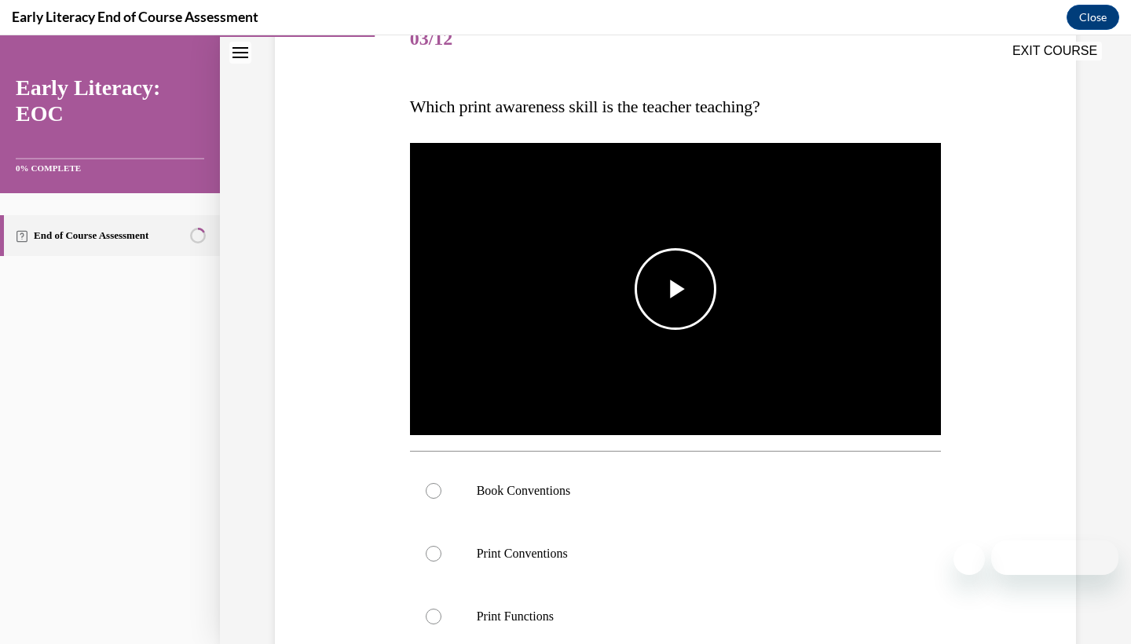
click at [676, 289] on span "Video player" at bounding box center [676, 289] width 0 height 0
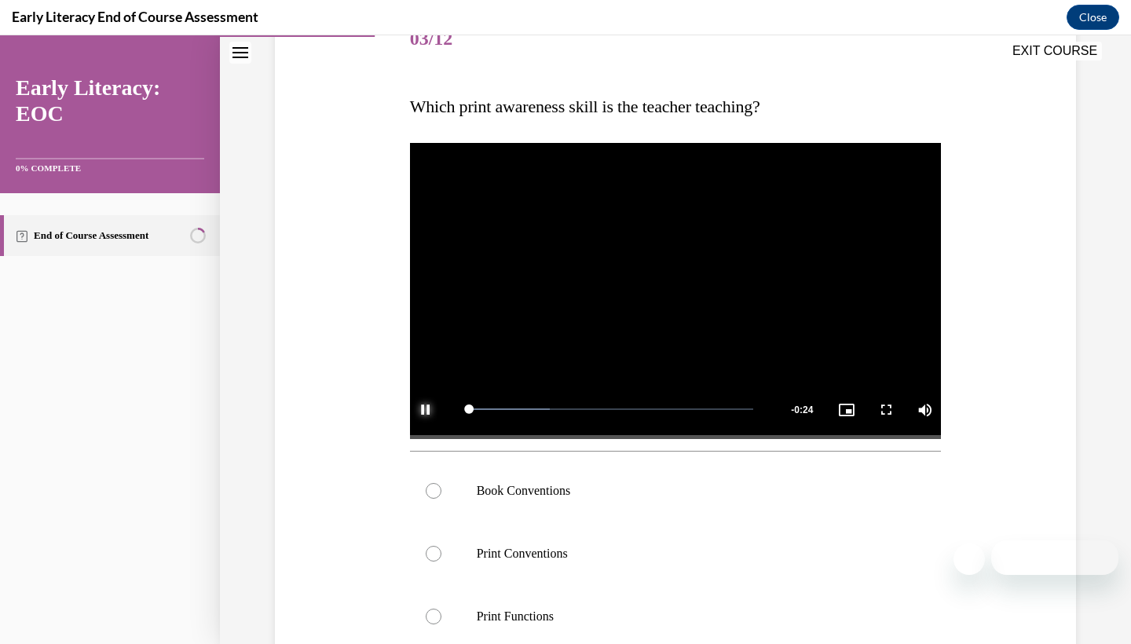
click at [429, 409] on span "Video player" at bounding box center [425, 409] width 31 height 0
click at [676, 289] on span "Video player" at bounding box center [676, 289] width 0 height 0
click at [410, 409] on span "Video player" at bounding box center [425, 409] width 31 height 0
drag, startPoint x: 471, startPoint y: 489, endPoint x: 569, endPoint y: 619, distance: 162.8
click at [569, 619] on div "Book Conventions Print Conventions Print Functions" at bounding box center [676, 554] width 532 height 189
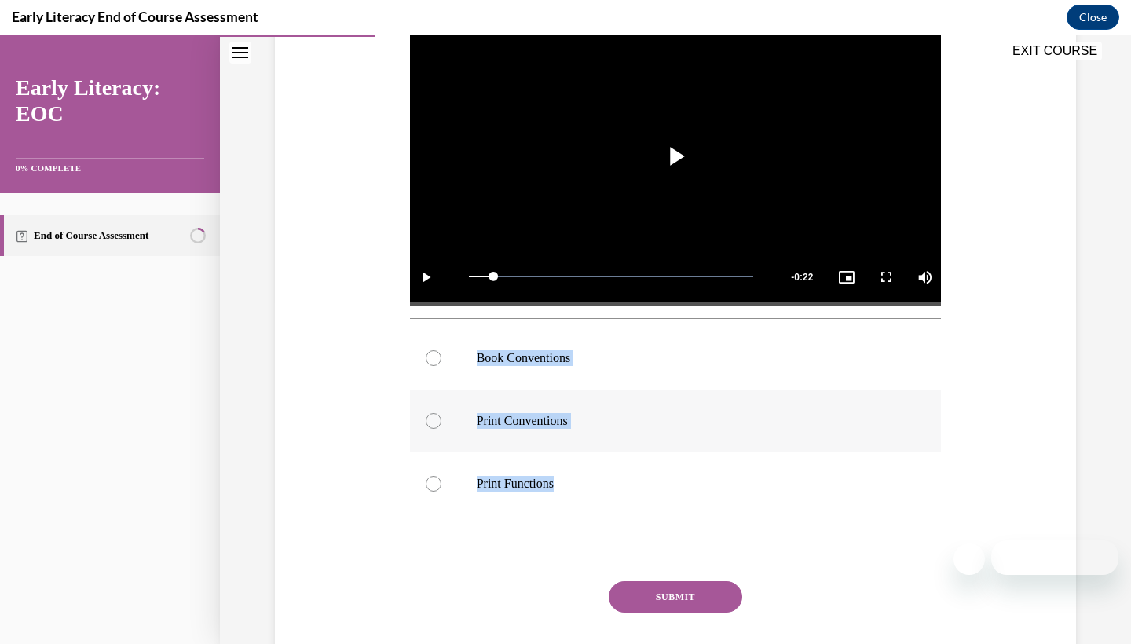
scroll to position [350, 0]
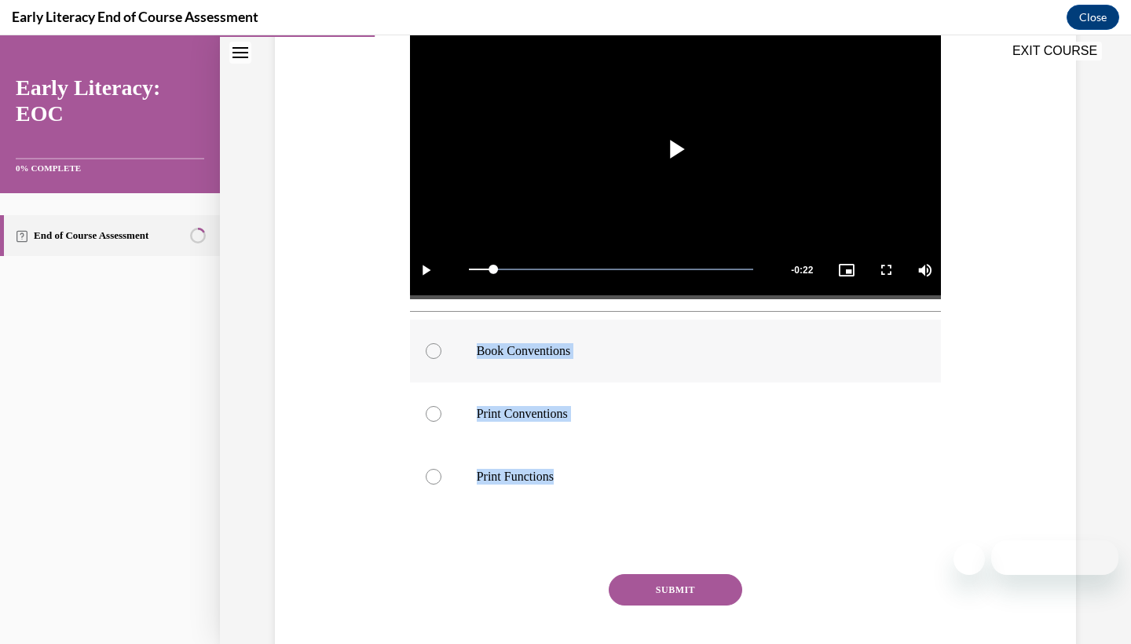
click at [545, 354] on p "Book Conventions" at bounding box center [690, 351] width 426 height 16
click at [704, 595] on button "SUBMIT" at bounding box center [676, 589] width 134 height 31
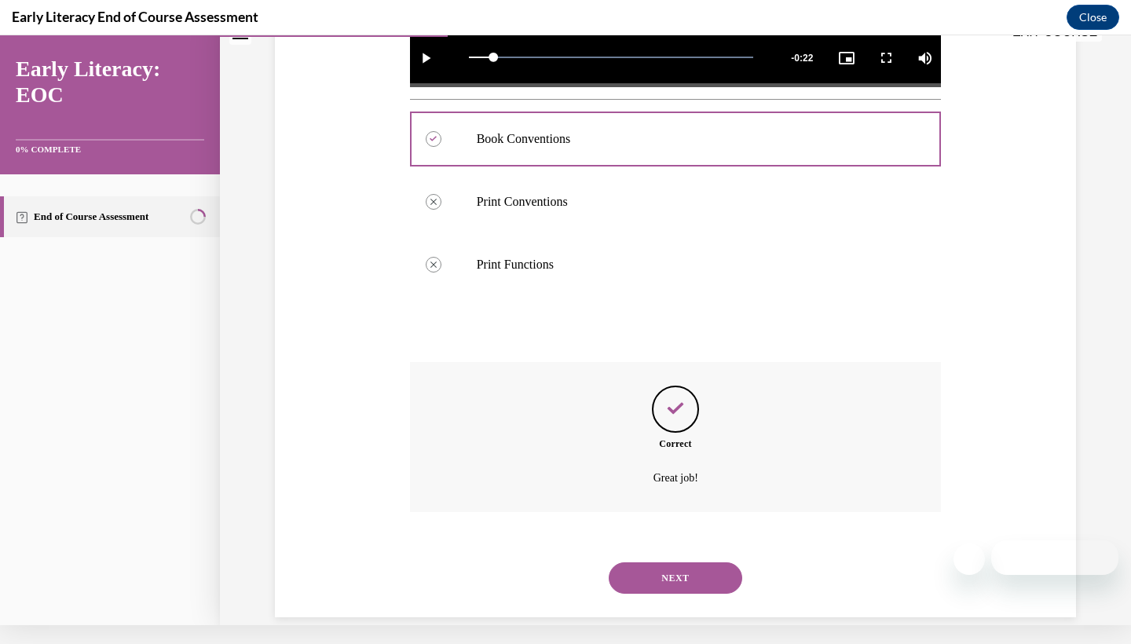
scroll to position [548, 0]
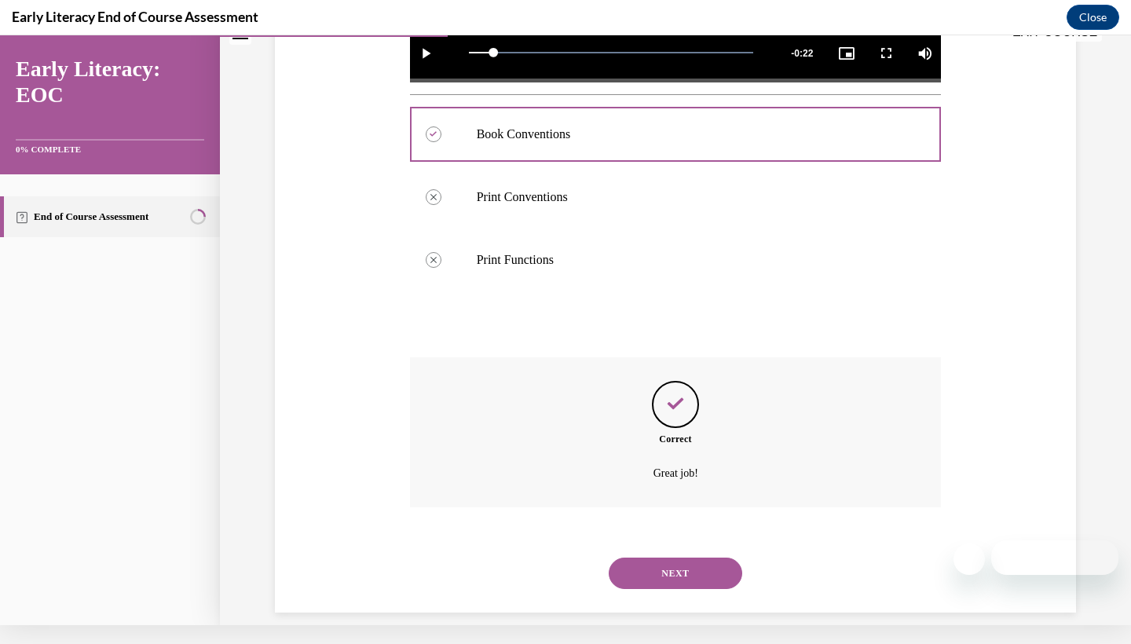
click at [701, 558] on button "NEXT" at bounding box center [676, 573] width 134 height 31
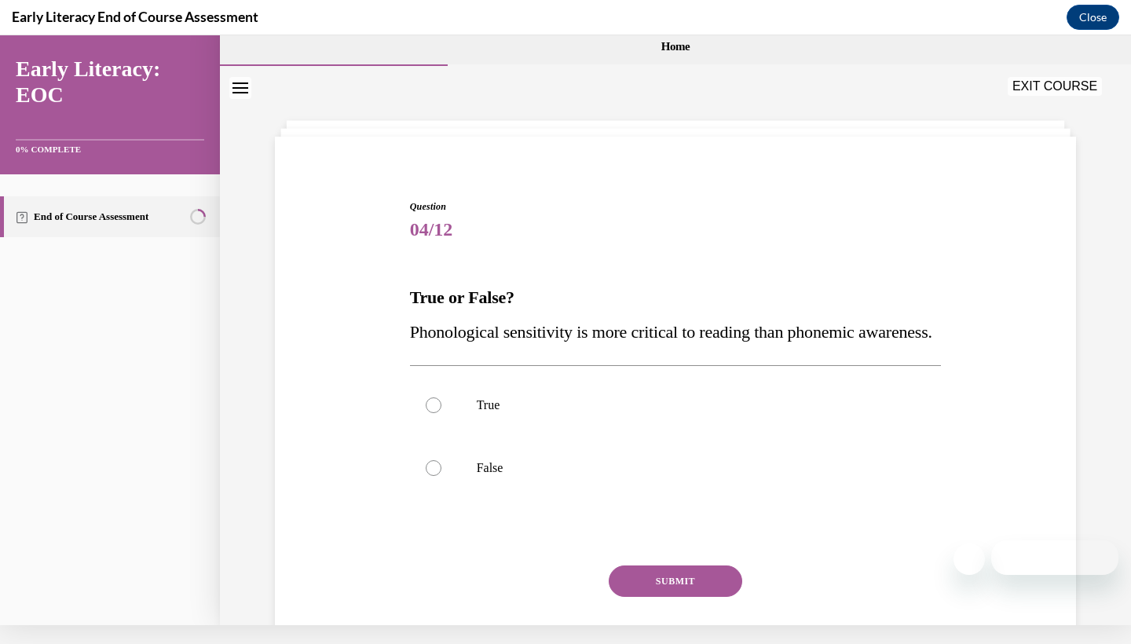
scroll to position [6, 0]
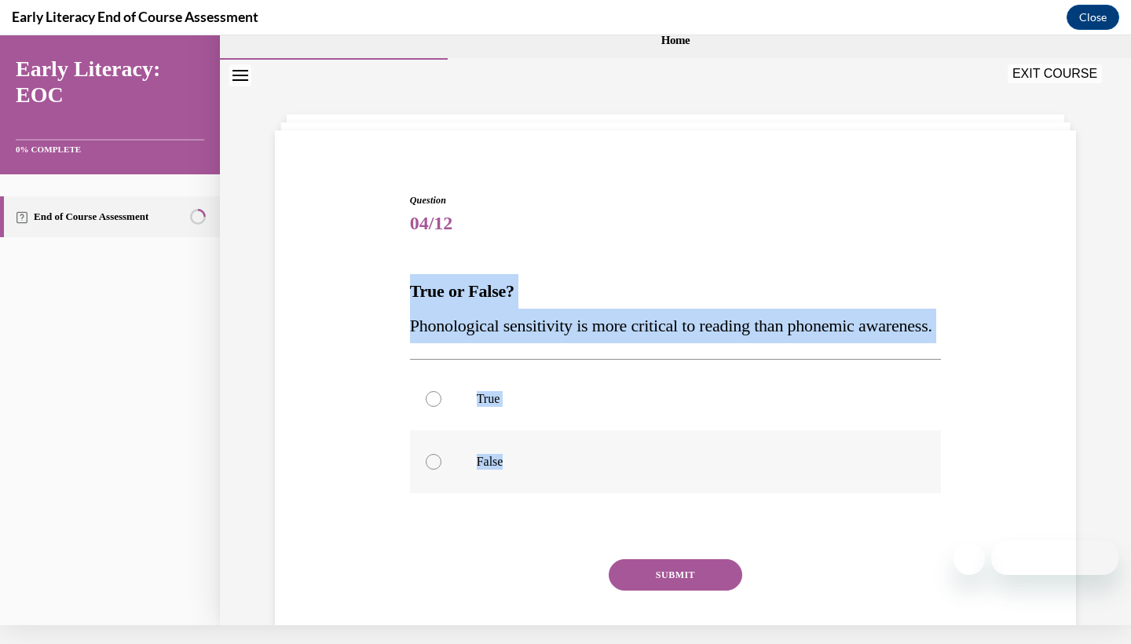
drag, startPoint x: 412, startPoint y: 280, endPoint x: 537, endPoint y: 502, distance: 254.6
click at [537, 502] on div "Question 04/12 True or False? Phonological sensitivity is more critical to read…" at bounding box center [676, 440] width 532 height 495
click at [474, 493] on div at bounding box center [676, 462] width 532 height 63
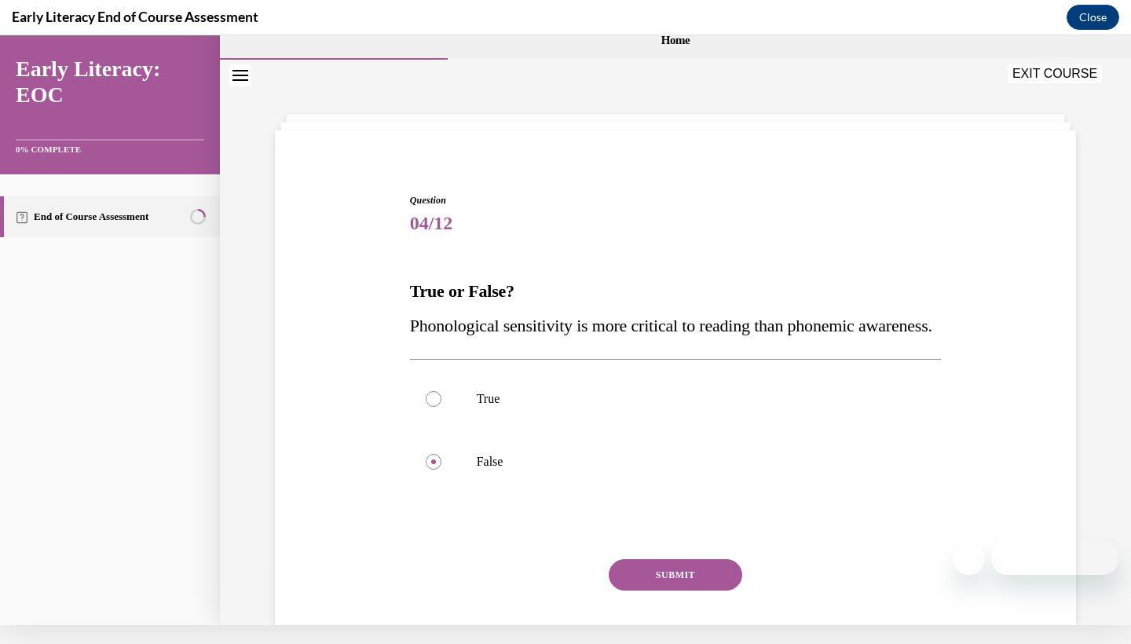
click at [689, 591] on button "SUBMIT" at bounding box center [676, 574] width 134 height 31
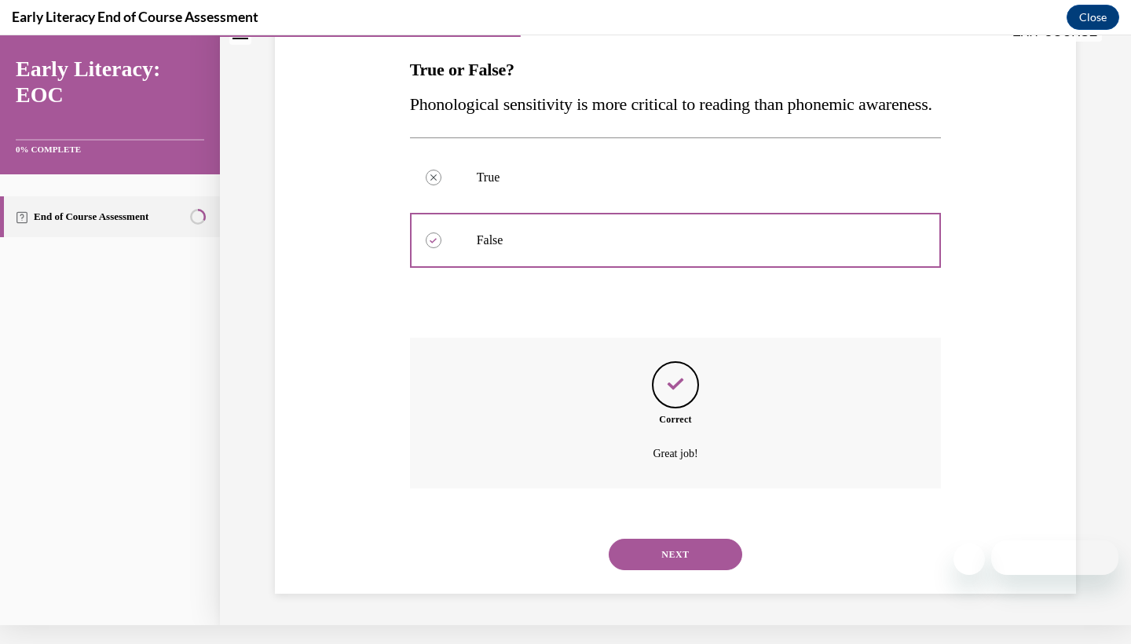
click at [671, 553] on button "NEXT" at bounding box center [676, 554] width 134 height 31
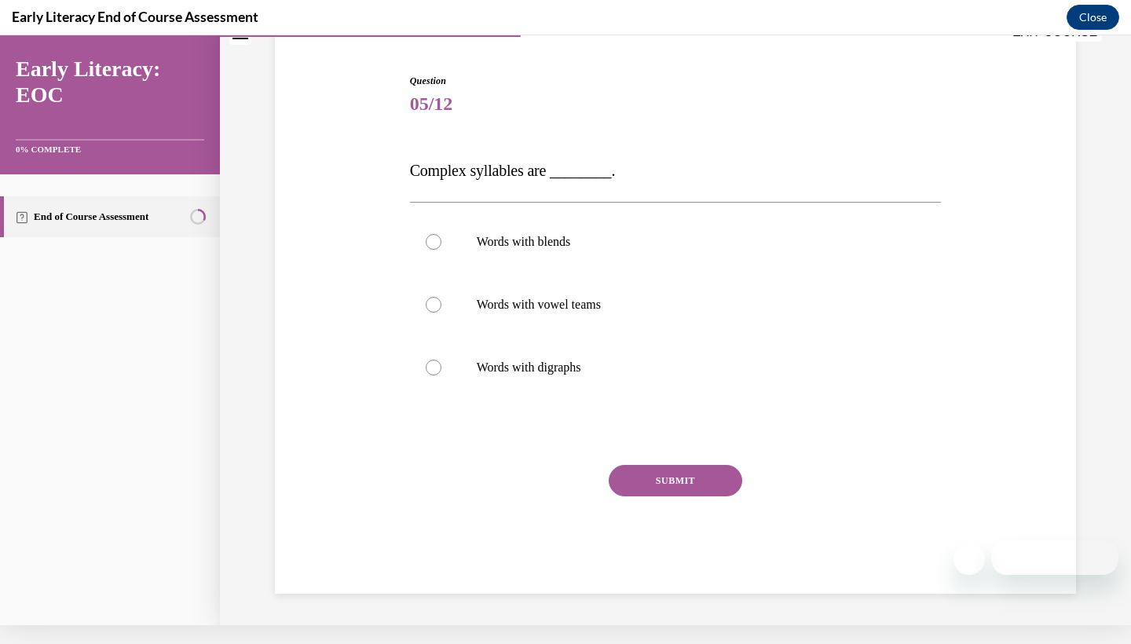
scroll to position [72, 0]
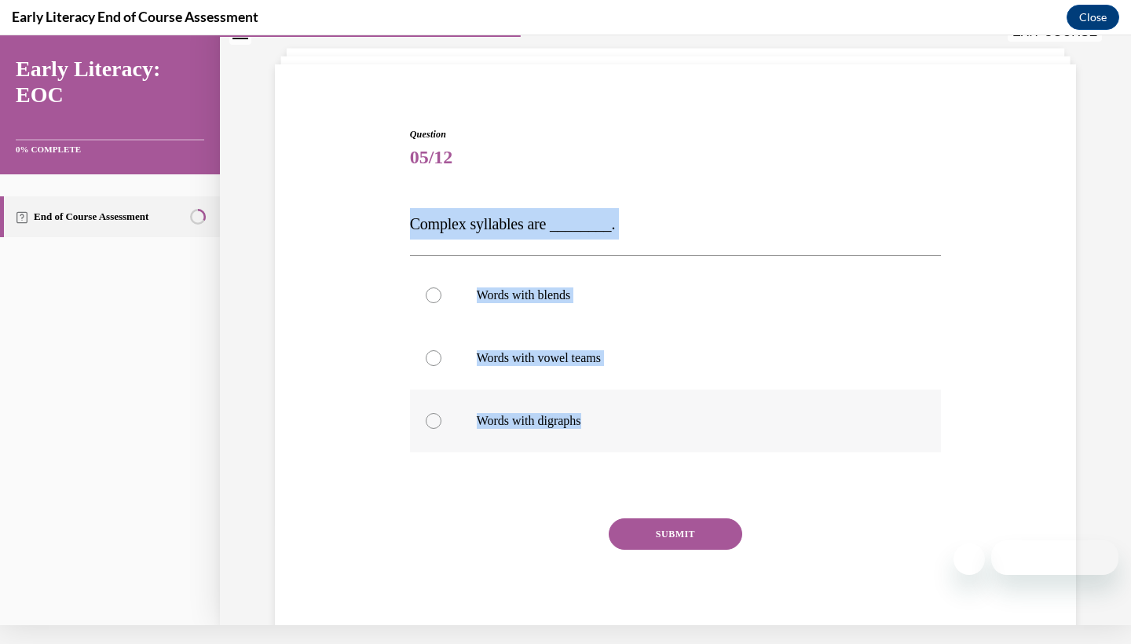
drag, startPoint x: 404, startPoint y: 218, endPoint x: 634, endPoint y: 427, distance: 310.9
click at [634, 427] on div "Question 05/12 Complex syllables are ________. Words with blends Words with vow…" at bounding box center [675, 363] width 809 height 567
click at [562, 292] on p "Words with blends" at bounding box center [690, 296] width 426 height 16
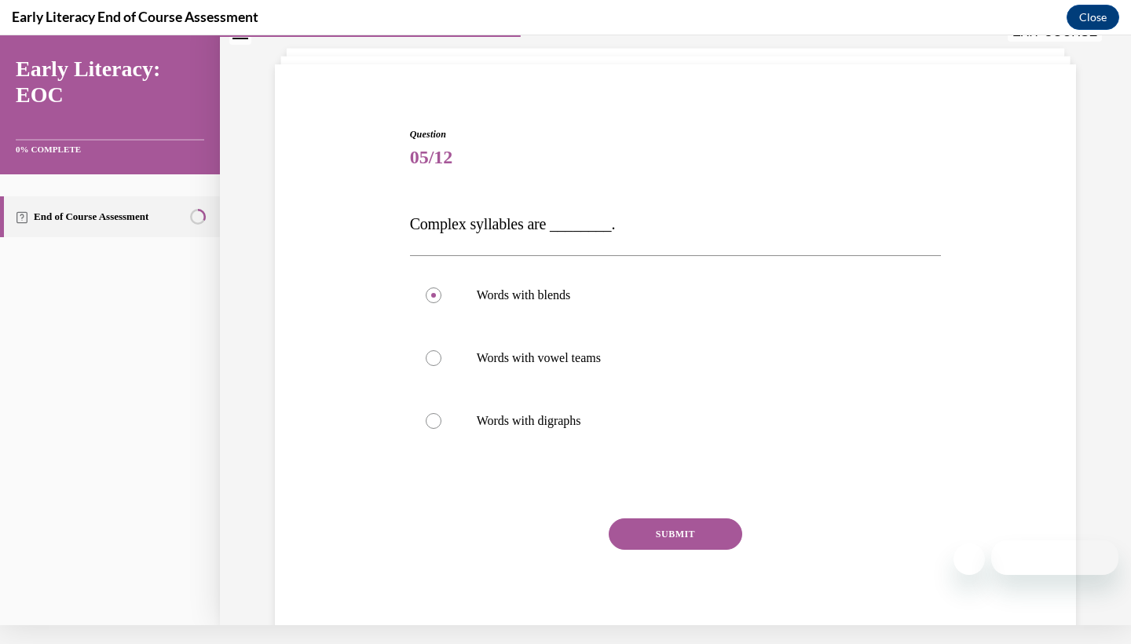
click at [639, 524] on button "SUBMIT" at bounding box center [676, 534] width 134 height 31
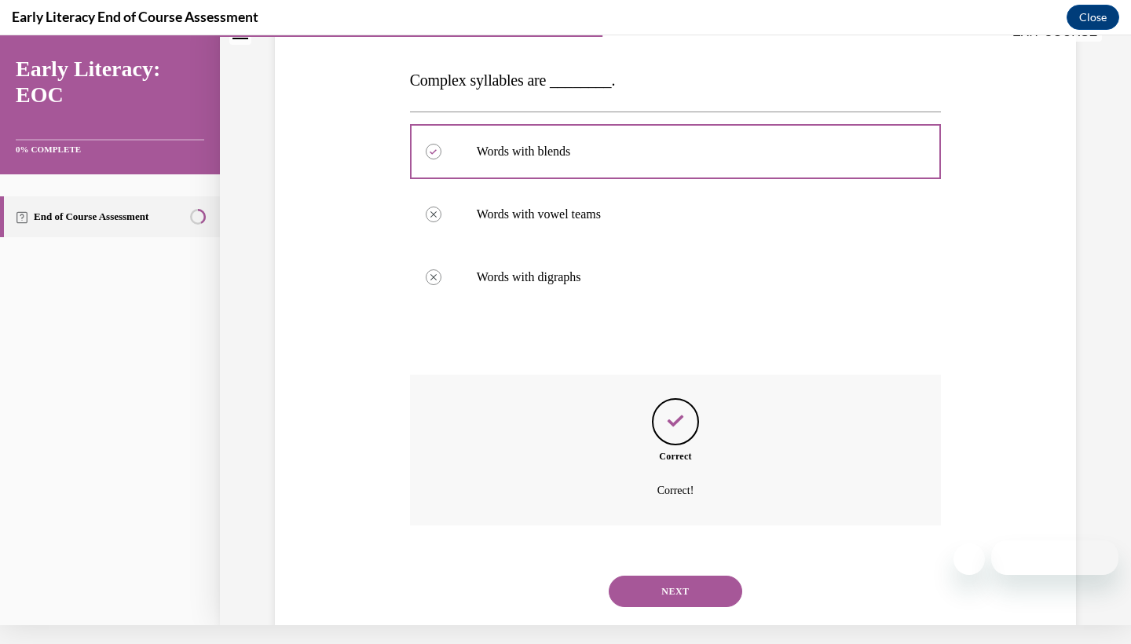
scroll to position [233, 0]
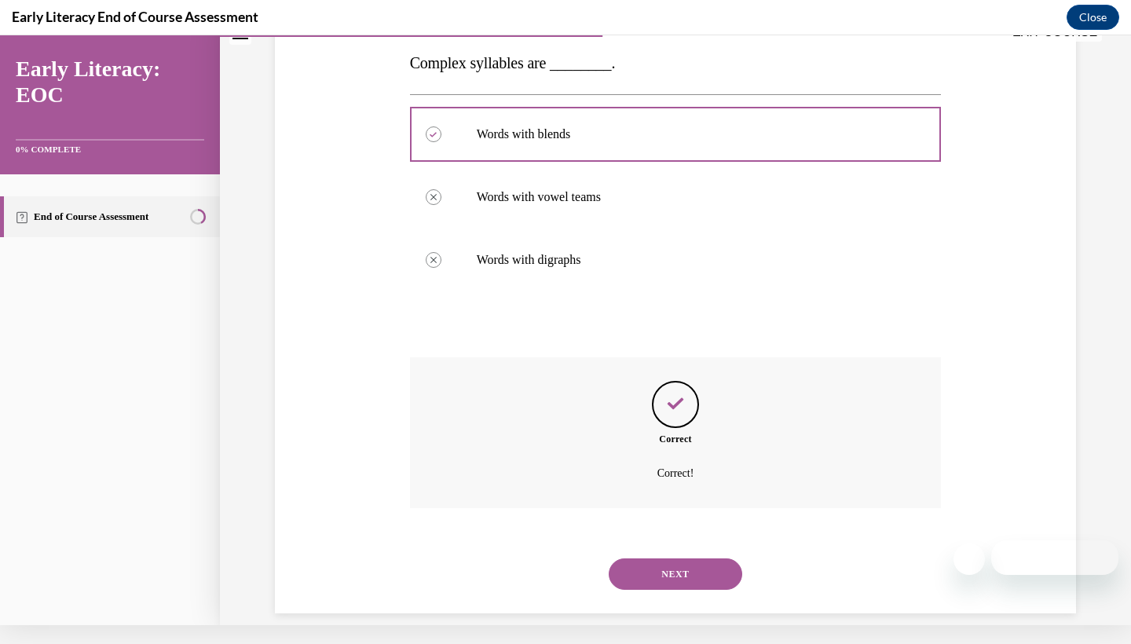
click at [663, 559] on button "NEXT" at bounding box center [676, 574] width 134 height 31
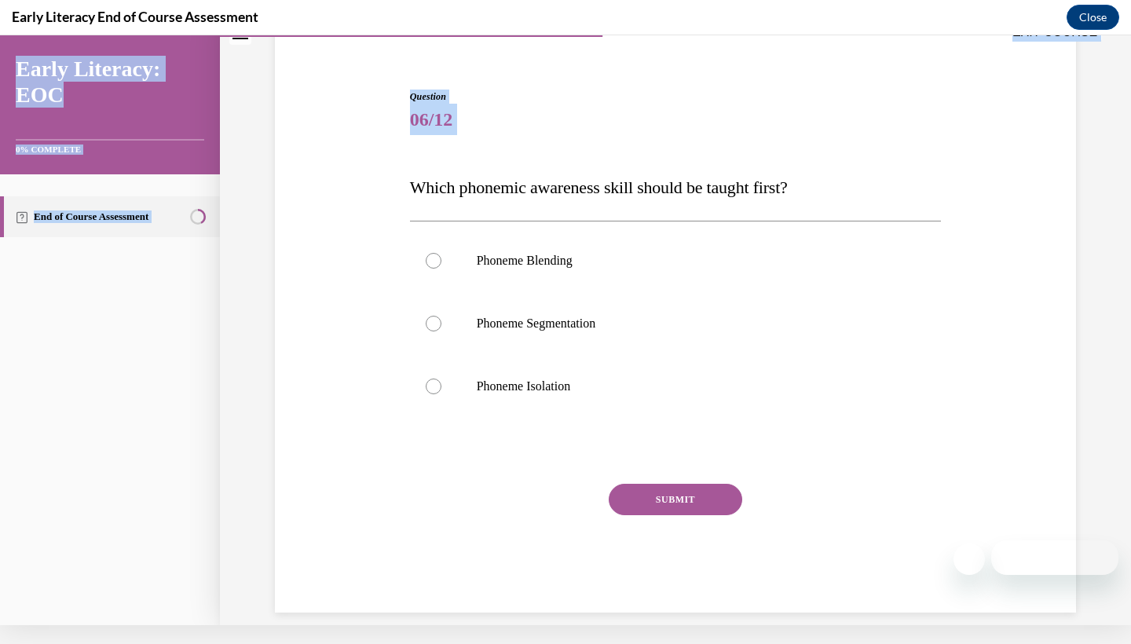
drag, startPoint x: 403, startPoint y: 49, endPoint x: 533, endPoint y: 170, distance: 177.4
click at [533, 170] on div "EXIT COURSE Early Literacy: EOC 0% COMPLETE End of Course Assessment Home Quest…" at bounding box center [565, 320] width 1131 height 609
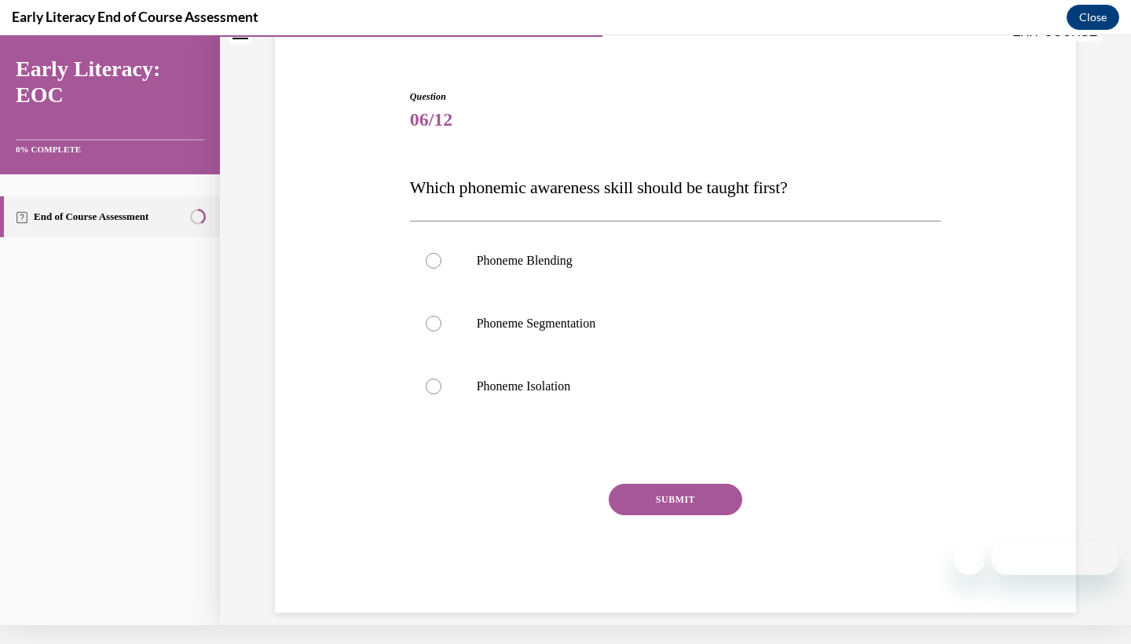
click at [319, 108] on div "Question 06/12 Which phonemic awareness skill should be taught first? Phoneme B…" at bounding box center [675, 327] width 809 height 570
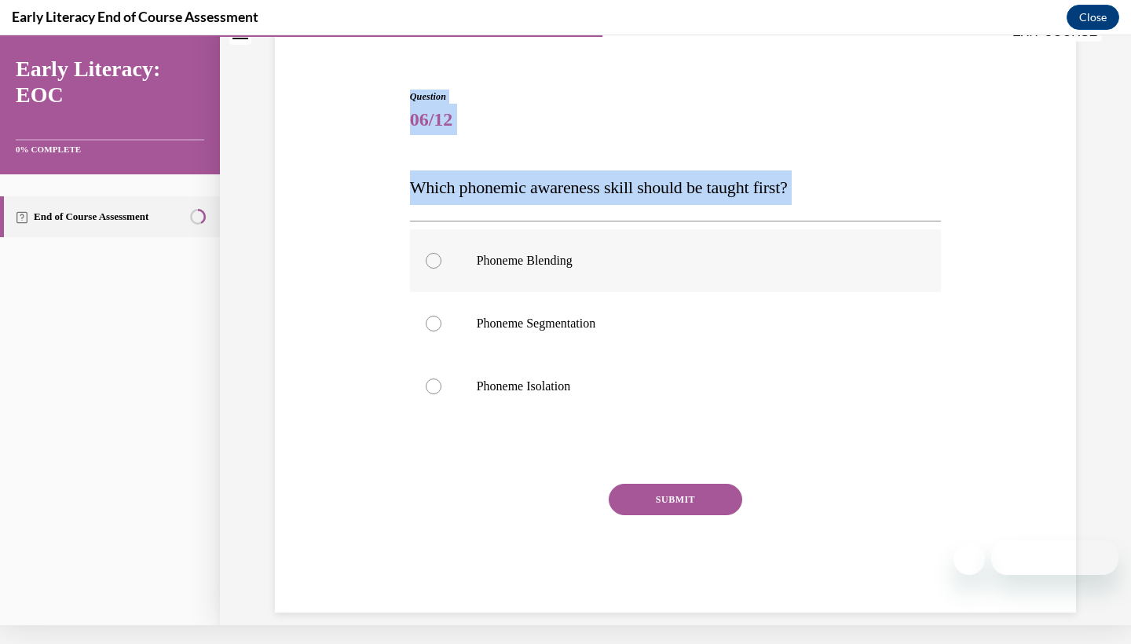
drag, startPoint x: 411, startPoint y: 65, endPoint x: 603, endPoint y: 234, distance: 255.5
click at [603, 234] on div "Question 06/12 Which phonemic awareness skill should be taught first? Phoneme B…" at bounding box center [675, 327] width 809 height 570
click at [376, 181] on div "Question 06/12 Which phonemic awareness skill should be taught first? Phoneme B…" at bounding box center [675, 327] width 809 height 570
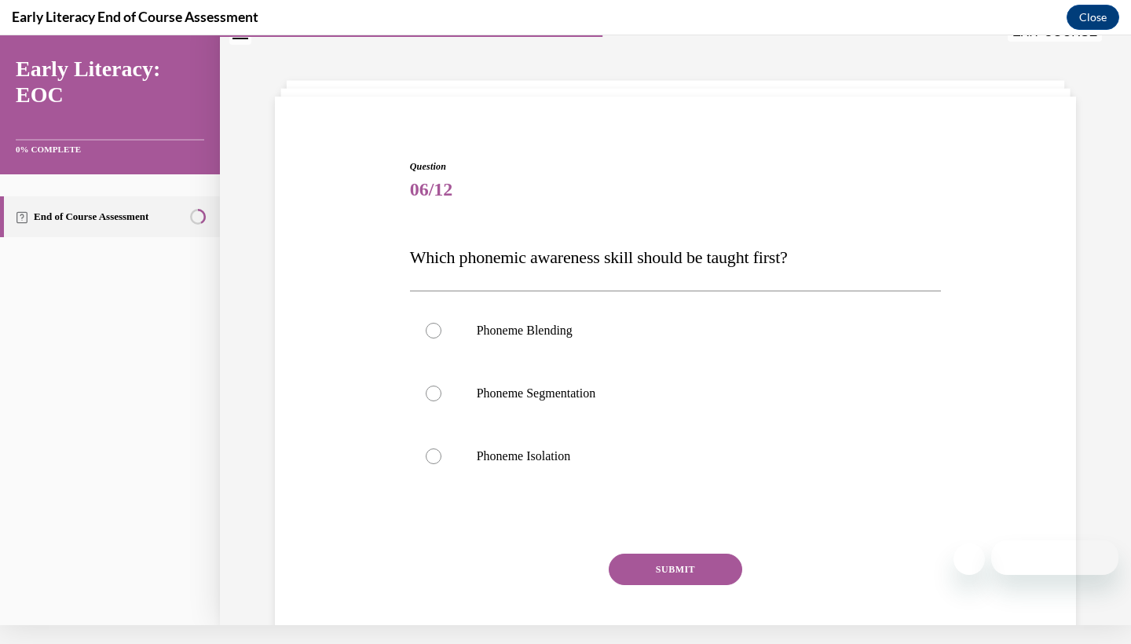
scroll to position [45, 0]
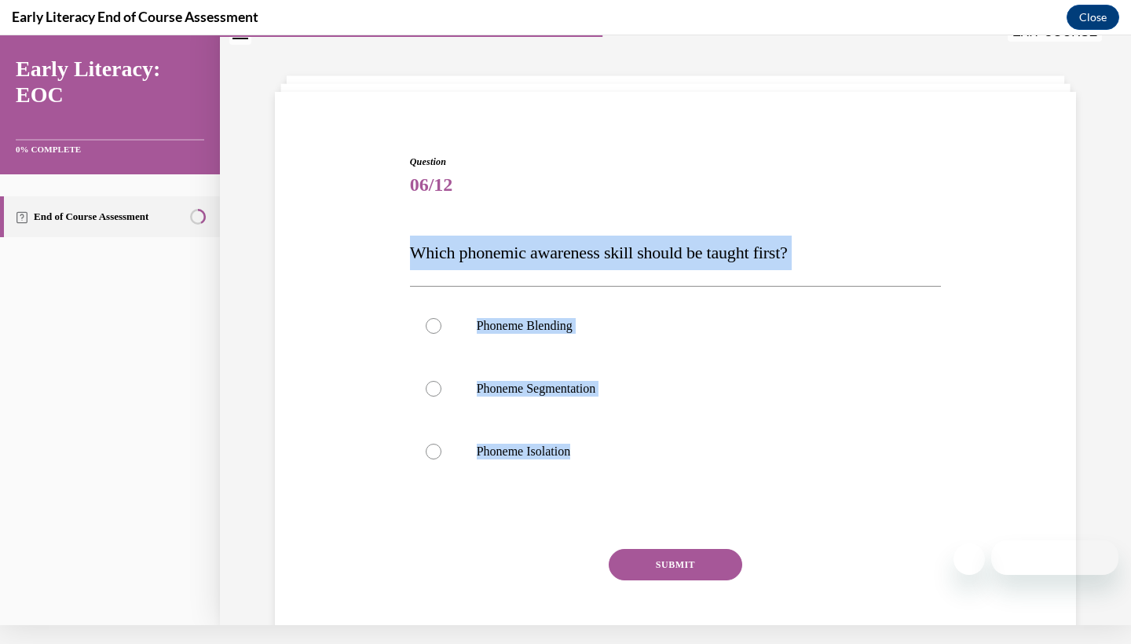
drag, startPoint x: 410, startPoint y: 250, endPoint x: 612, endPoint y: 523, distance: 339.9
click at [612, 523] on div "Question 06/12 Which phonemic awareness skill should be taught first? Phoneme B…" at bounding box center [676, 416] width 532 height 523
click at [580, 442] on div at bounding box center [676, 451] width 532 height 63
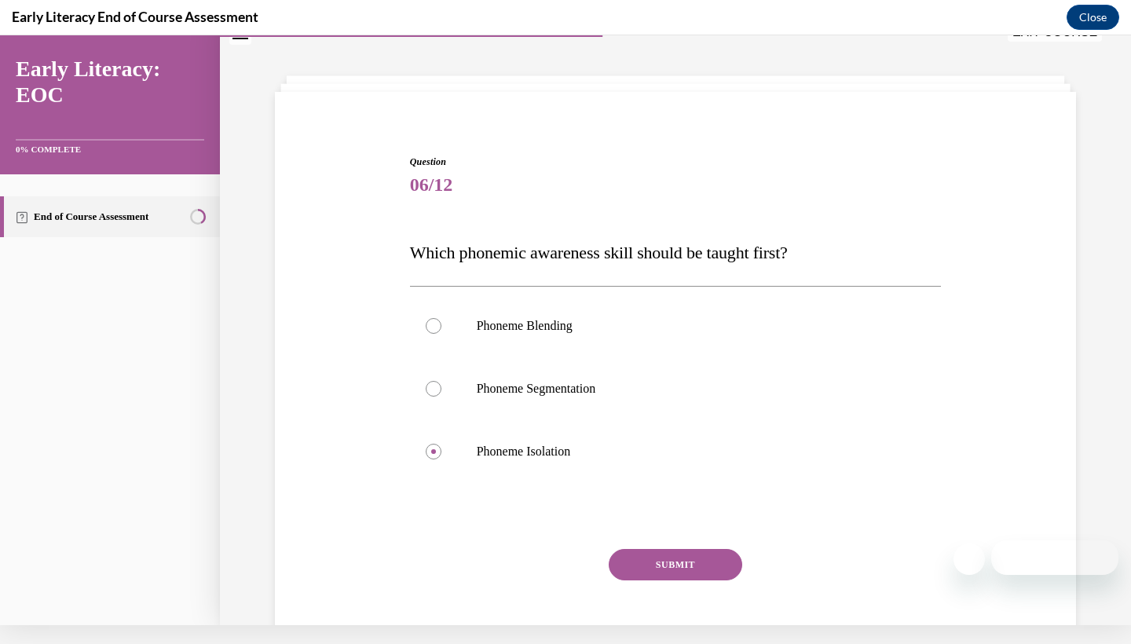
click at [669, 559] on button "SUBMIT" at bounding box center [676, 564] width 134 height 31
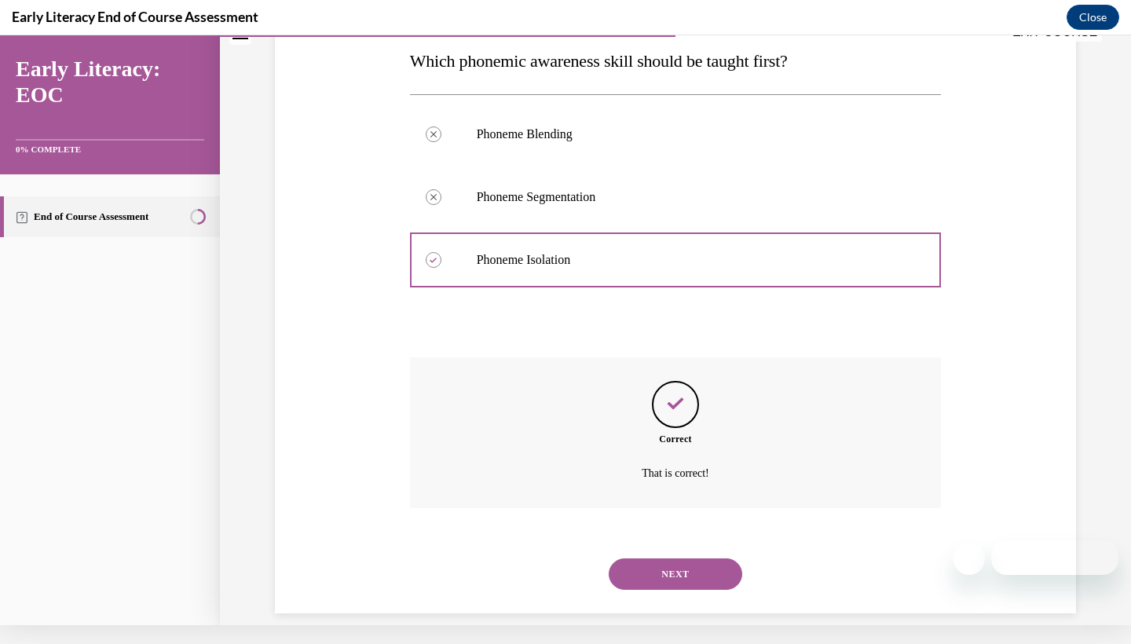
click at [720, 559] on button "NEXT" at bounding box center [676, 574] width 134 height 31
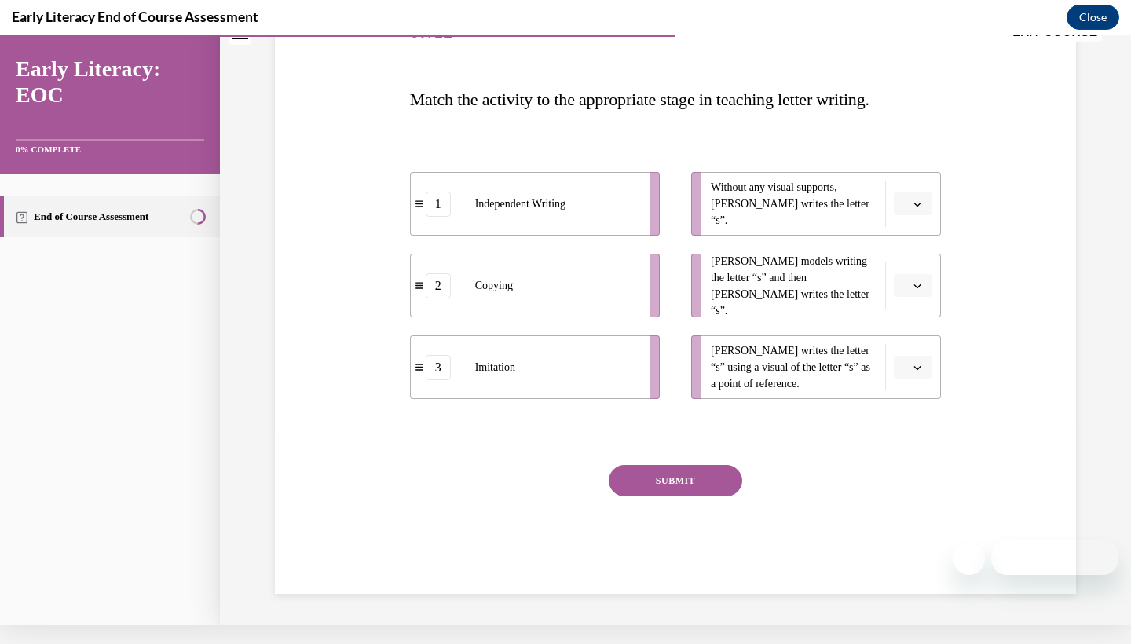
scroll to position [0, 0]
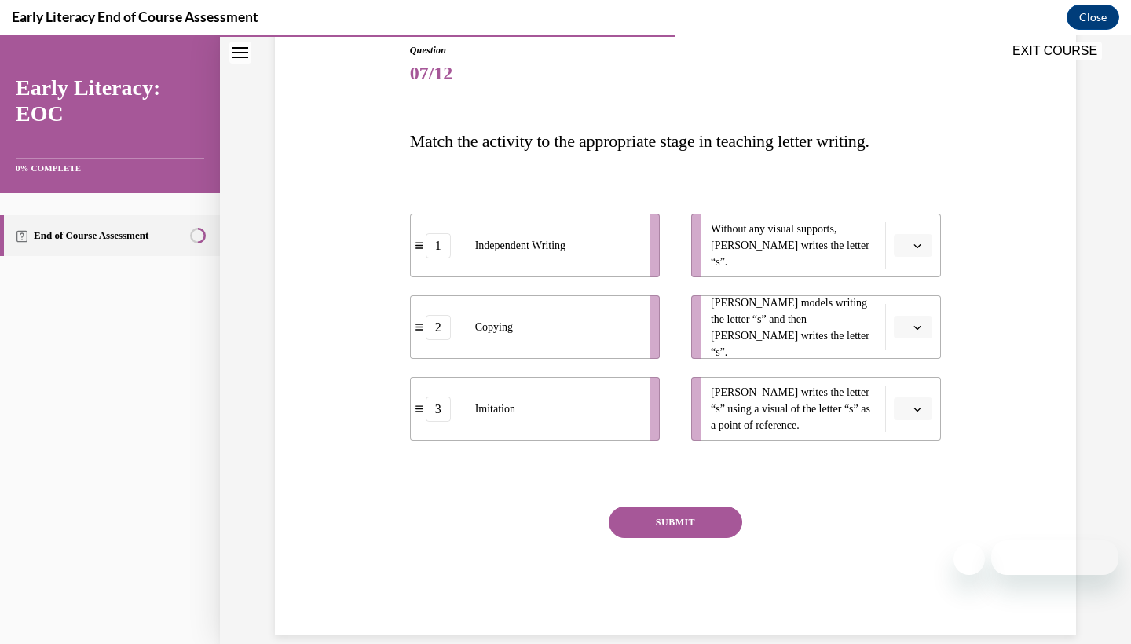
click at [924, 246] on button "button" at bounding box center [913, 246] width 38 height 24
click at [906, 304] on div "1" at bounding box center [911, 311] width 39 height 31
click at [904, 330] on span "Please select an option" at bounding box center [906, 328] width 5 height 16
click at [1000, 376] on div "Question 07/12 Match the activity to the appropriate stage in teaching letter w…" at bounding box center [675, 316] width 809 height 640
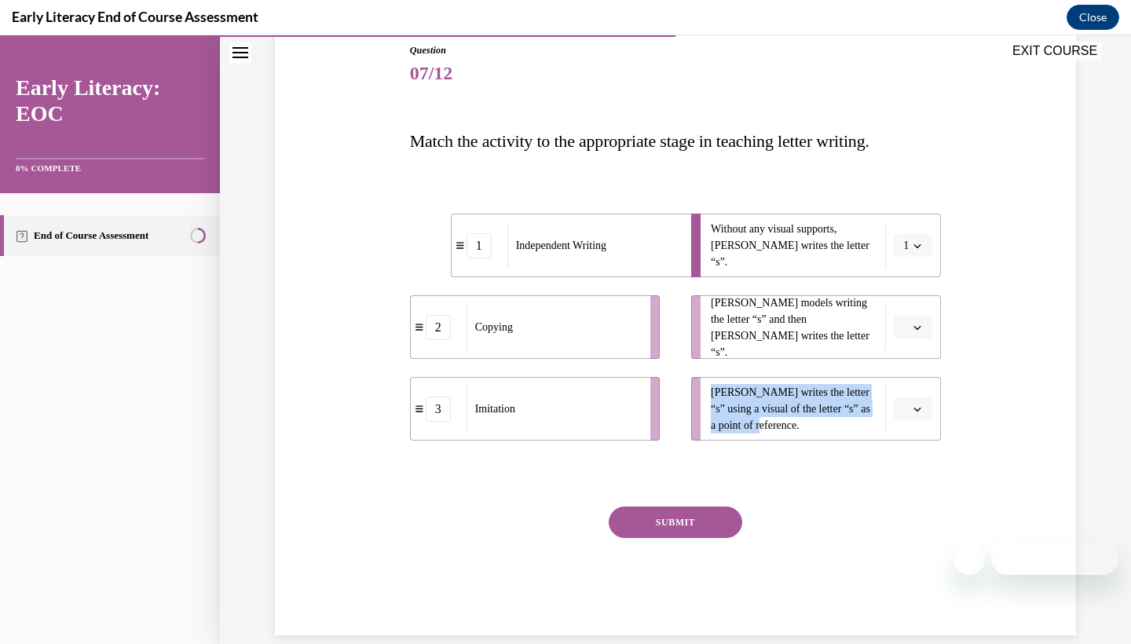
drag, startPoint x: 707, startPoint y: 389, endPoint x: 764, endPoint y: 440, distance: 76.8
click at [764, 440] on li "Tina writes the letter “s” using a visual of the letter “s” as a point of refer…" at bounding box center [816, 409] width 250 height 64
click at [775, 475] on div at bounding box center [676, 473] width 532 height 19
click at [925, 330] on button "button" at bounding box center [913, 328] width 38 height 24
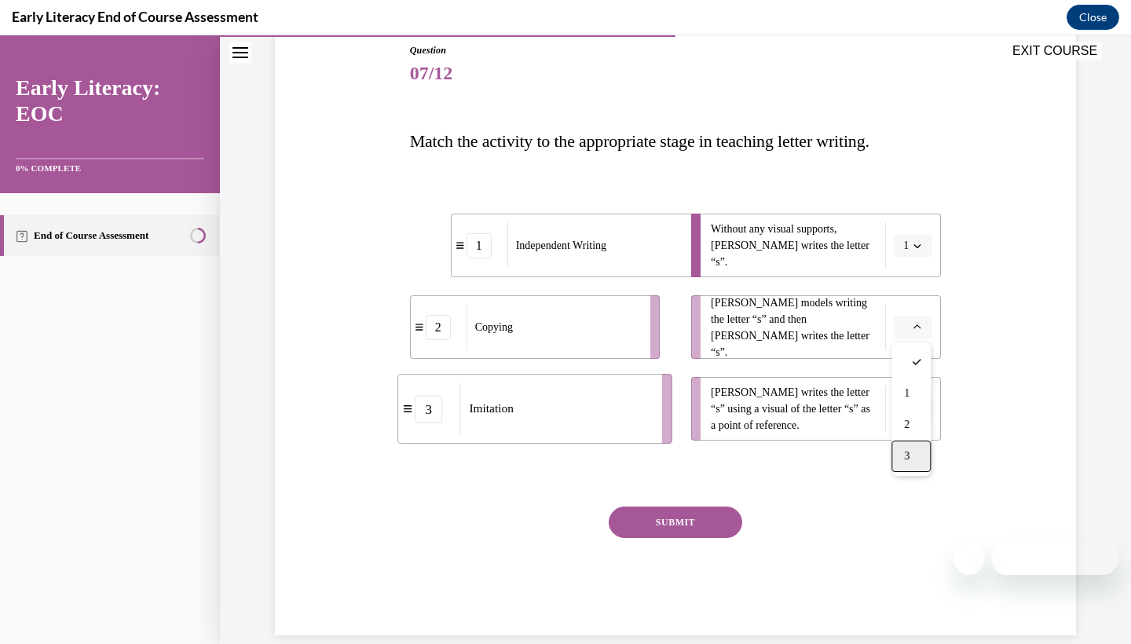
click at [914, 453] on div "3" at bounding box center [911, 456] width 39 height 31
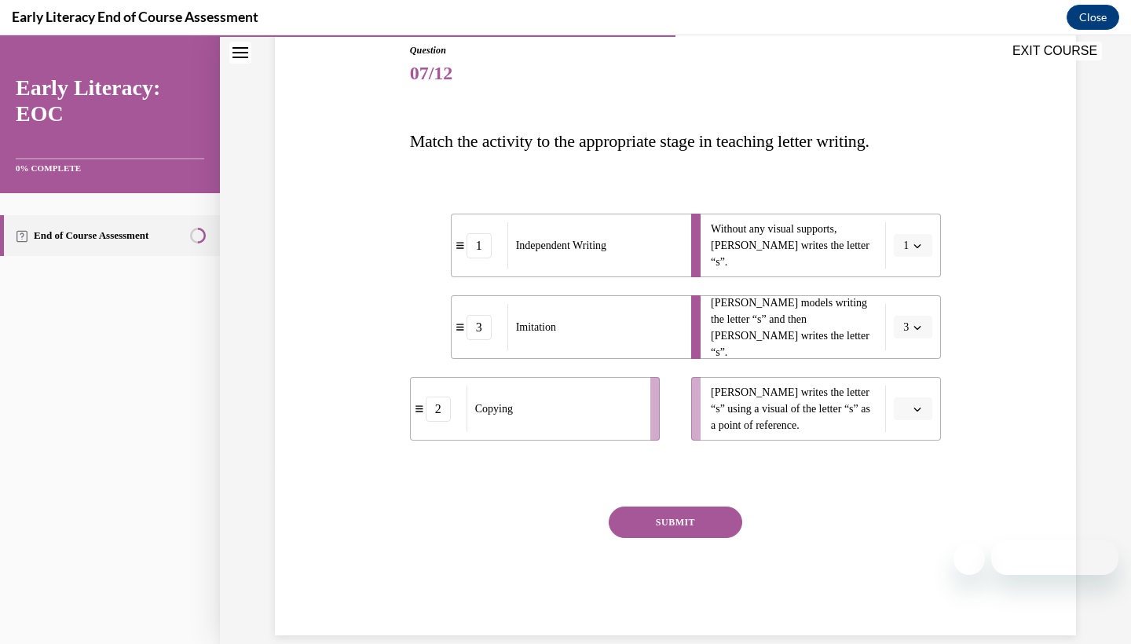
click at [918, 410] on icon "button" at bounding box center [918, 410] width 7 height 4
click at [905, 497] on div "2" at bounding box center [911, 506] width 39 height 31
click at [669, 508] on button "SUBMIT" at bounding box center [676, 522] width 134 height 31
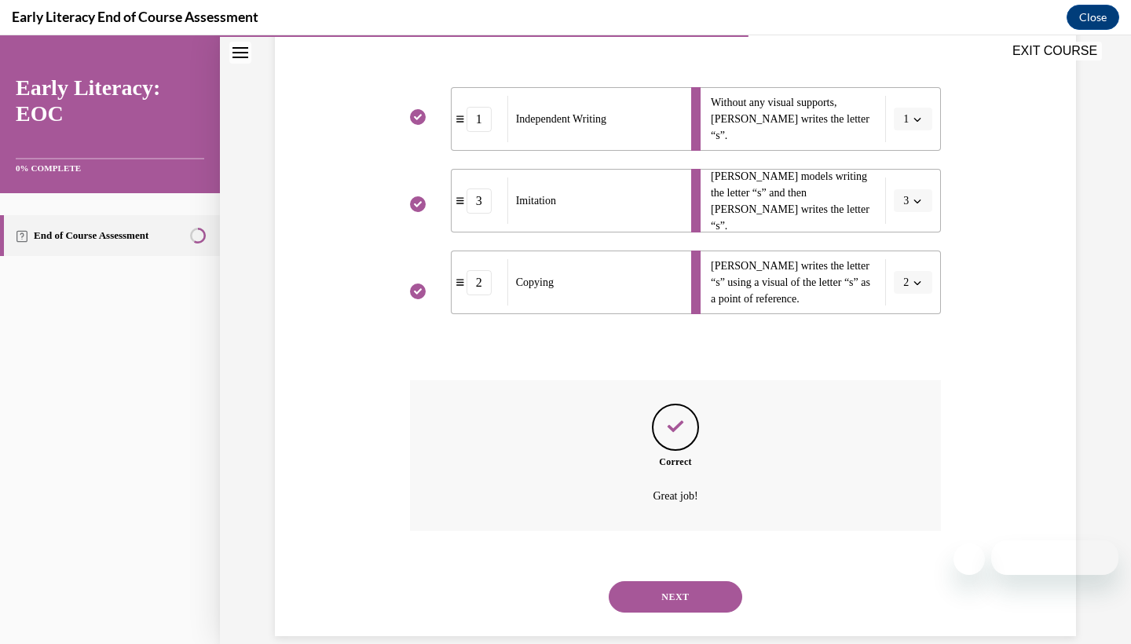
scroll to position [306, 0]
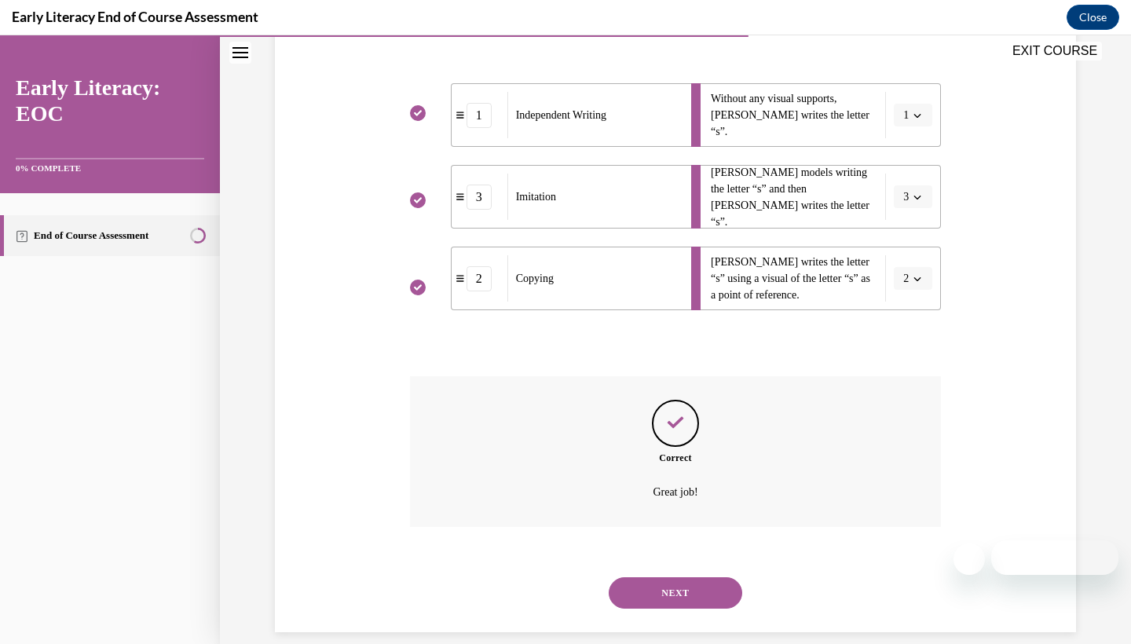
click at [665, 577] on button "NEXT" at bounding box center [676, 592] width 134 height 31
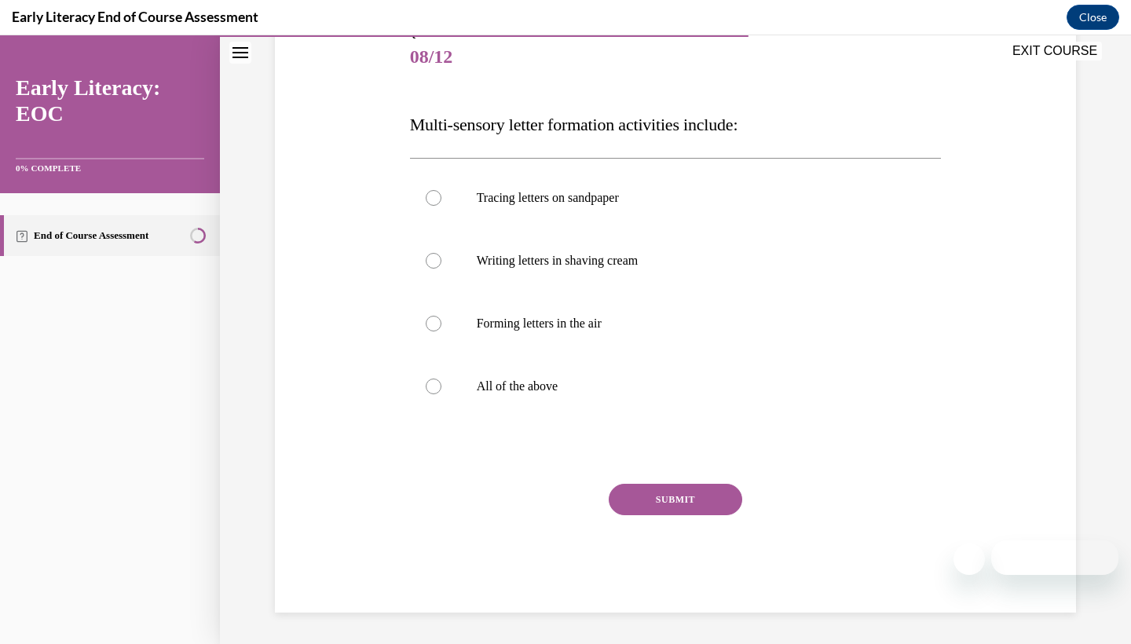
scroll to position [173, 0]
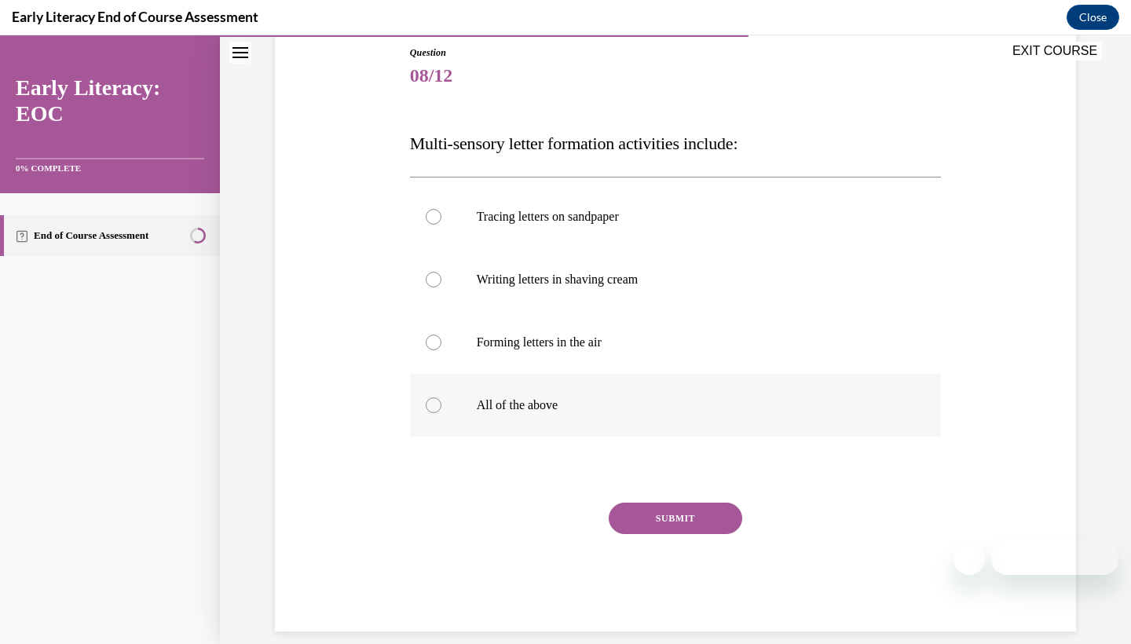
click at [445, 398] on div at bounding box center [676, 405] width 532 height 63
click at [699, 512] on button "SUBMIT" at bounding box center [676, 518] width 134 height 31
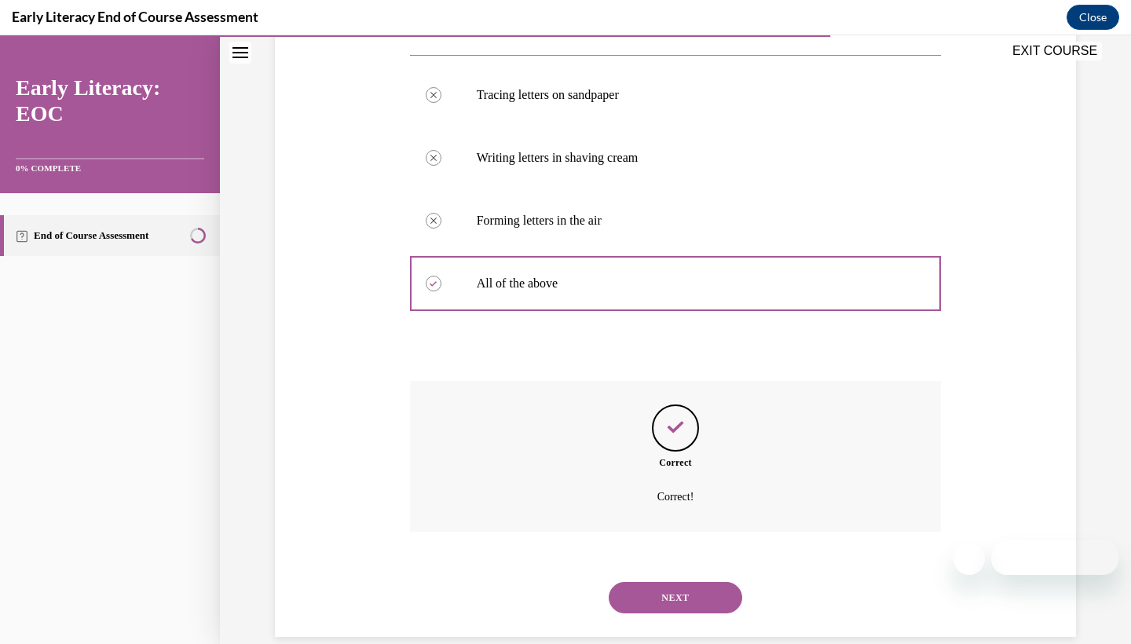
scroll to position [299, 0]
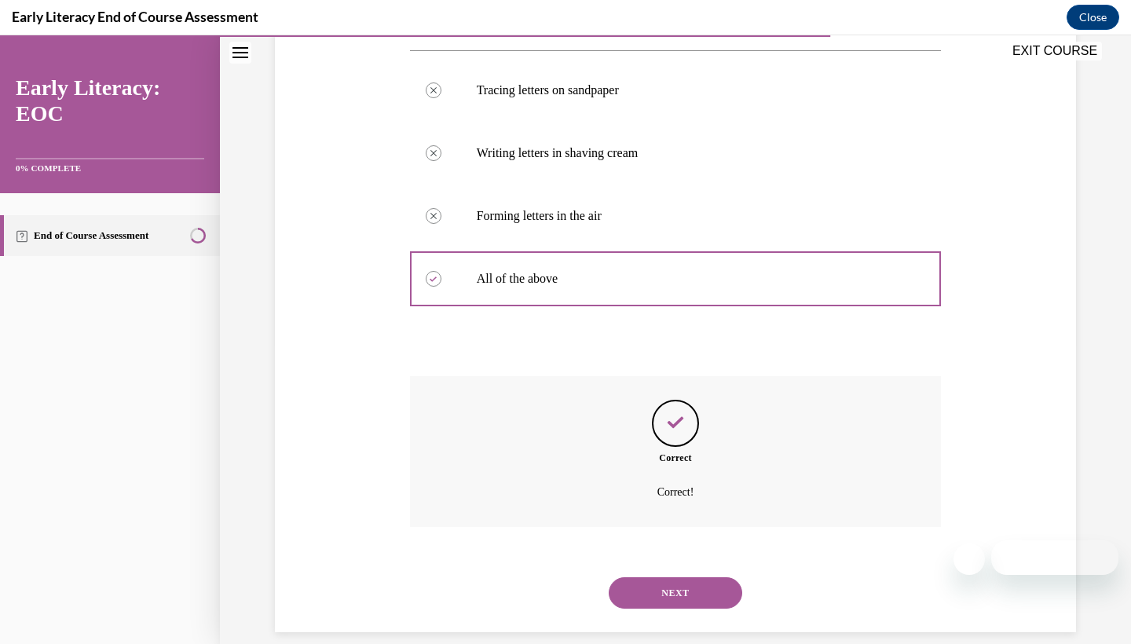
click at [665, 577] on button "NEXT" at bounding box center [676, 592] width 134 height 31
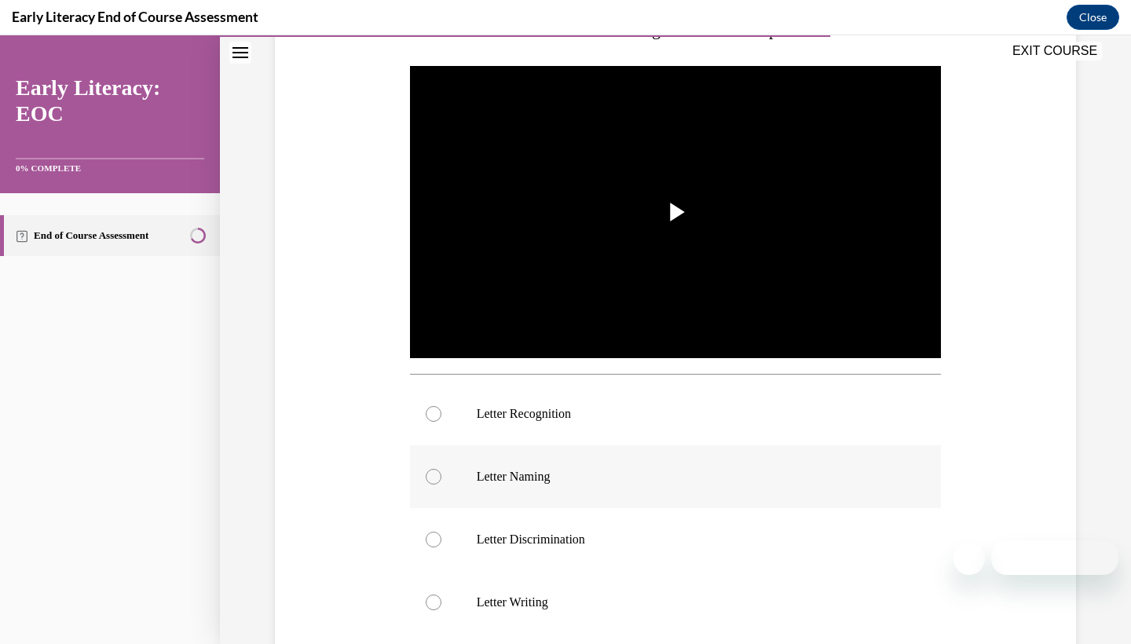
scroll to position [295, 0]
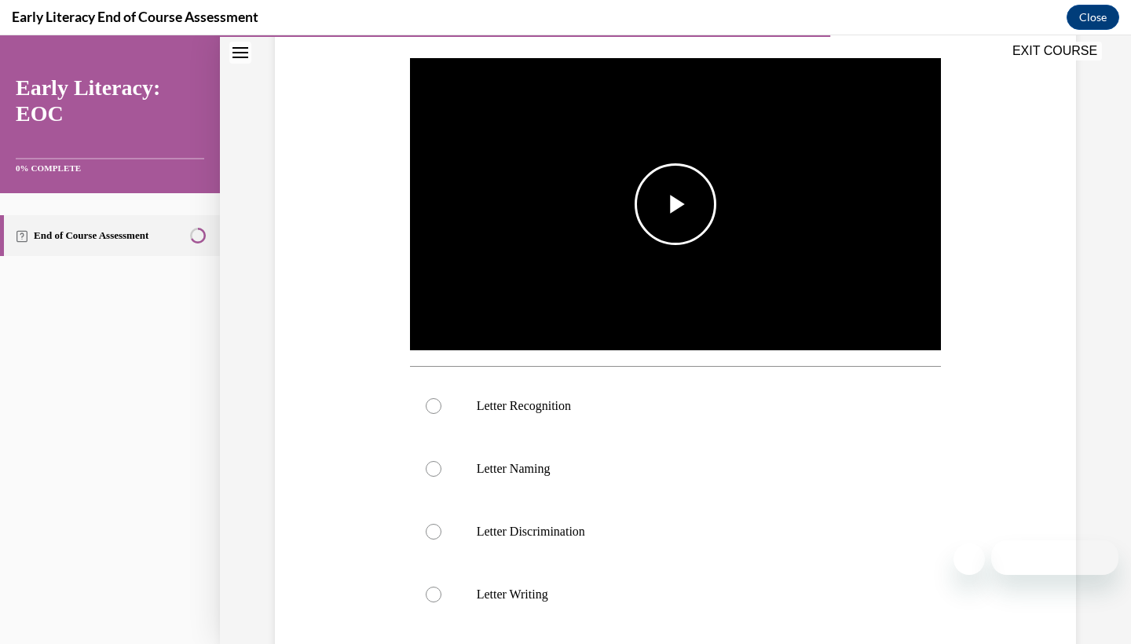
click at [676, 204] on span "Video player" at bounding box center [676, 204] width 0 height 0
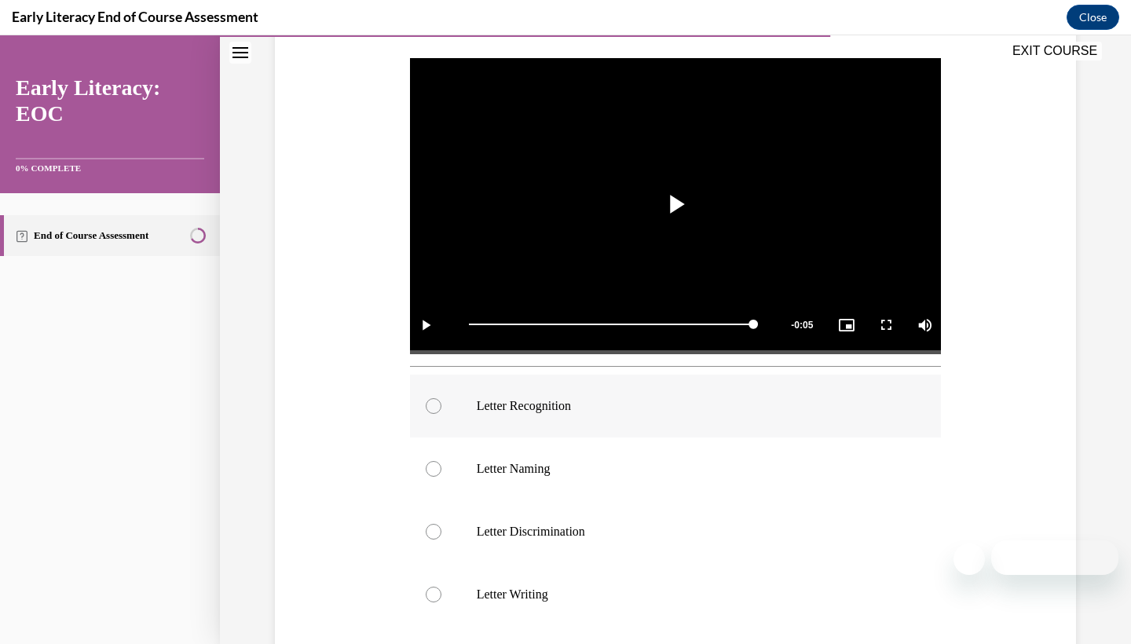
click at [506, 405] on p "Letter Recognition" at bounding box center [690, 406] width 426 height 16
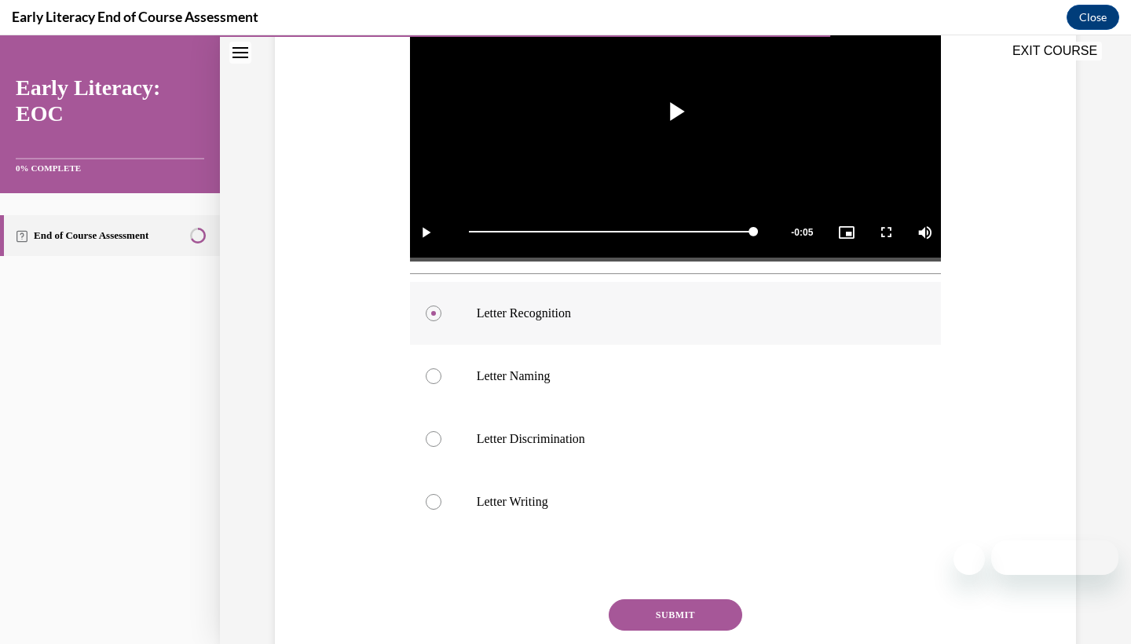
scroll to position [404, 0]
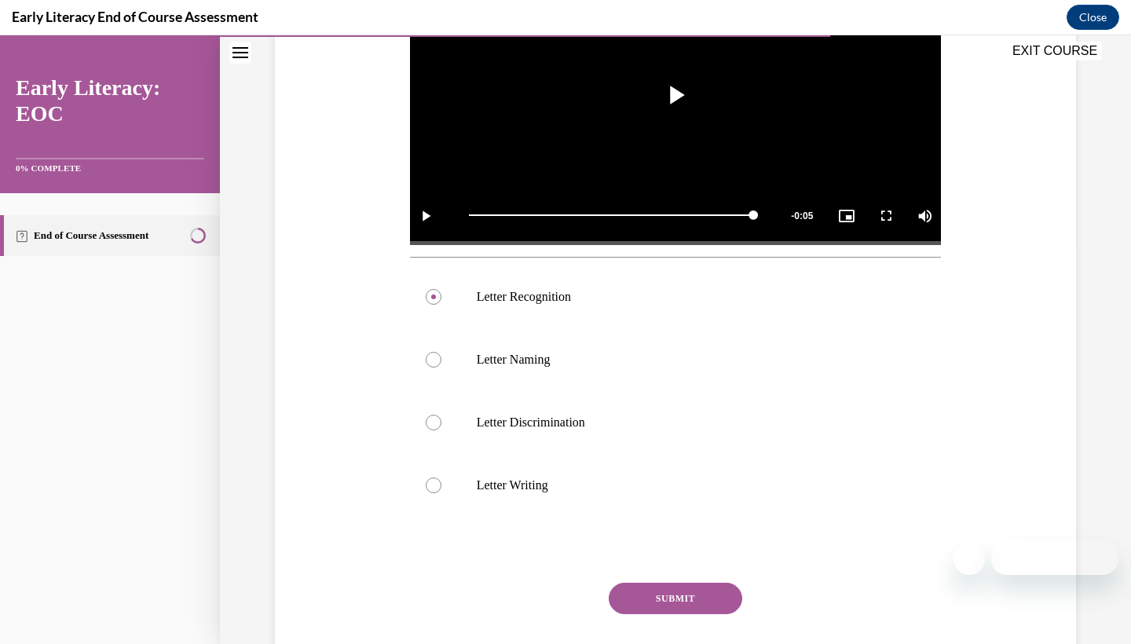
click at [665, 602] on button "SUBMIT" at bounding box center [676, 598] width 134 height 31
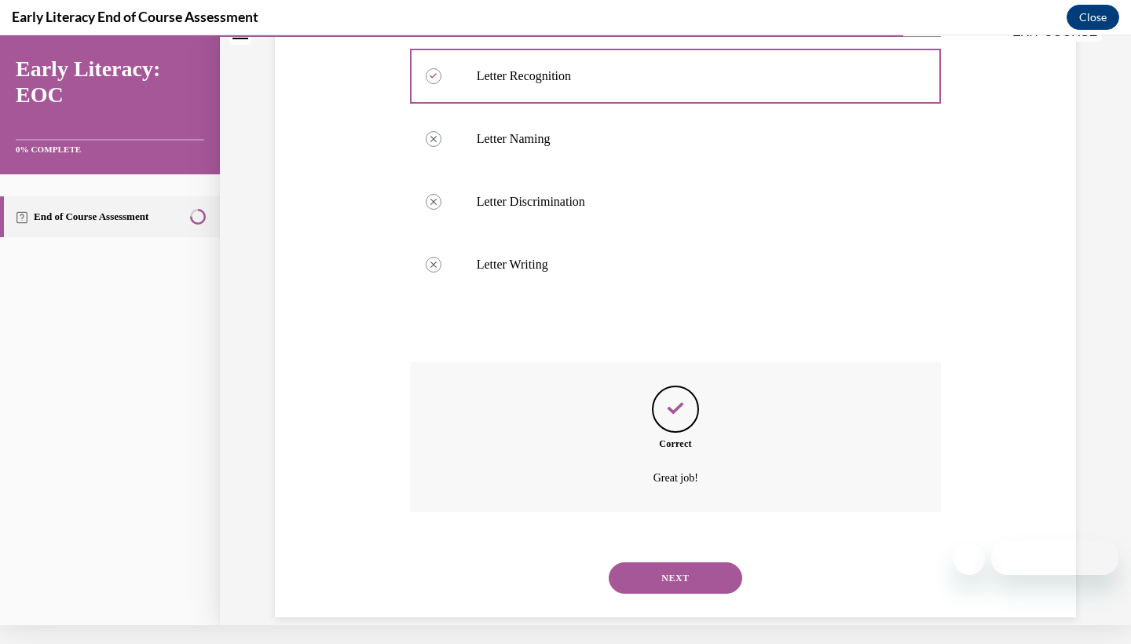
scroll to position [610, 0]
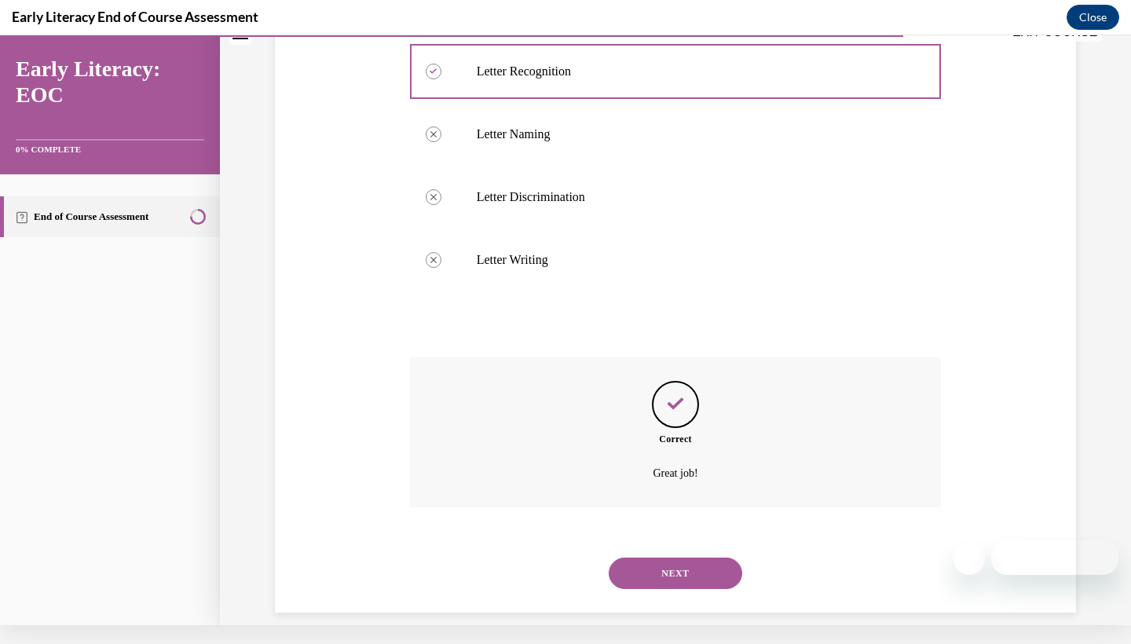
click at [637, 558] on button "NEXT" at bounding box center [676, 573] width 134 height 31
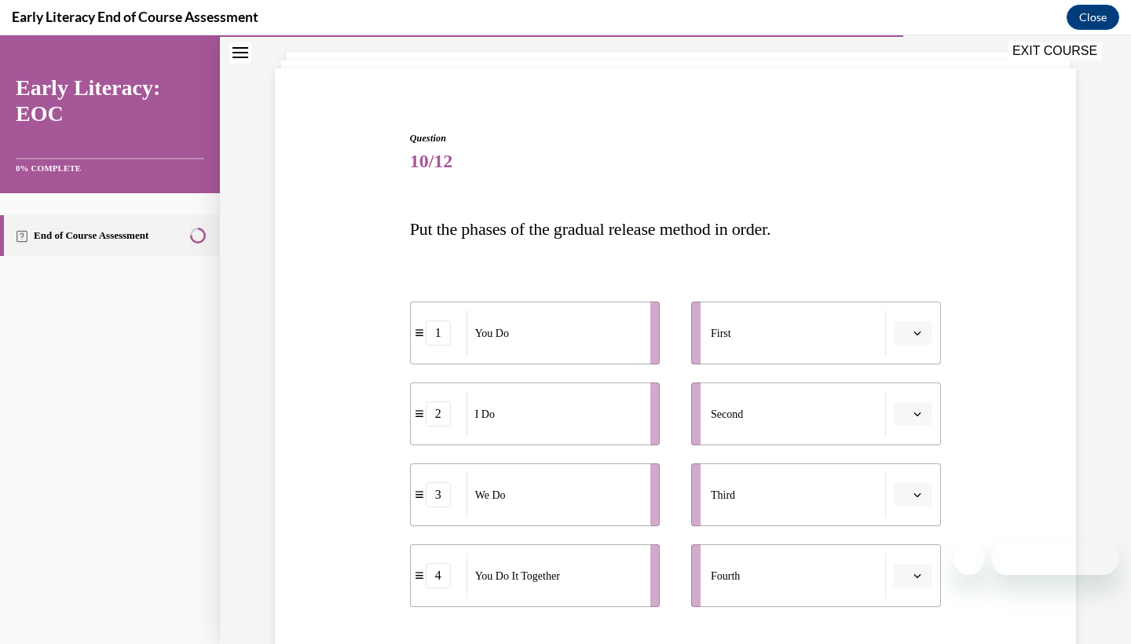
scroll to position [105, 0]
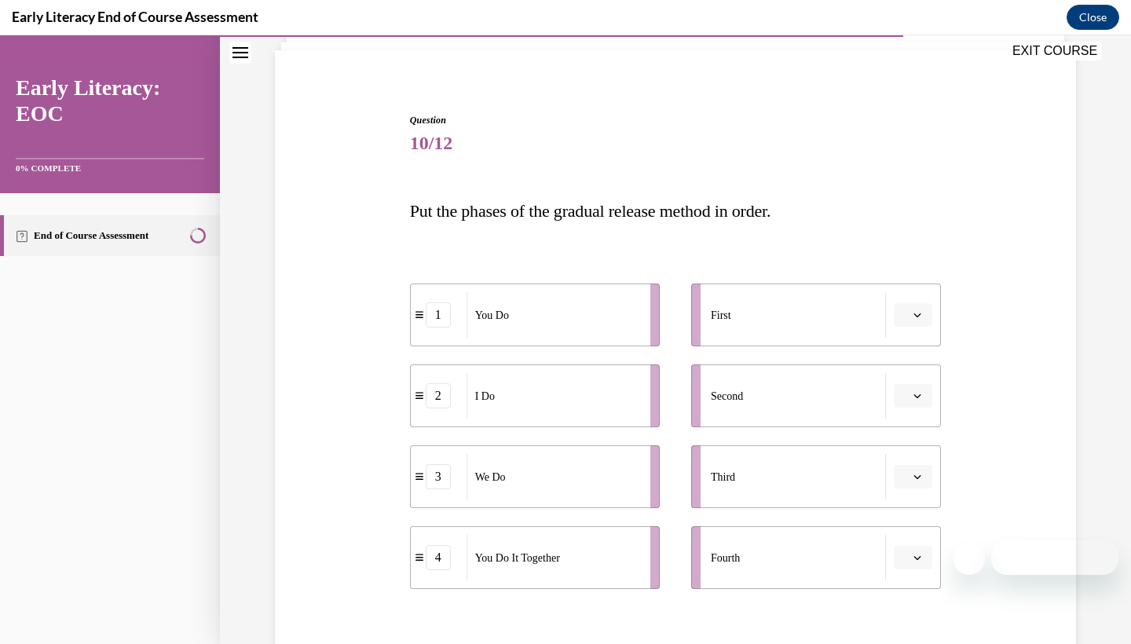
click at [913, 321] on button "button" at bounding box center [913, 315] width 38 height 24
click at [863, 241] on div "Question 10/12 Put the phases of the gradual release method in order. 1 You Do …" at bounding box center [676, 448] width 532 height 671
click at [919, 314] on icon "button" at bounding box center [918, 315] width 8 height 8
click at [910, 411] on span "2" at bounding box center [906, 413] width 5 height 13
click at [923, 396] on span "button" at bounding box center [917, 395] width 11 height 11
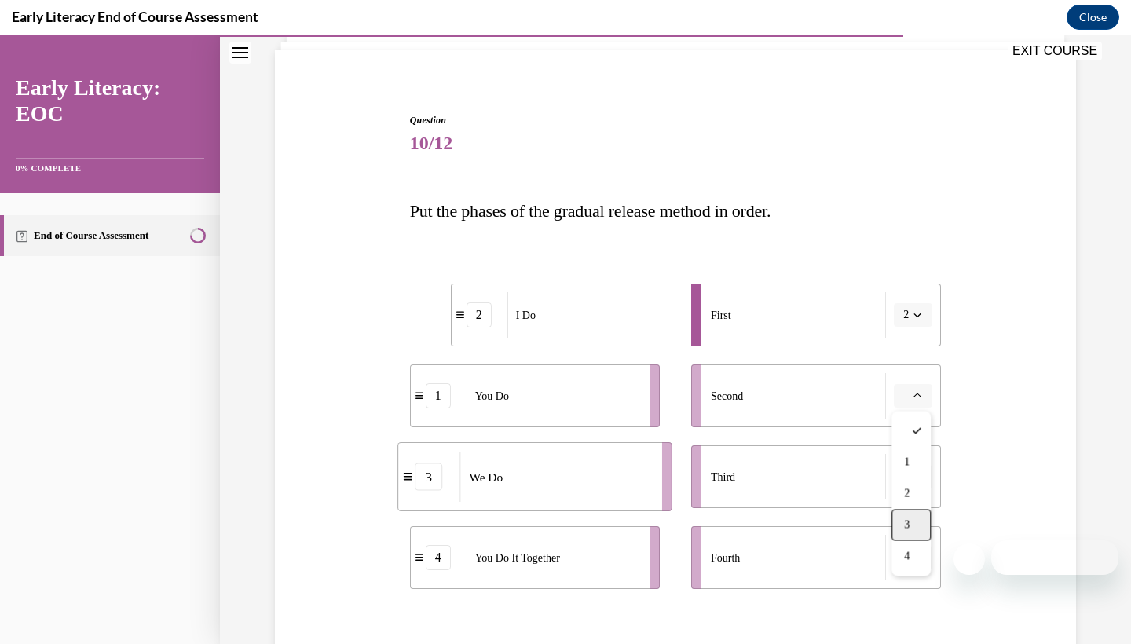
click at [915, 522] on div "3" at bounding box center [911, 525] width 39 height 31
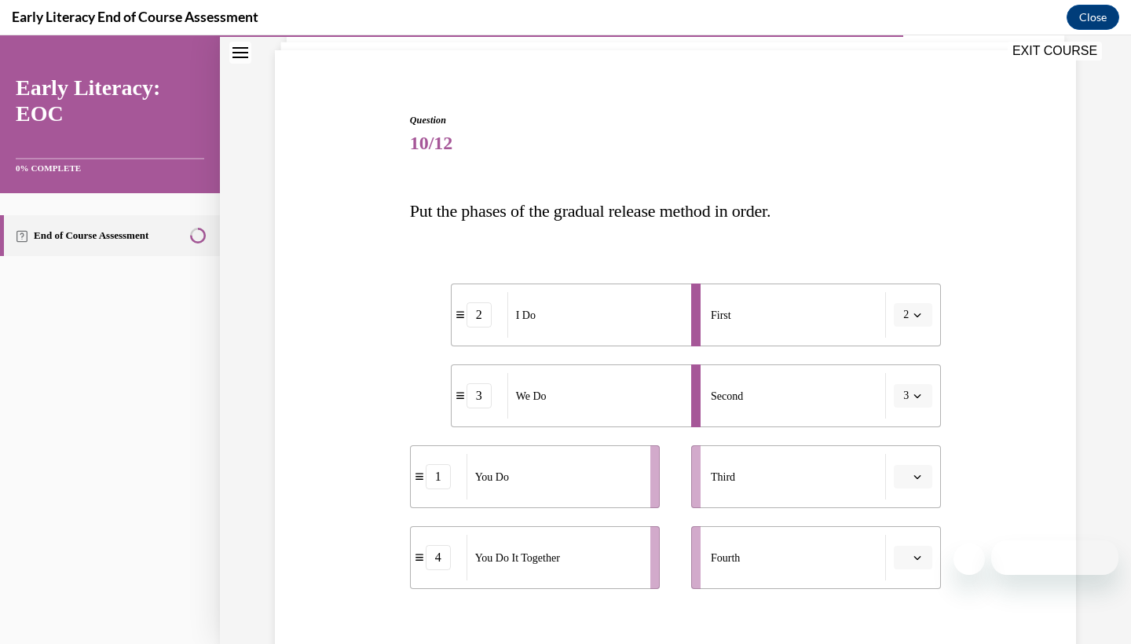
click at [915, 475] on icon "button" at bounding box center [918, 477] width 8 height 8
click at [918, 440] on div "4" at bounding box center [911, 442] width 39 height 31
click at [915, 559] on icon "button" at bounding box center [918, 558] width 8 height 8
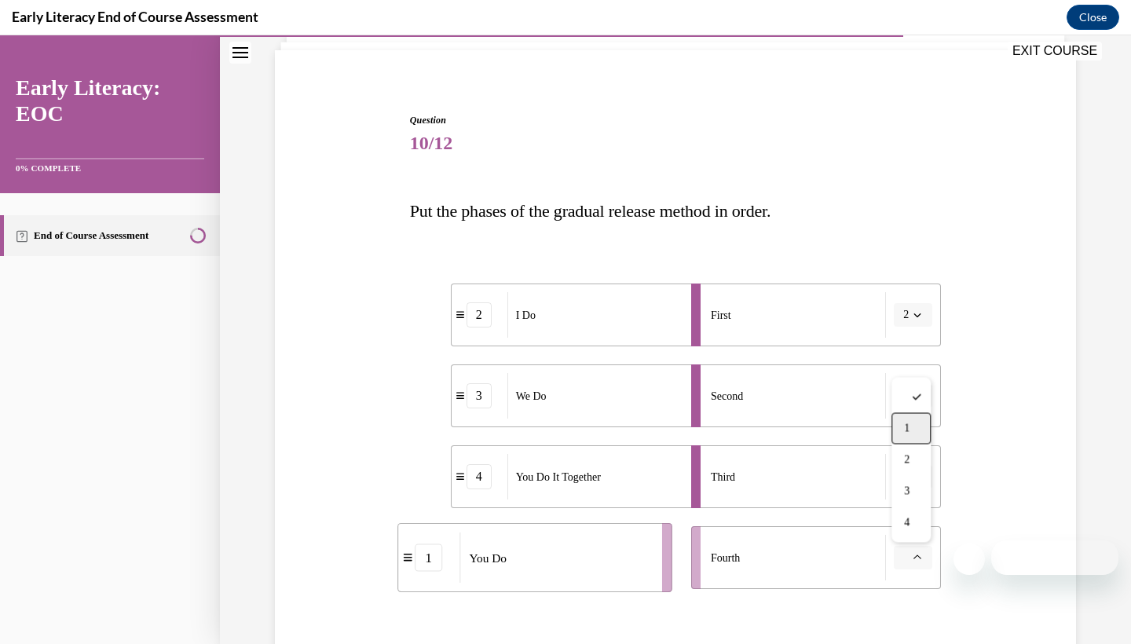
click at [905, 434] on span "1" at bounding box center [906, 429] width 5 height 13
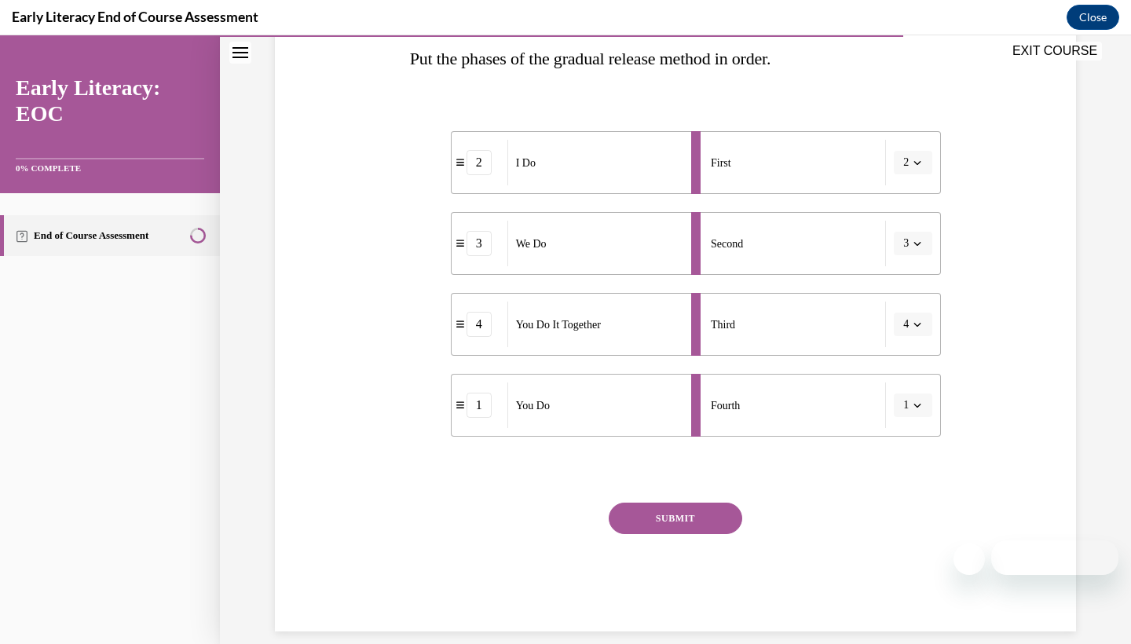
click at [696, 524] on button "SUBMIT" at bounding box center [676, 518] width 134 height 31
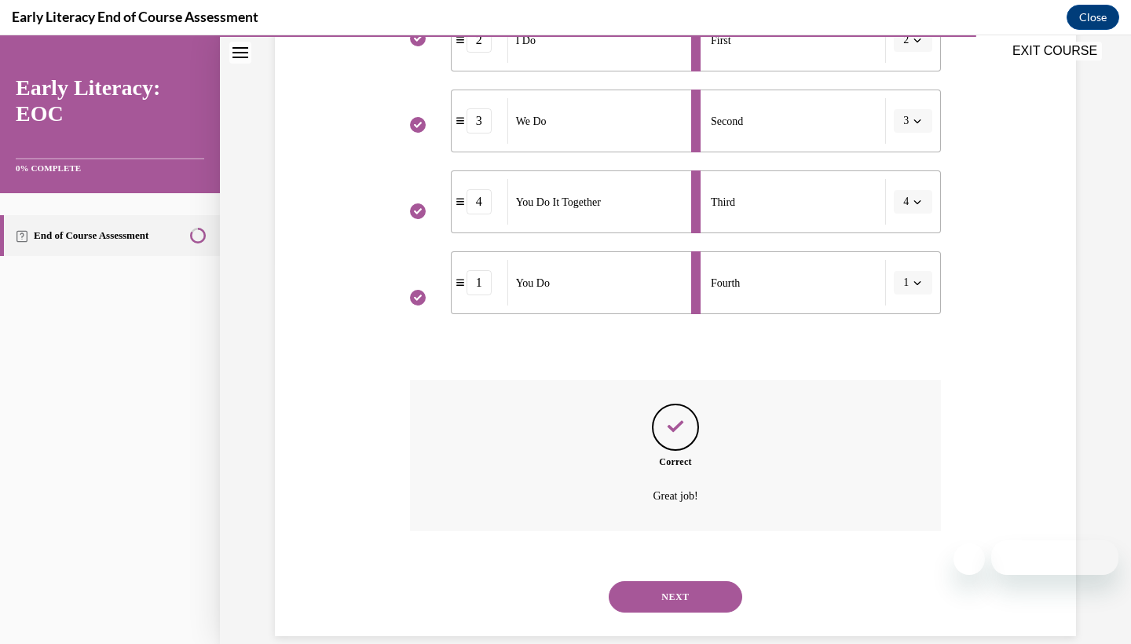
scroll to position [384, 0]
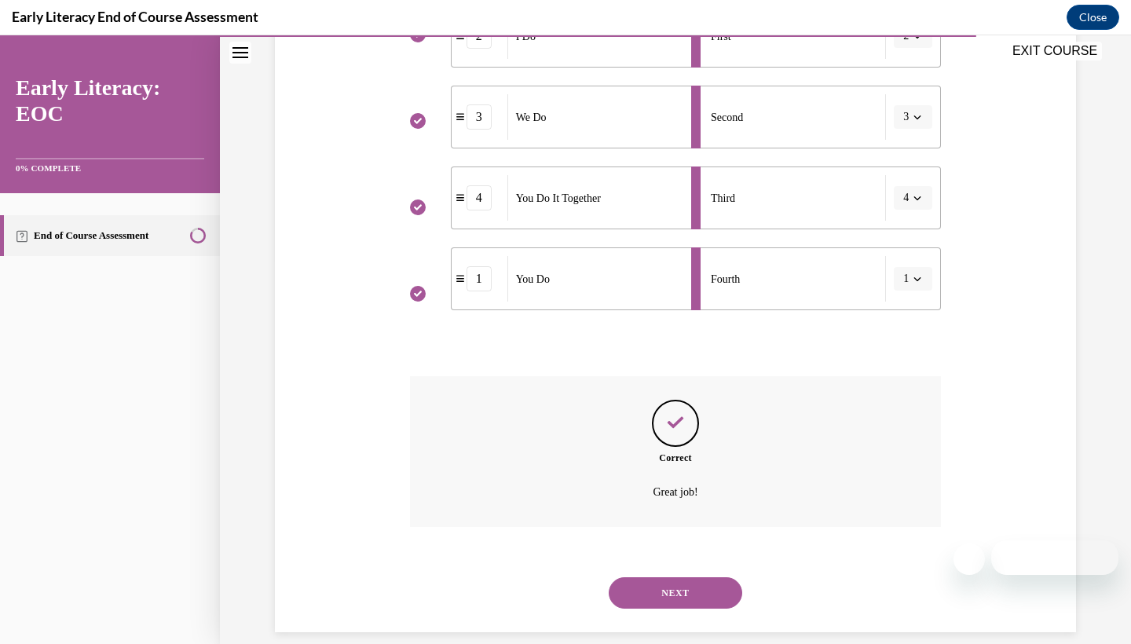
click at [652, 577] on button "NEXT" at bounding box center [676, 592] width 134 height 31
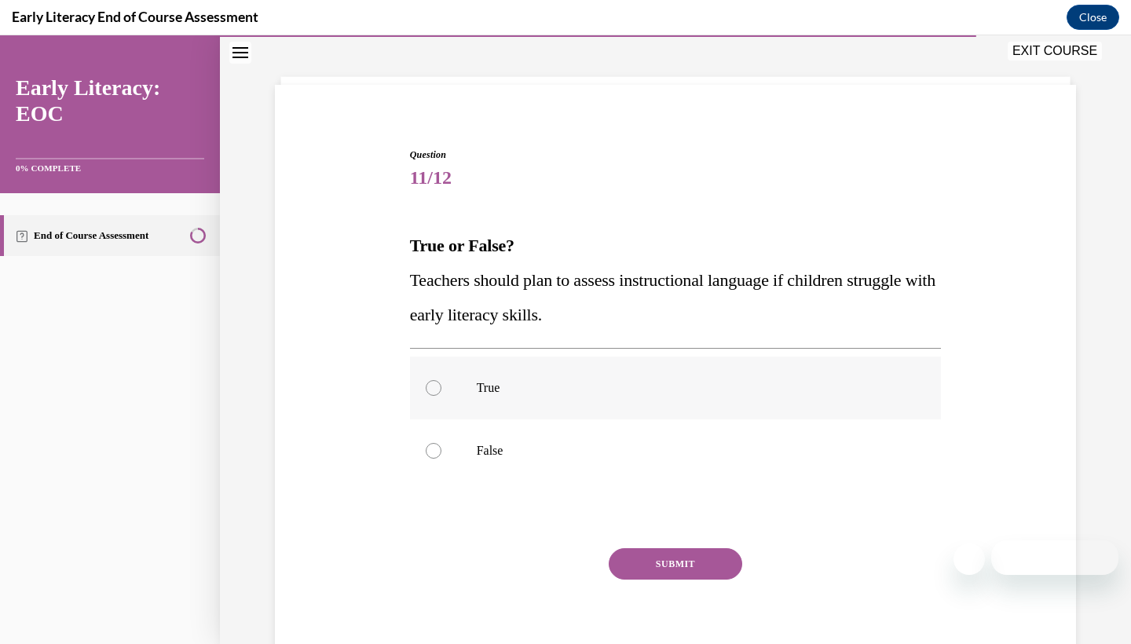
scroll to position [0, 0]
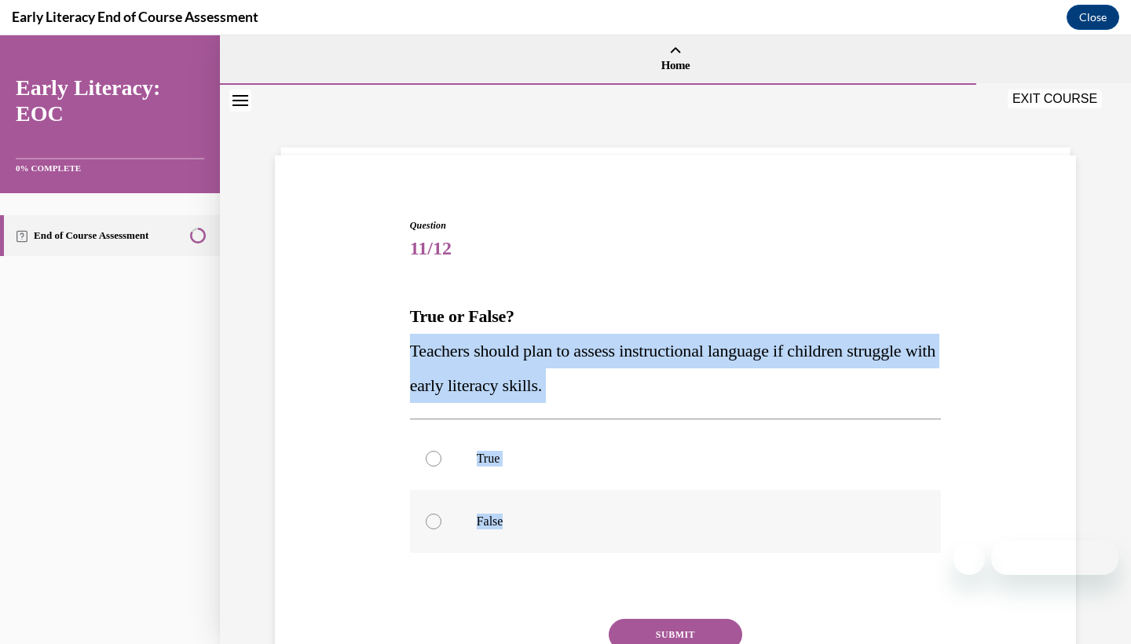
drag, startPoint x: 405, startPoint y: 350, endPoint x: 522, endPoint y: 527, distance: 212.7
click at [522, 527] on div "Question 11/12 True or False? Teachers should plan to assess instructional lang…" at bounding box center [675, 459] width 809 height 577
click at [444, 458] on div at bounding box center [676, 458] width 532 height 63
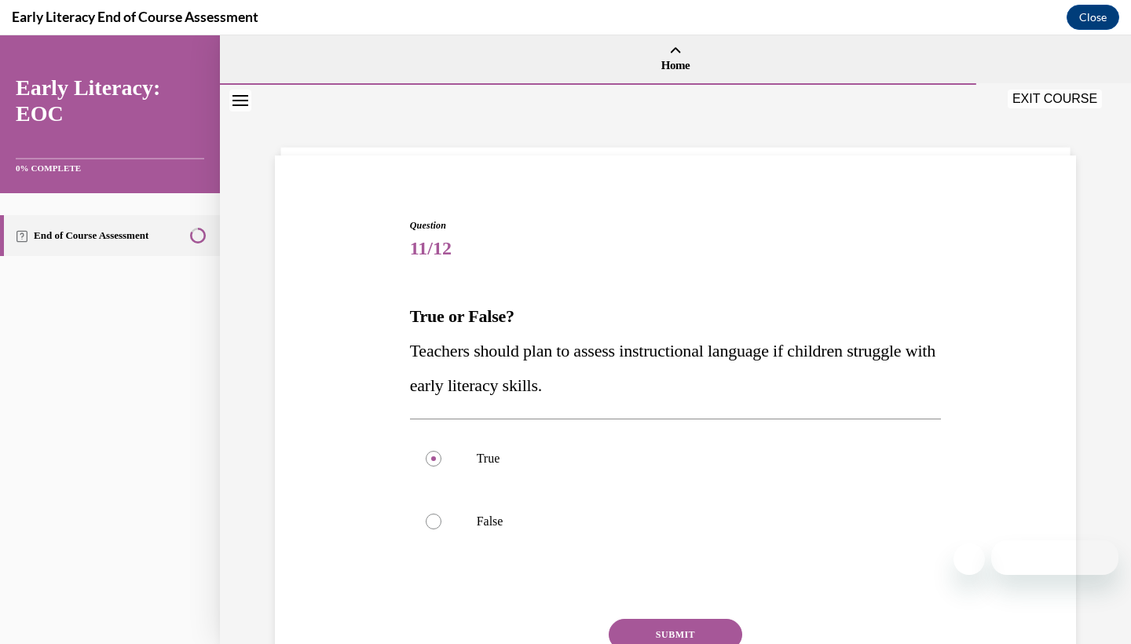
click at [602, 189] on div "Question 11/12 True or False? Teachers should plan to assess instructional lang…" at bounding box center [675, 459] width 809 height 577
click at [711, 630] on button "SUBMIT" at bounding box center [676, 634] width 134 height 31
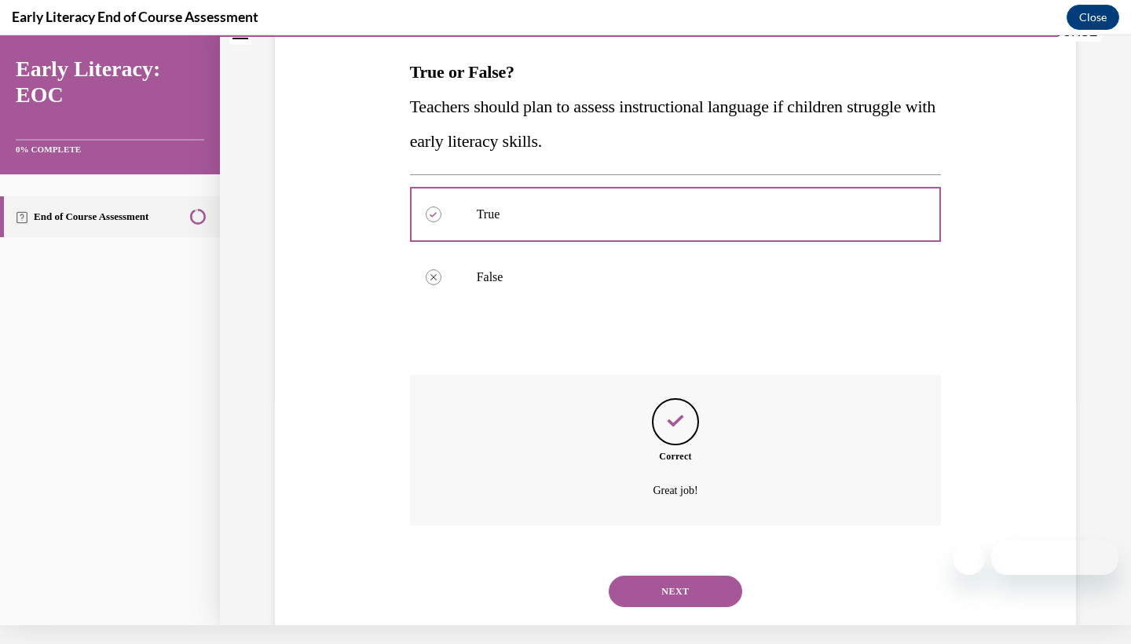
scroll to position [243, 0]
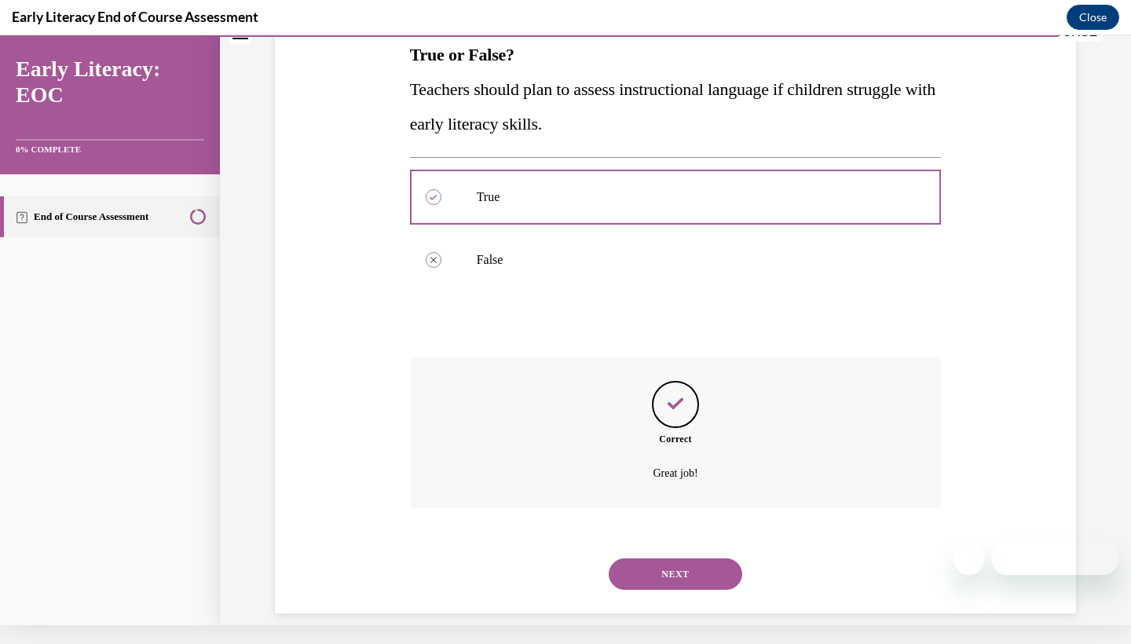
click at [666, 559] on button "NEXT" at bounding box center [676, 574] width 134 height 31
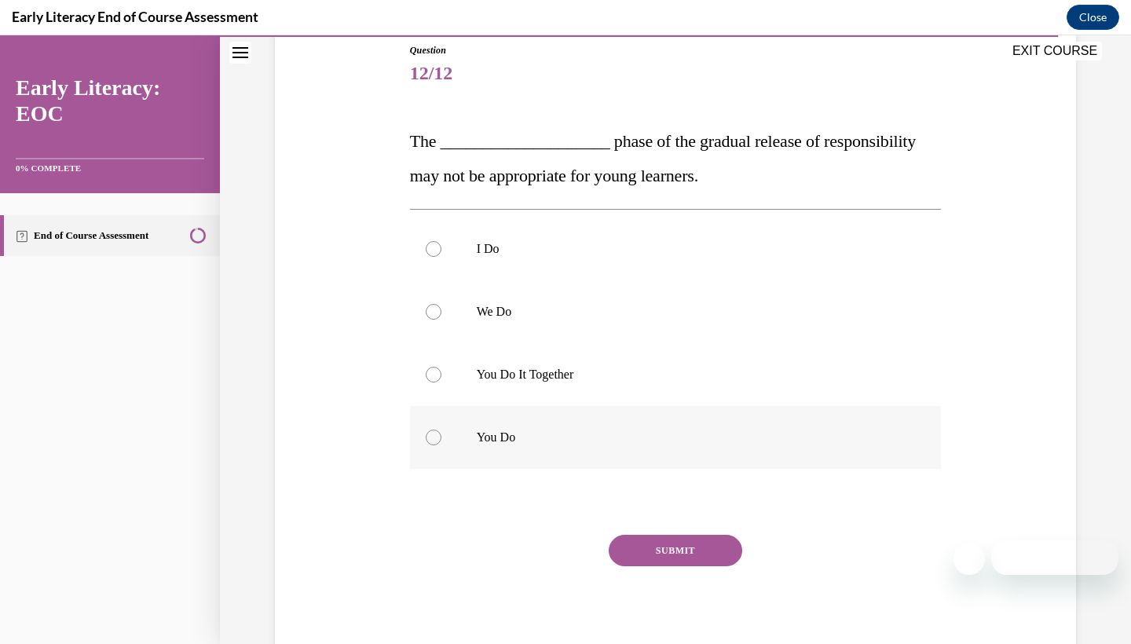
click at [467, 427] on div at bounding box center [676, 437] width 532 height 63
click at [521, 368] on p "You Do It Together" at bounding box center [690, 375] width 426 height 16
click at [568, 427] on div at bounding box center [676, 437] width 532 height 63
click at [665, 577] on div "SUBMIT" at bounding box center [676, 574] width 532 height 79
click at [662, 560] on button "SUBMIT" at bounding box center [676, 550] width 134 height 31
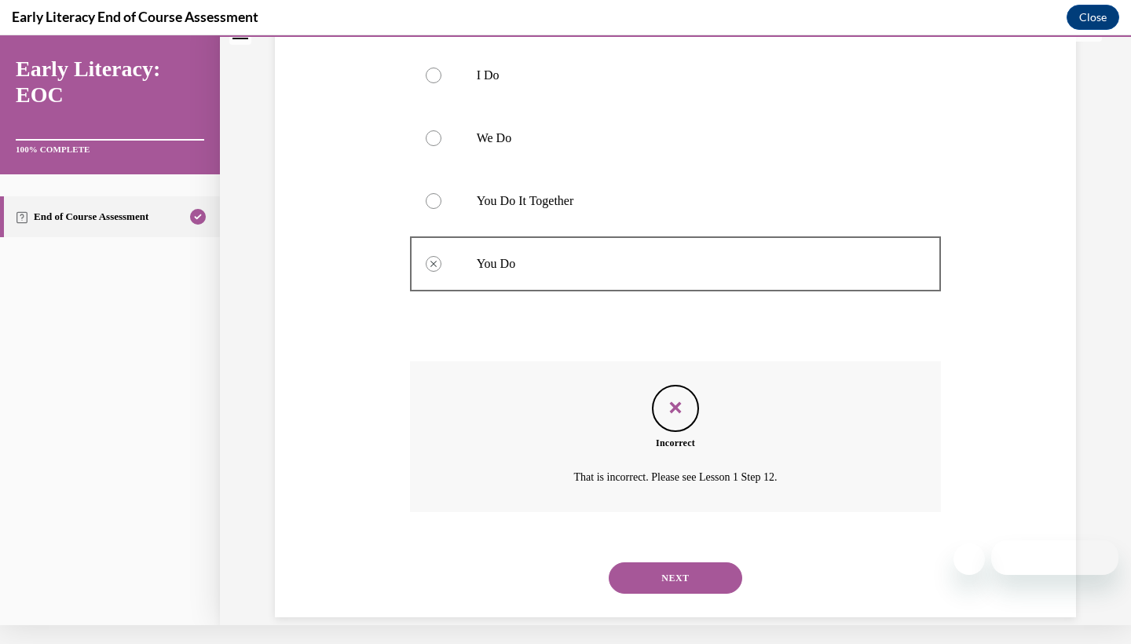
scroll to position [334, 0]
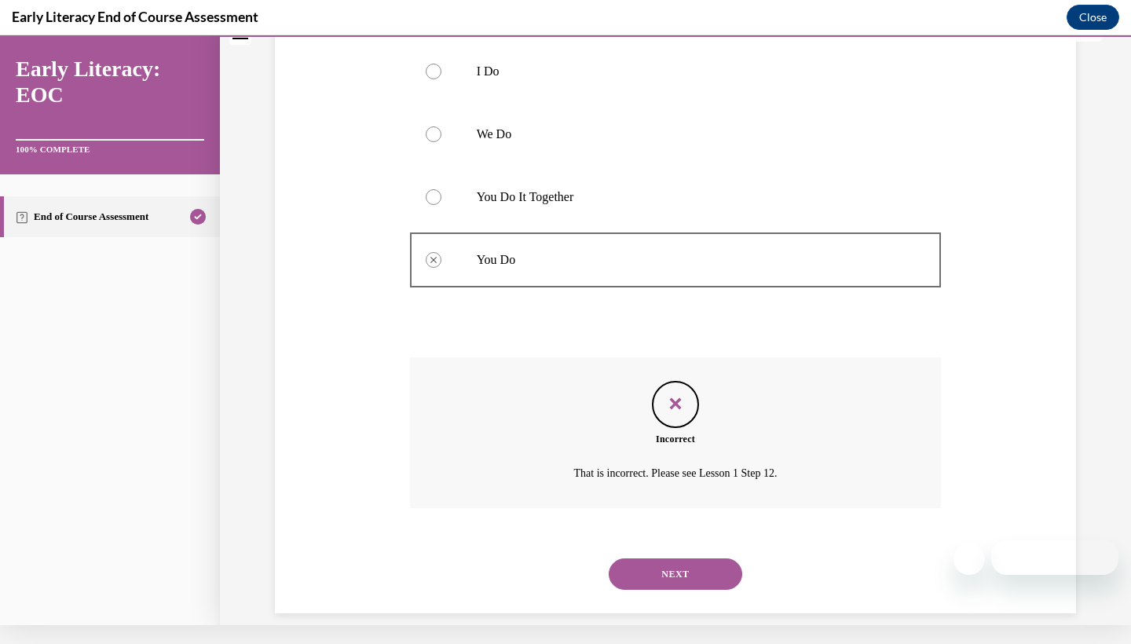
click at [649, 559] on button "NEXT" at bounding box center [676, 574] width 134 height 31
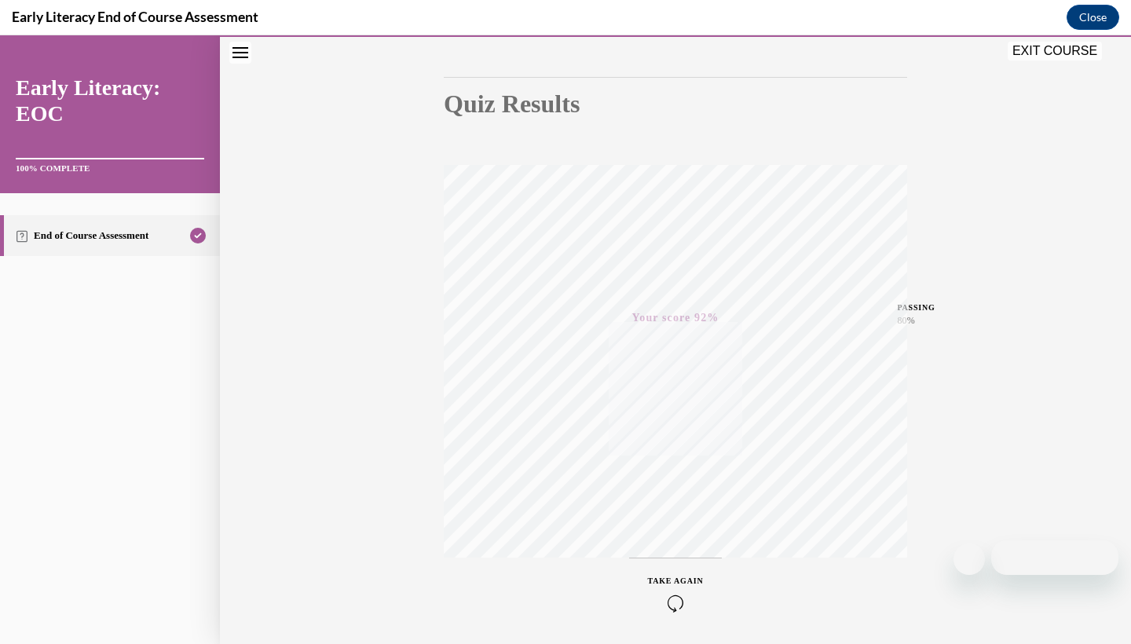
scroll to position [131, 0]
click at [1019, 46] on button "EXIT COURSE" at bounding box center [1055, 51] width 94 height 19
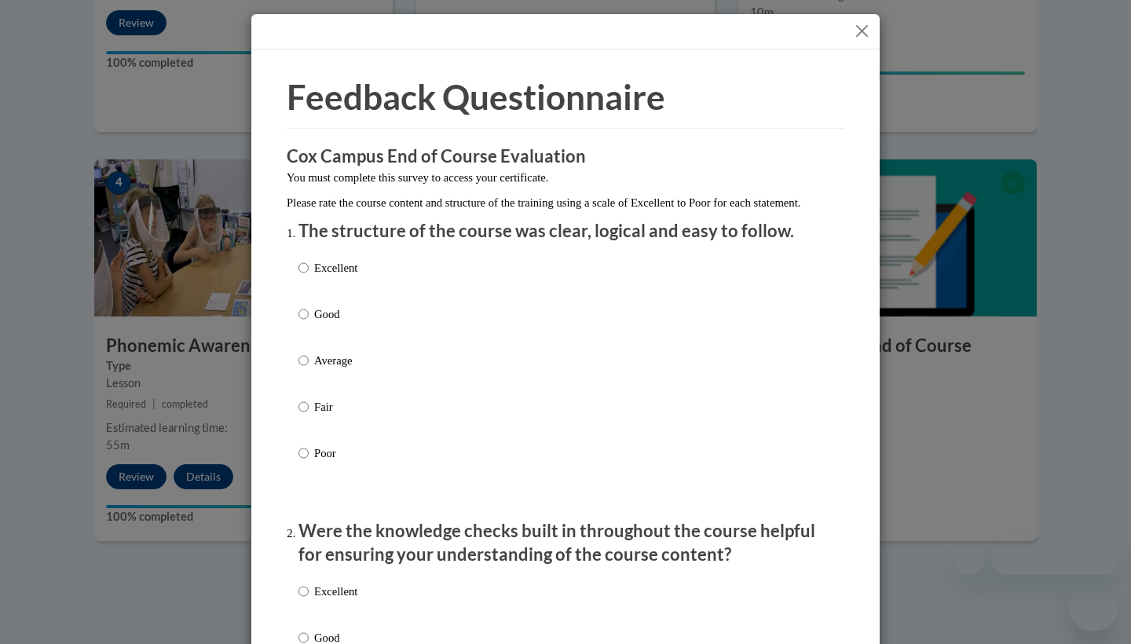
scroll to position [0, 0]
click at [859, 33] on button "Close" at bounding box center [862, 31] width 20 height 20
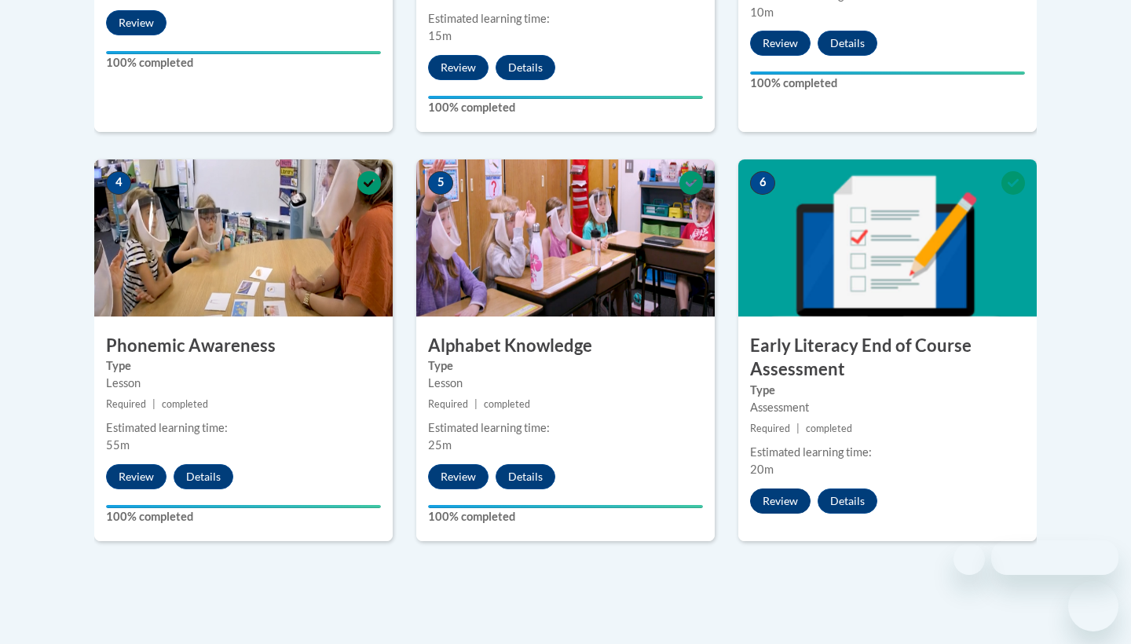
click at [773, 502] on button "Review" at bounding box center [780, 501] width 60 height 25
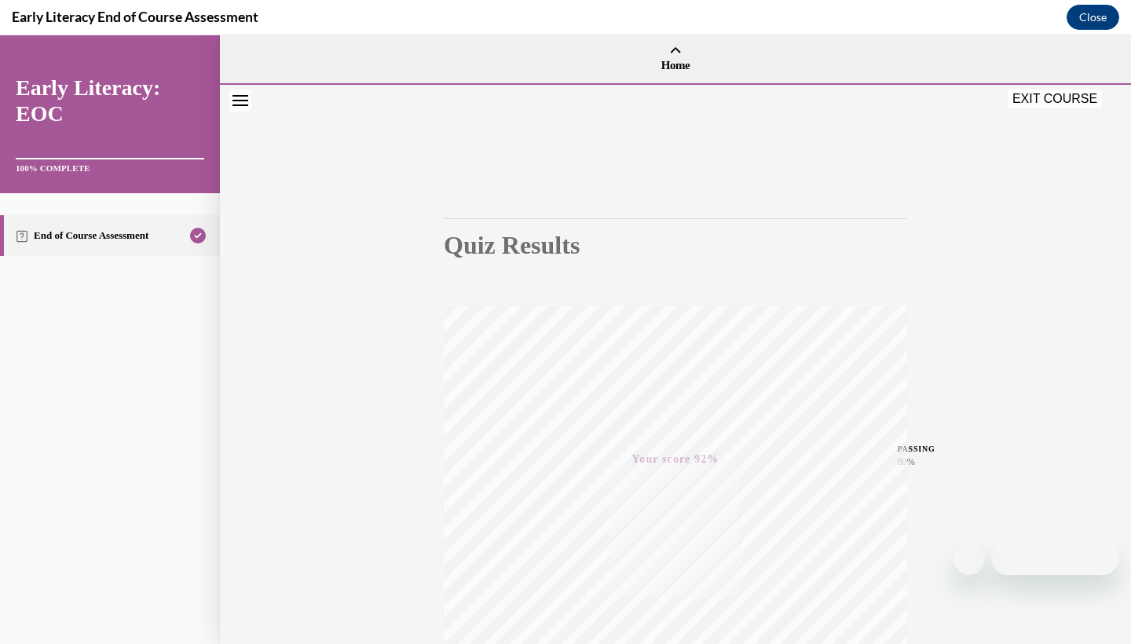
click at [244, 91] on button "Close navigation menu" at bounding box center [240, 101] width 22 height 22
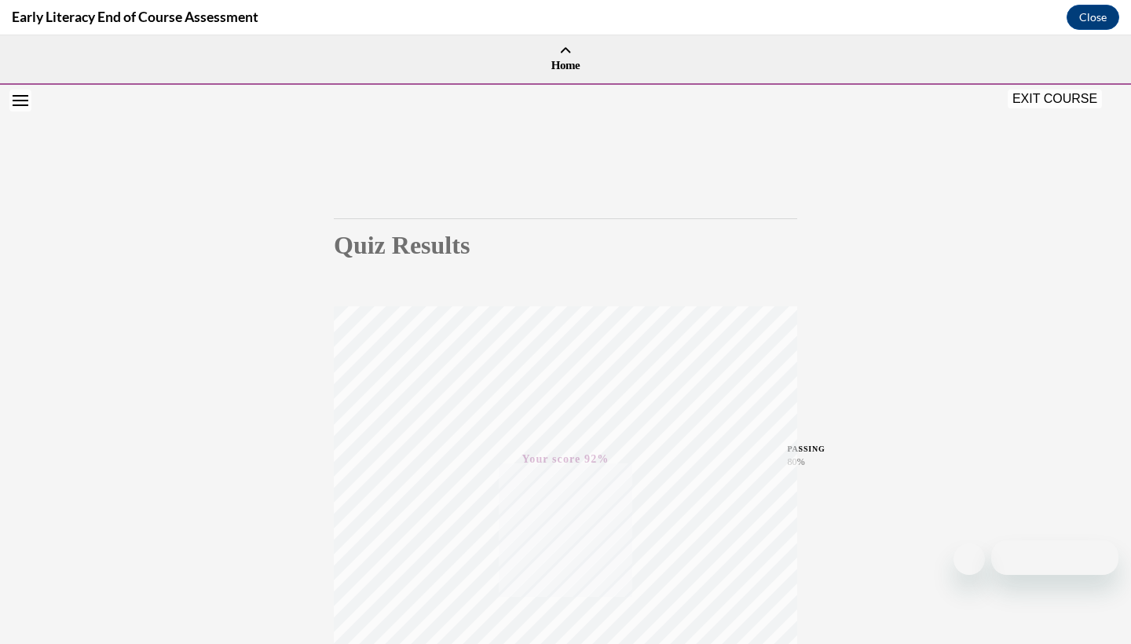
click at [1044, 92] on button "EXIT COURSE" at bounding box center [1055, 99] width 94 height 19
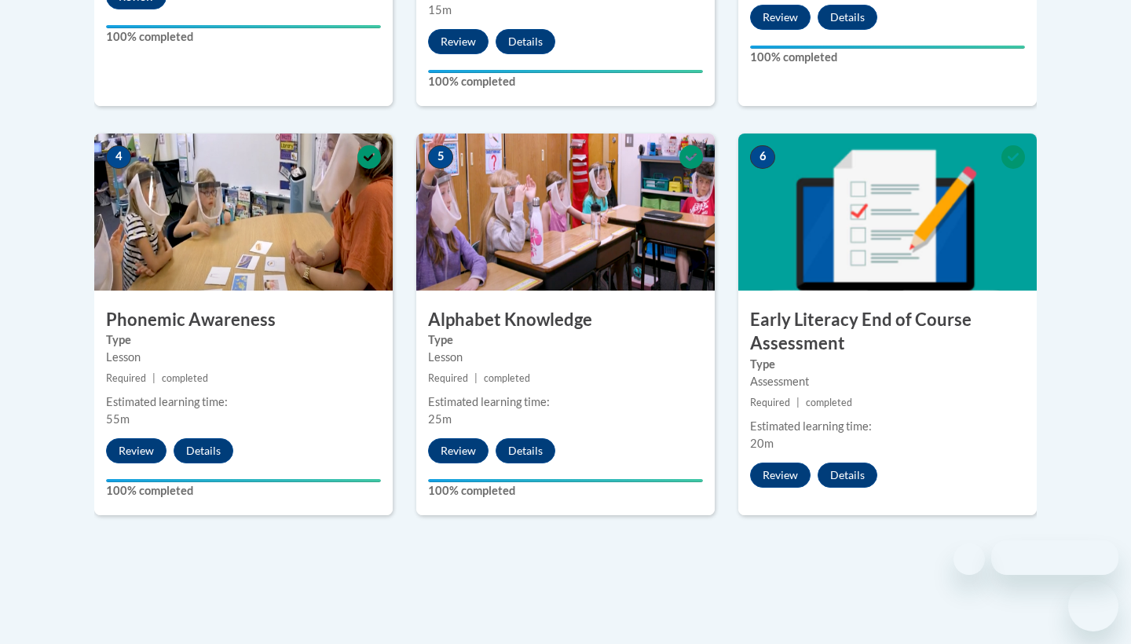
scroll to position [866, 0]
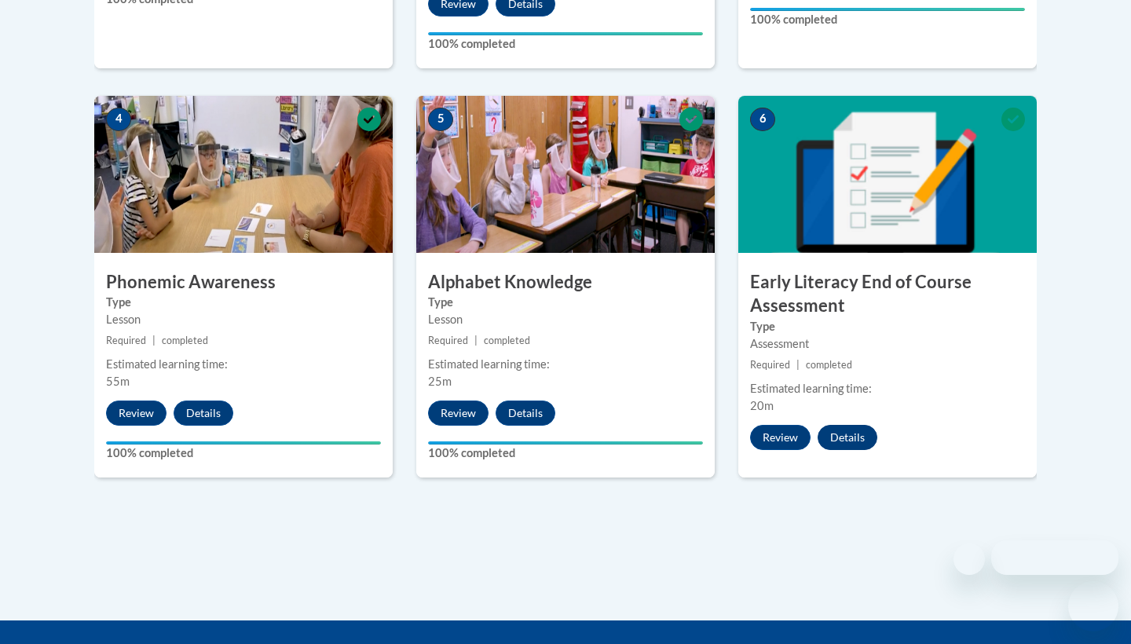
click at [852, 429] on button "Details" at bounding box center [848, 437] width 60 height 25
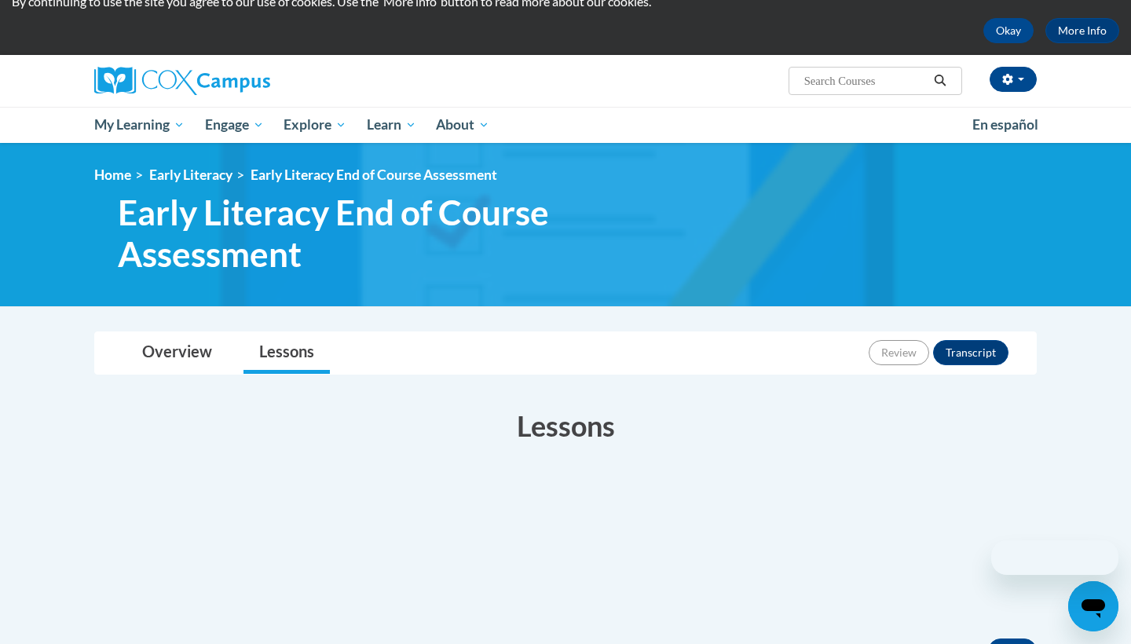
scroll to position [375, 0]
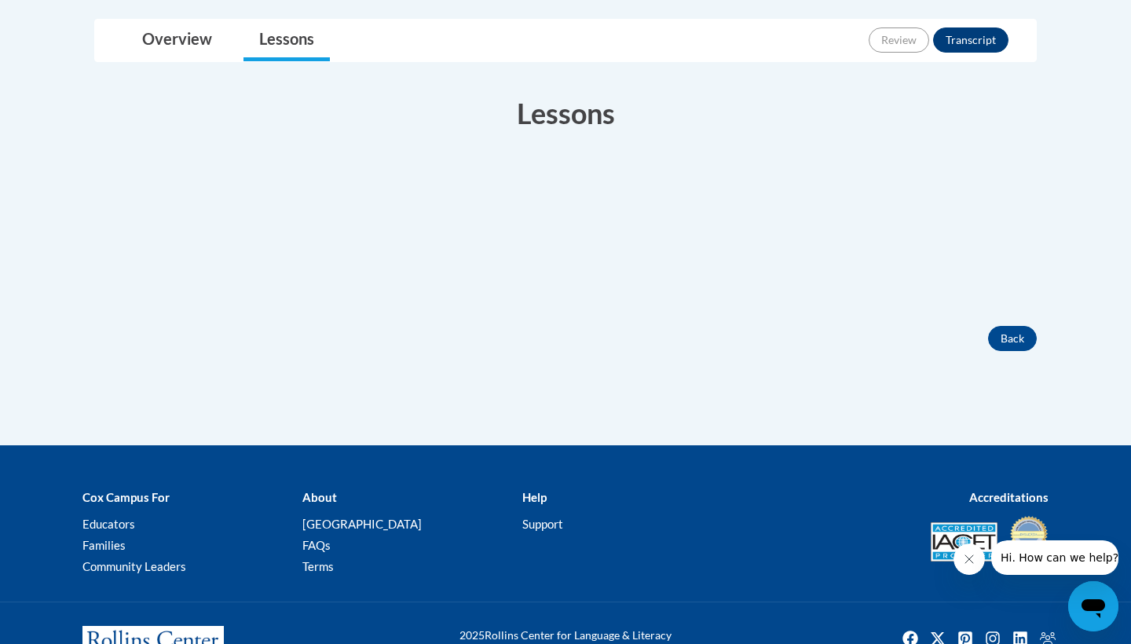
click at [961, 27] on button "Transcript" at bounding box center [970, 39] width 75 height 25
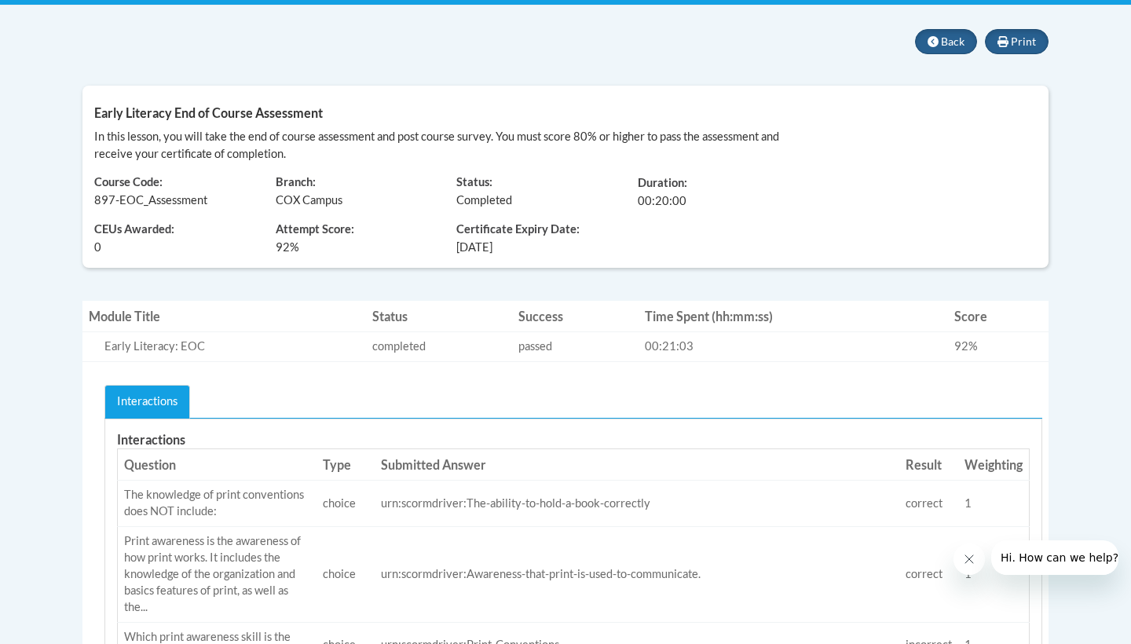
scroll to position [321, 0]
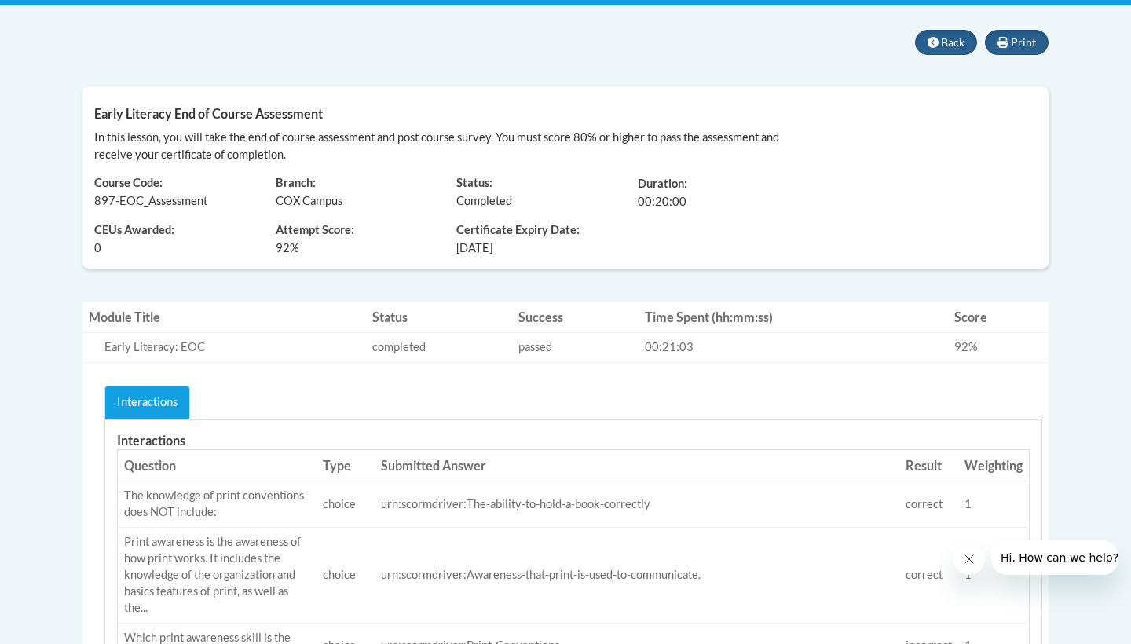
click at [665, 352] on td "Time Spent (hh:mm:ss) 00:21:03" at bounding box center [794, 347] width 310 height 30
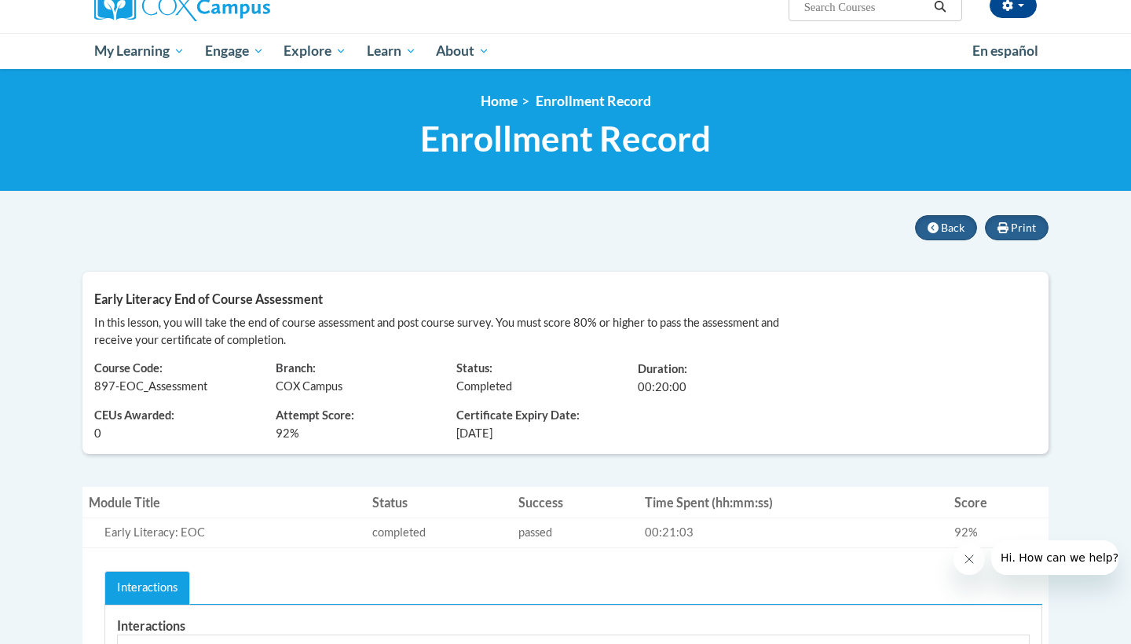
scroll to position [137, 0]
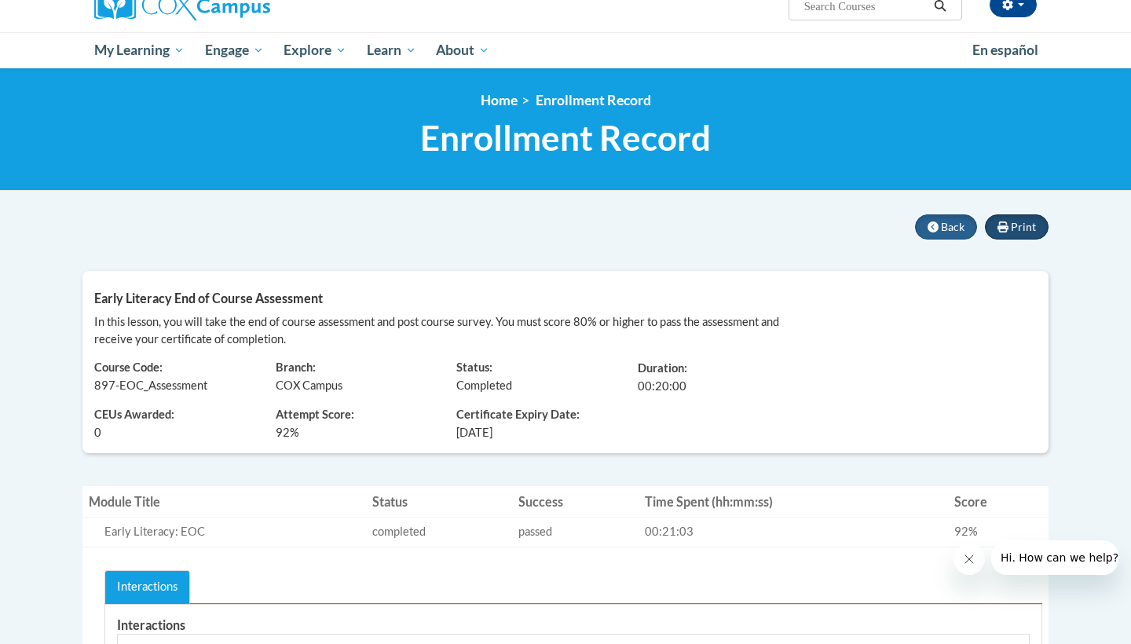
click at [1017, 227] on span "Print" at bounding box center [1023, 226] width 25 height 13
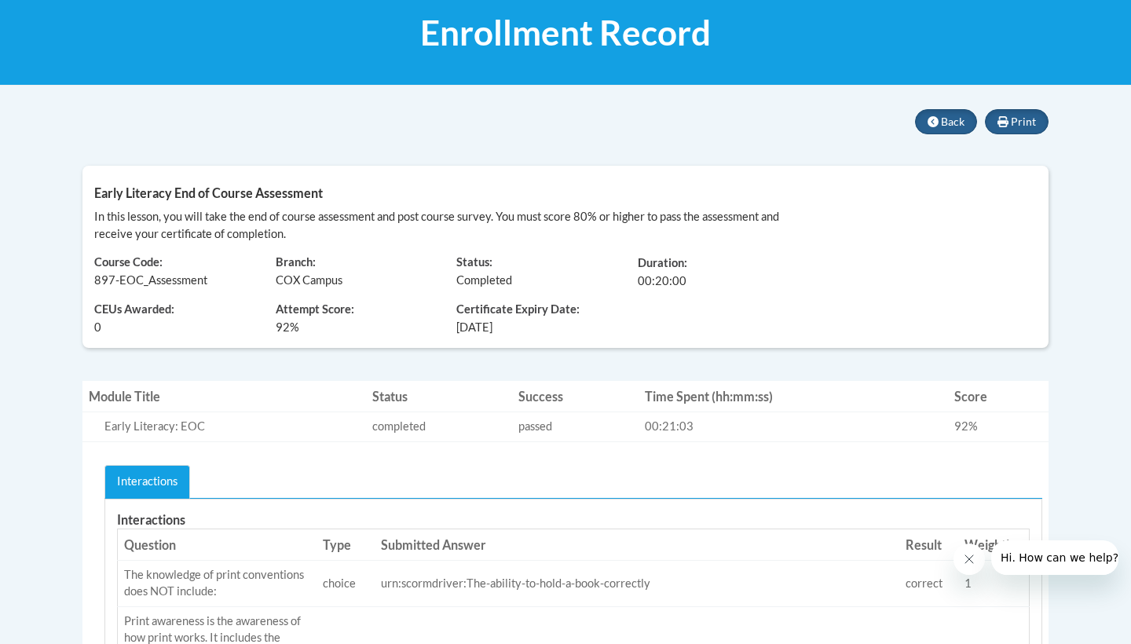
scroll to position [248, 0]
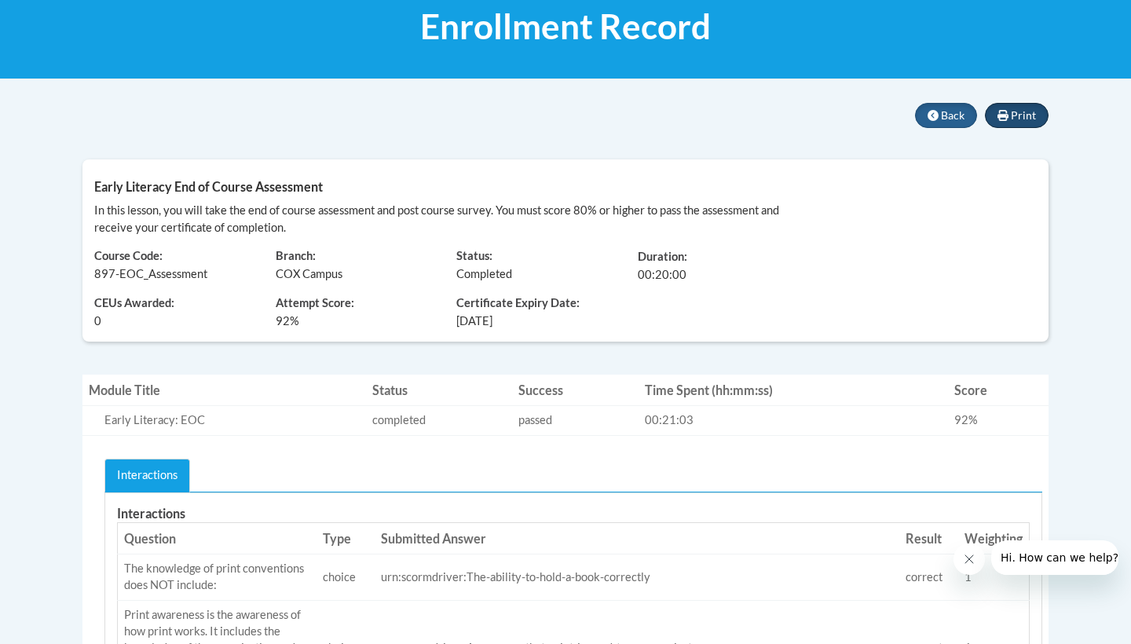
click at [1024, 120] on span "Print" at bounding box center [1023, 114] width 25 height 13
